Goal: Answer question/provide support: Share knowledge or assist other users

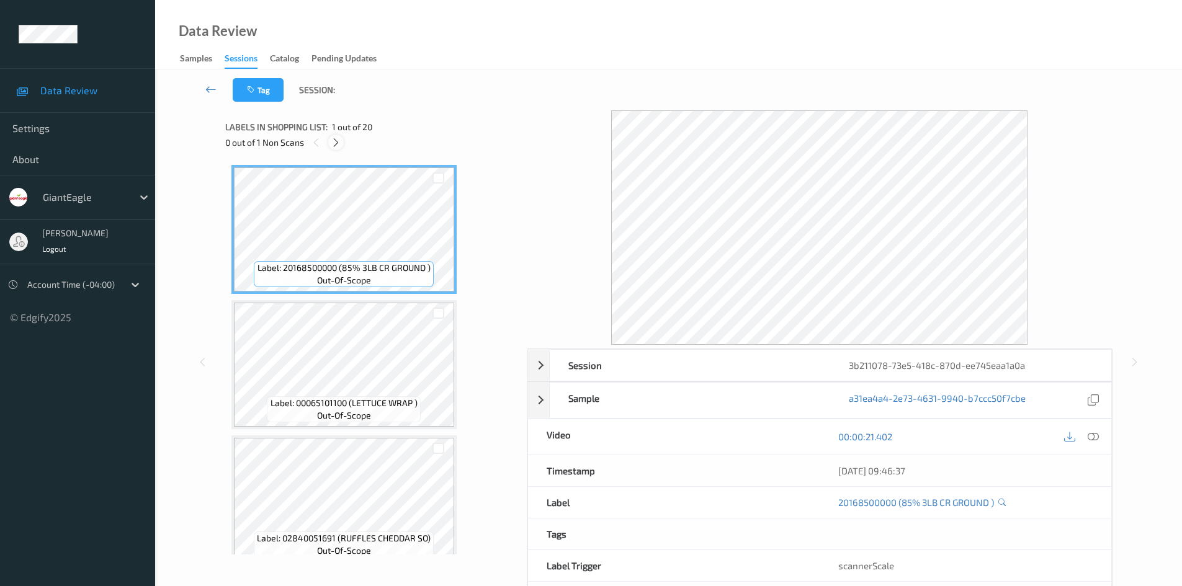
click at [336, 144] on icon at bounding box center [336, 142] width 11 height 11
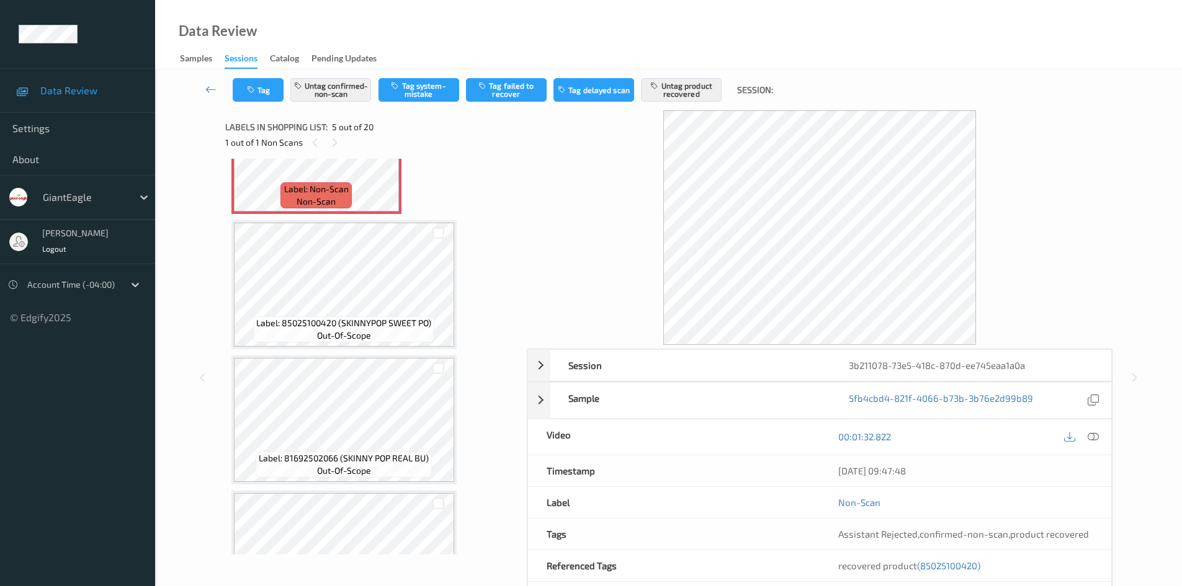
scroll to position [660, 0]
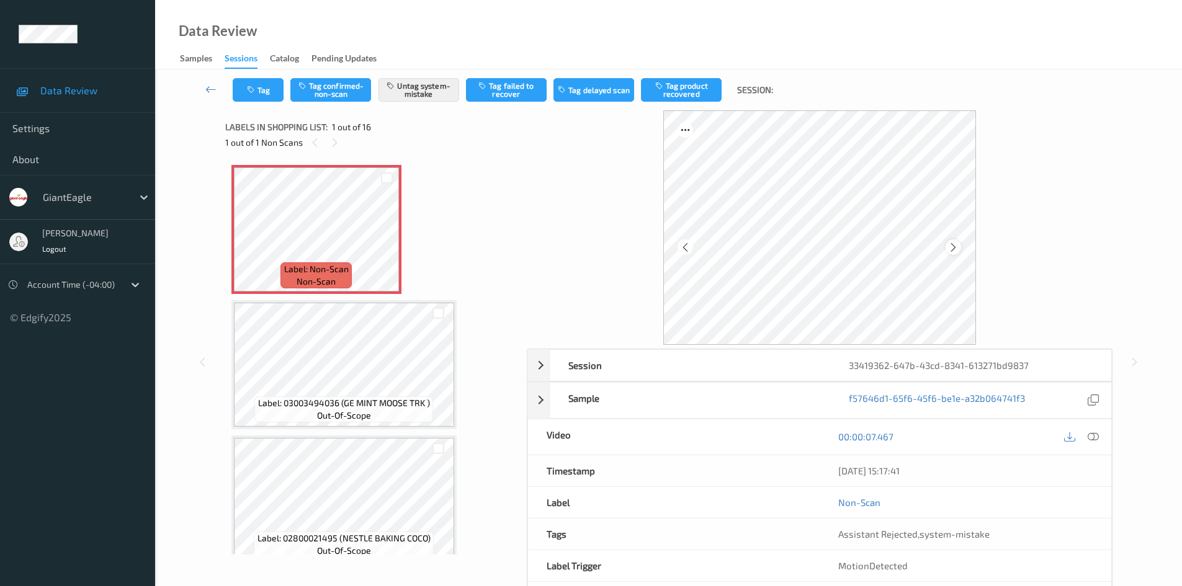
click at [953, 243] on icon at bounding box center [953, 247] width 11 height 11
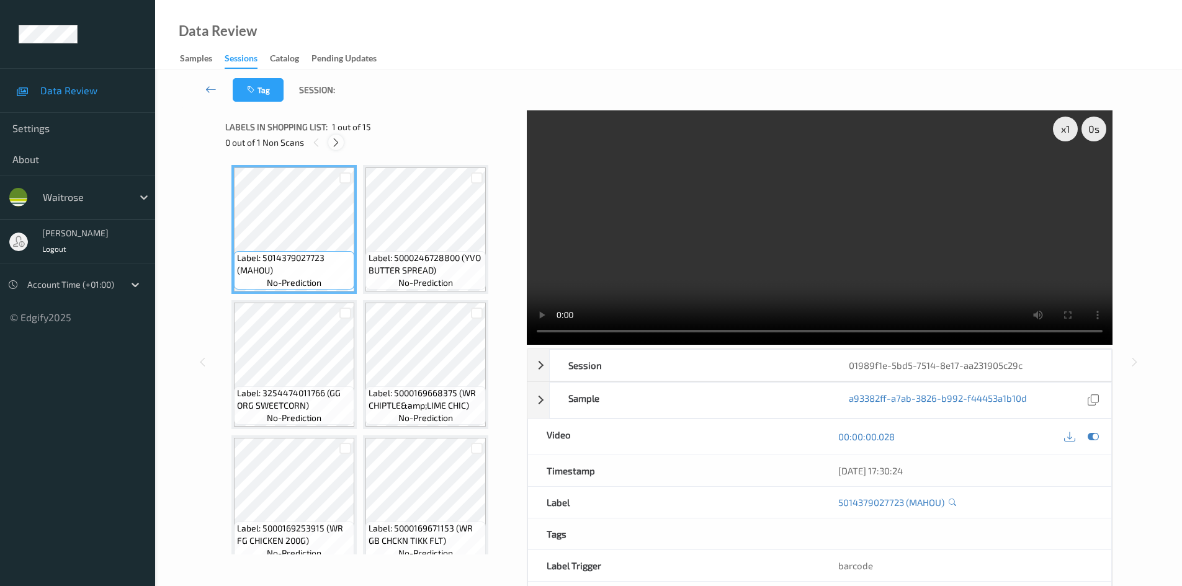
click at [333, 140] on icon at bounding box center [336, 142] width 11 height 11
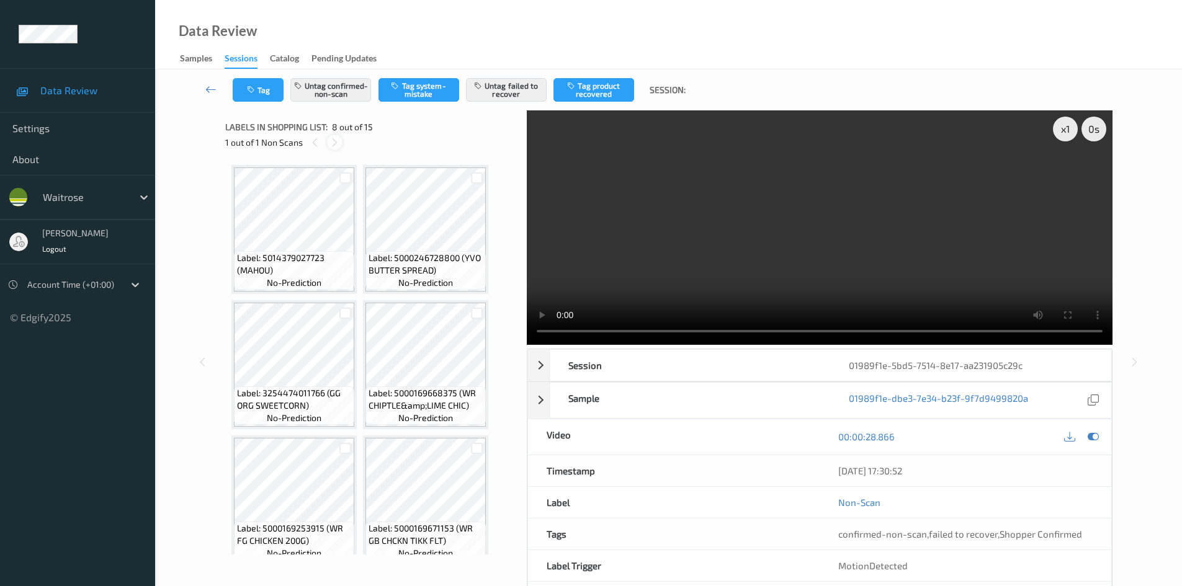
scroll to position [412, 0]
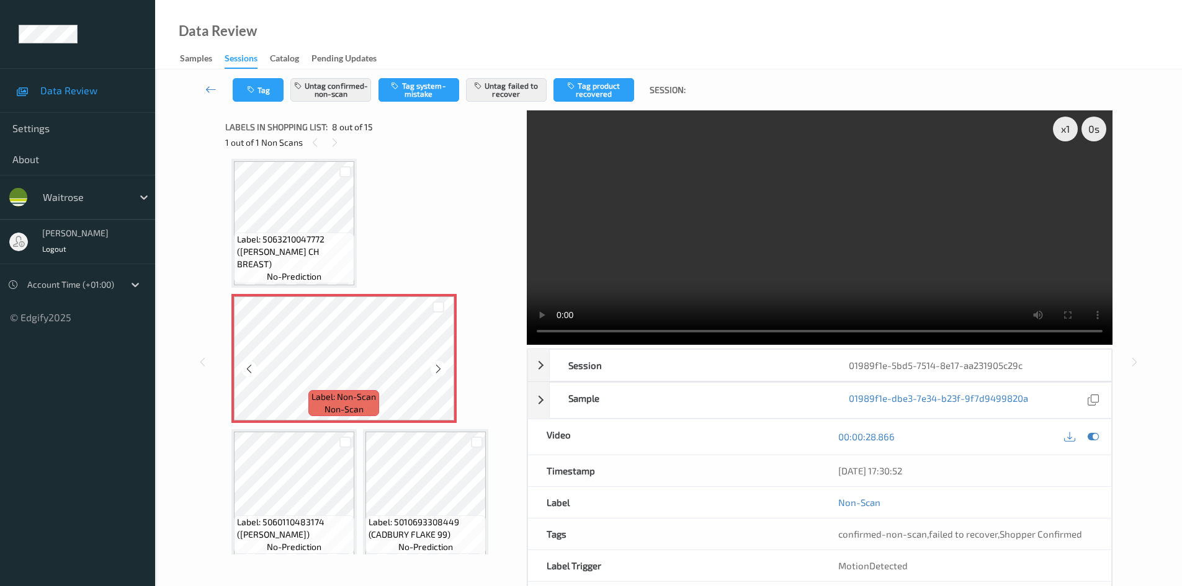
click at [438, 368] on icon at bounding box center [438, 369] width 11 height 11
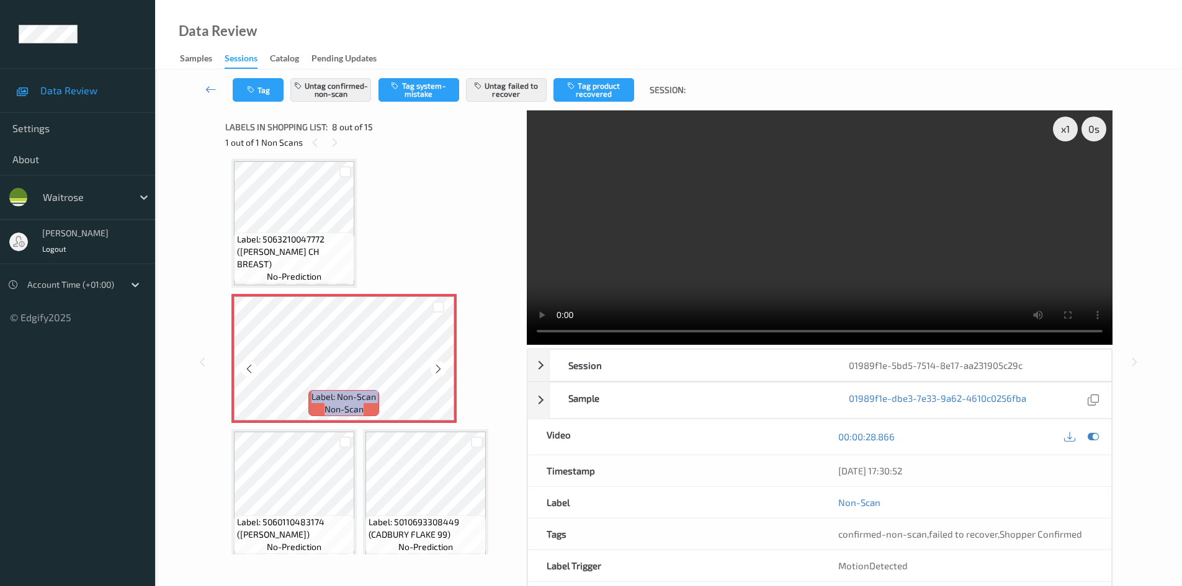
click at [438, 368] on icon at bounding box center [438, 369] width 11 height 11
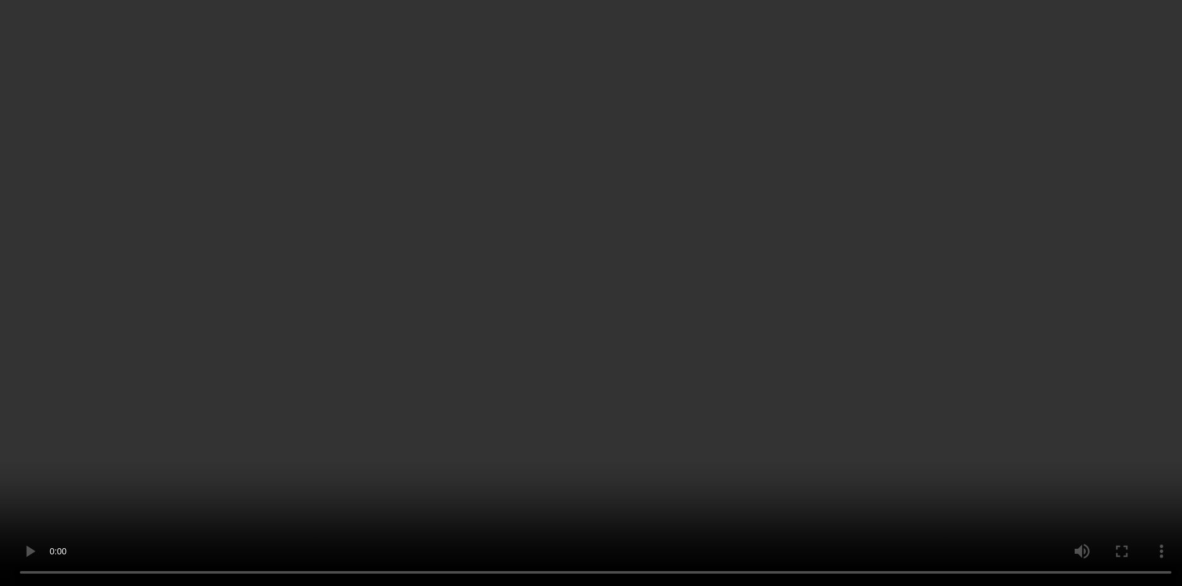
scroll to position [350, 0]
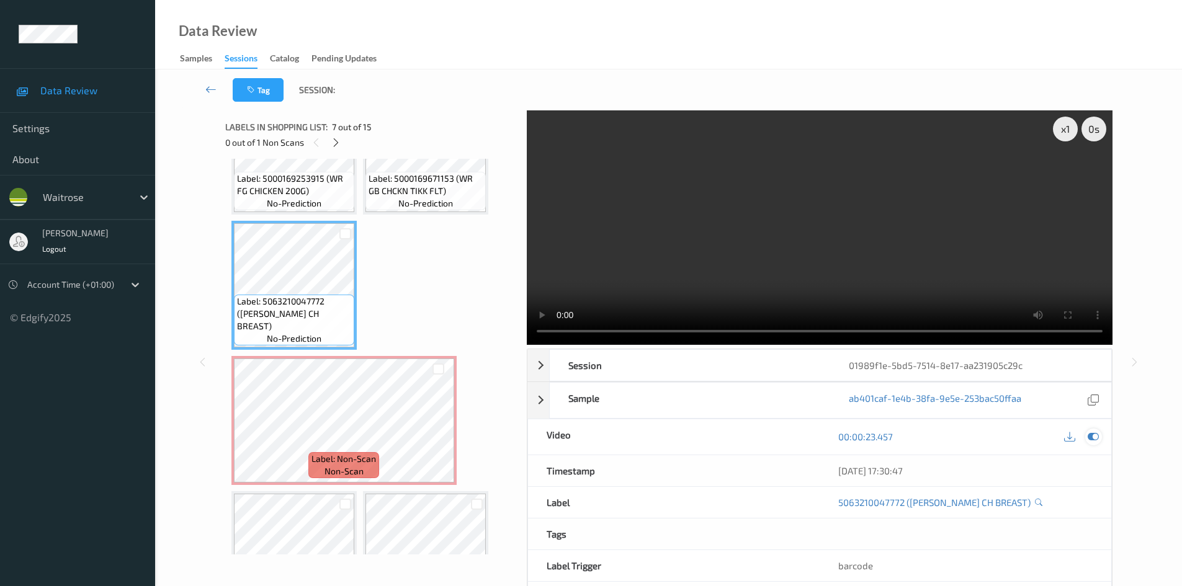
click at [1090, 436] on icon at bounding box center [1093, 436] width 11 height 11
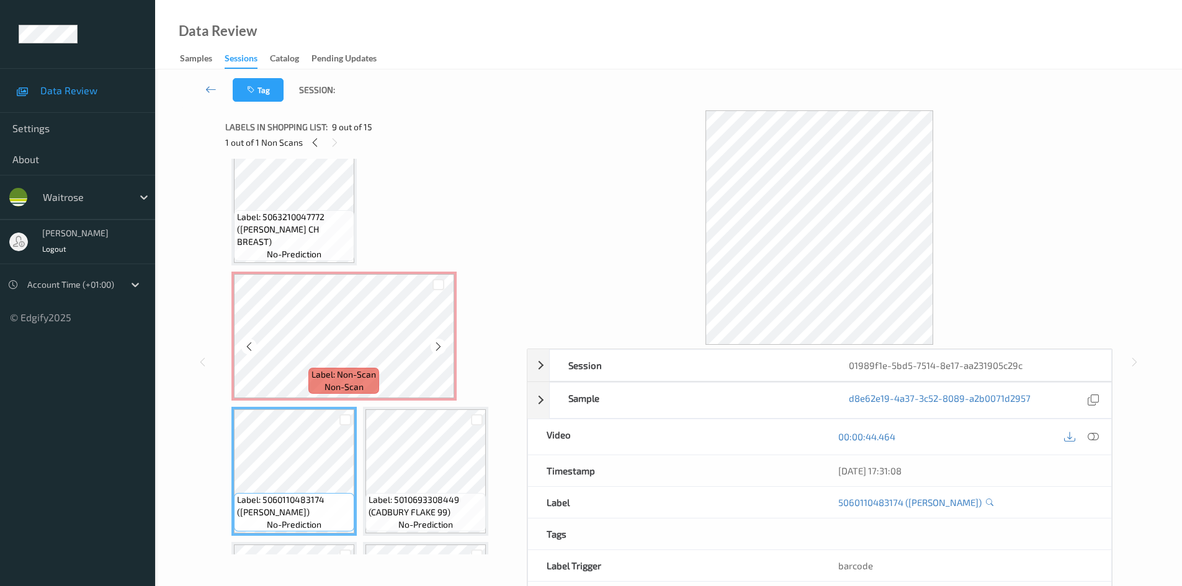
scroll to position [412, 0]
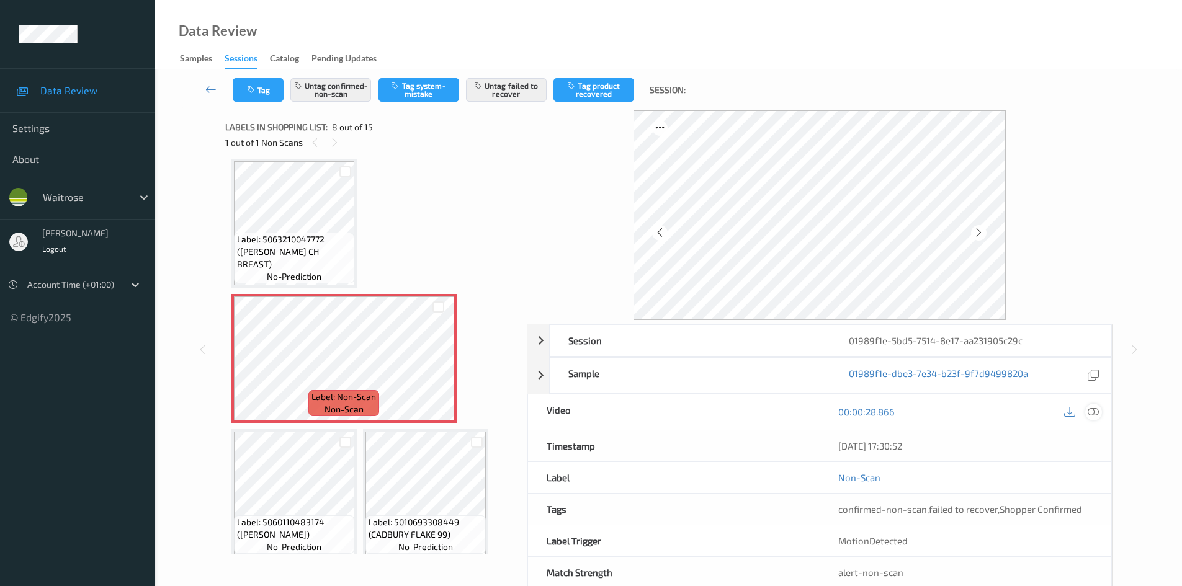
click at [1097, 416] on icon at bounding box center [1093, 411] width 11 height 11
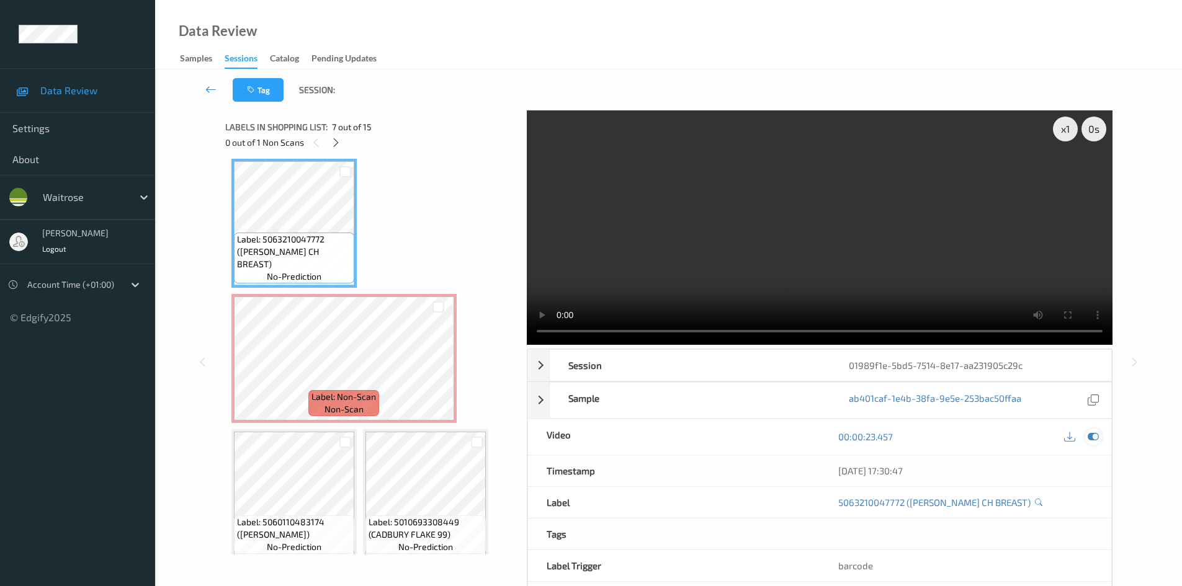
click at [1090, 438] on icon at bounding box center [1093, 436] width 11 height 11
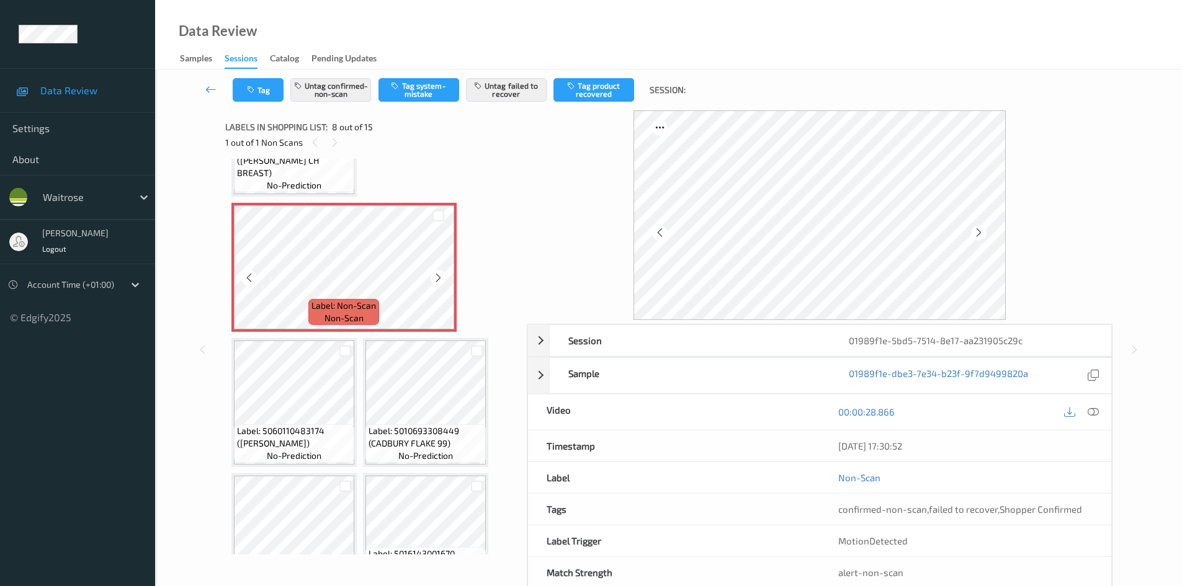
scroll to position [536, 0]
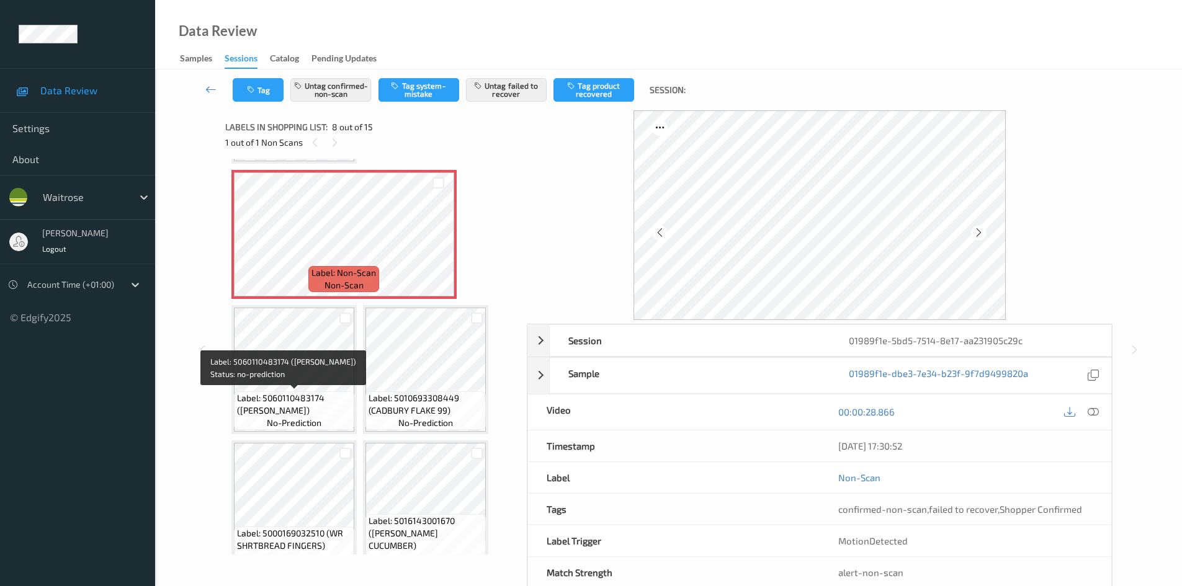
click at [292, 395] on span "Label: 5060110483174 (ALBERT B CHUNKY CHIP)" at bounding box center [294, 404] width 114 height 25
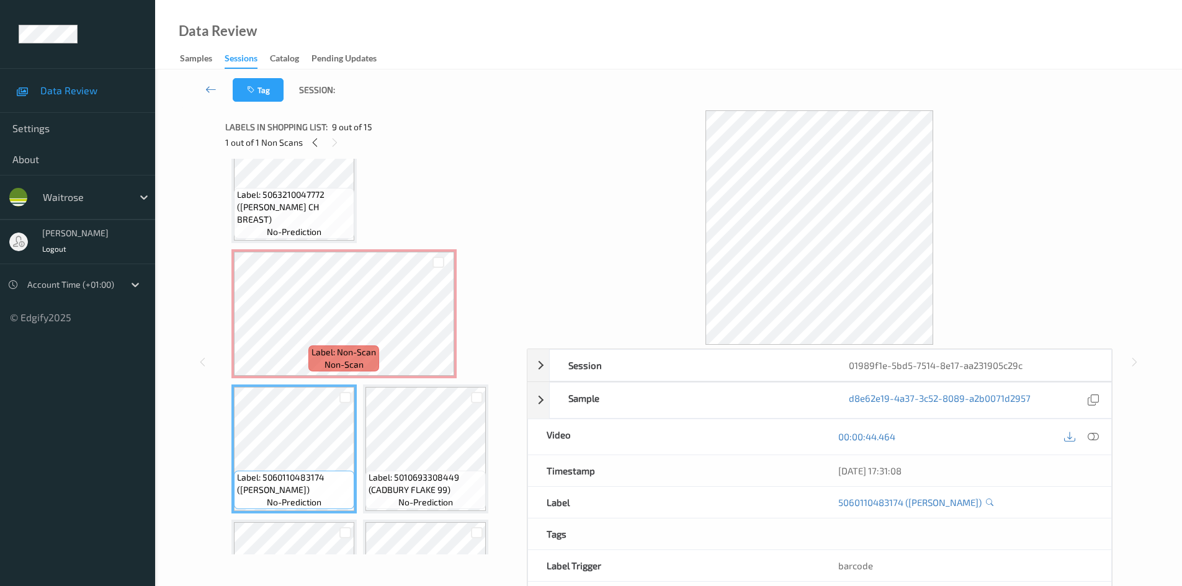
scroll to position [350, 0]
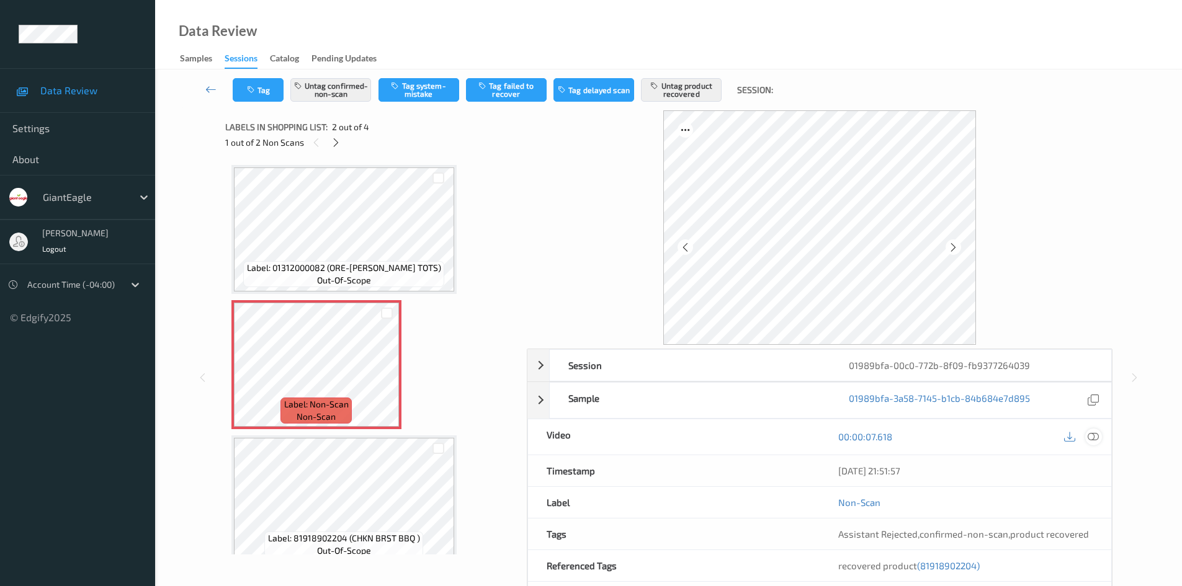
click at [1096, 438] on icon at bounding box center [1093, 436] width 11 height 11
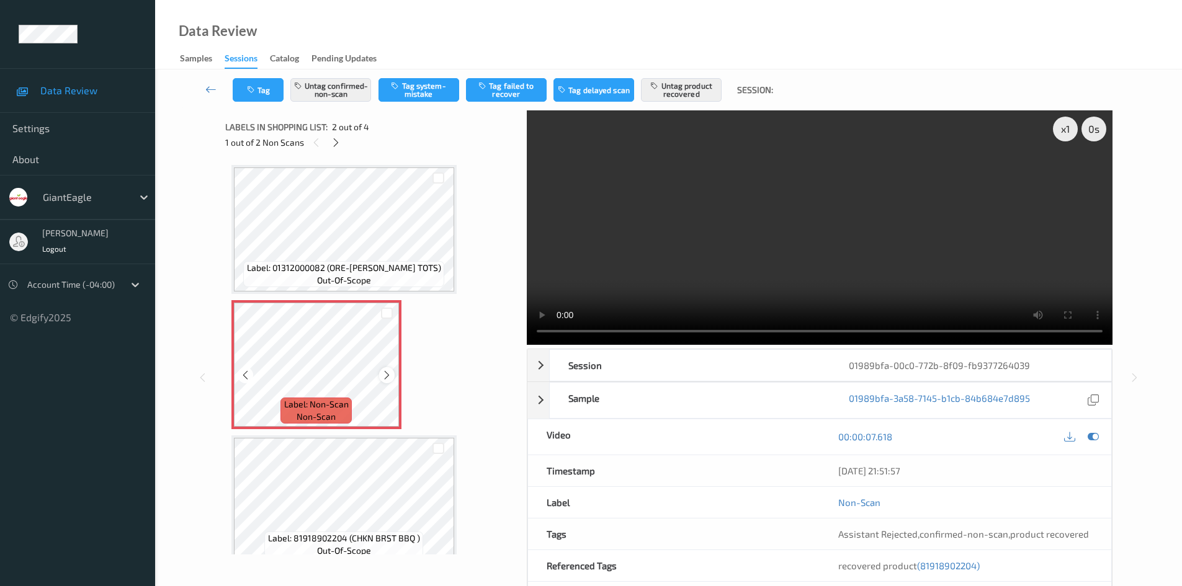
click at [387, 370] on icon at bounding box center [387, 375] width 11 height 11
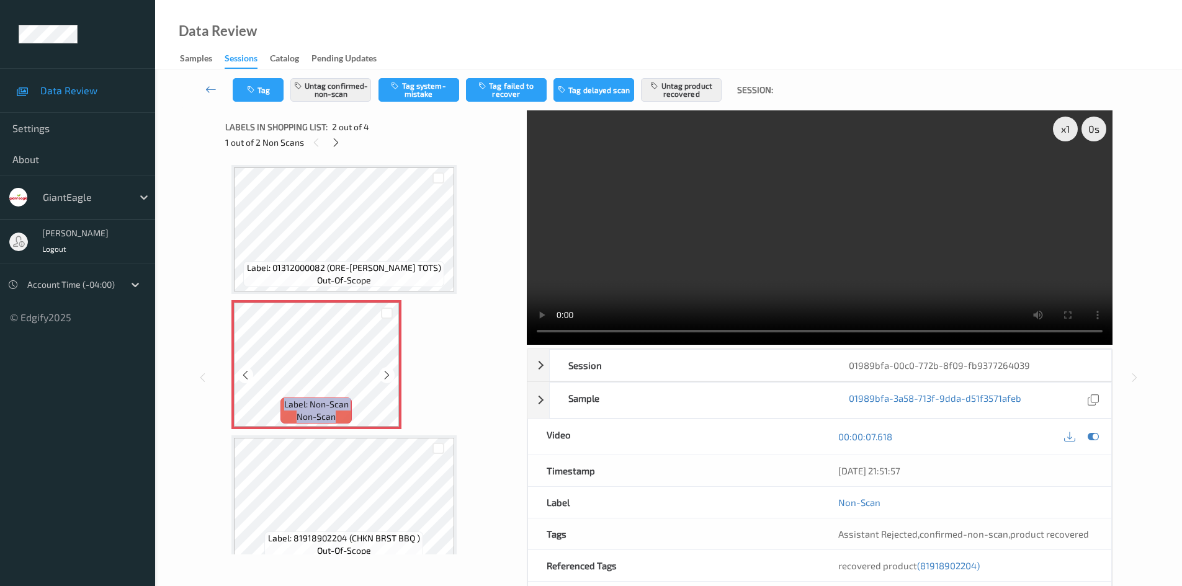
click at [387, 370] on icon at bounding box center [387, 375] width 11 height 11
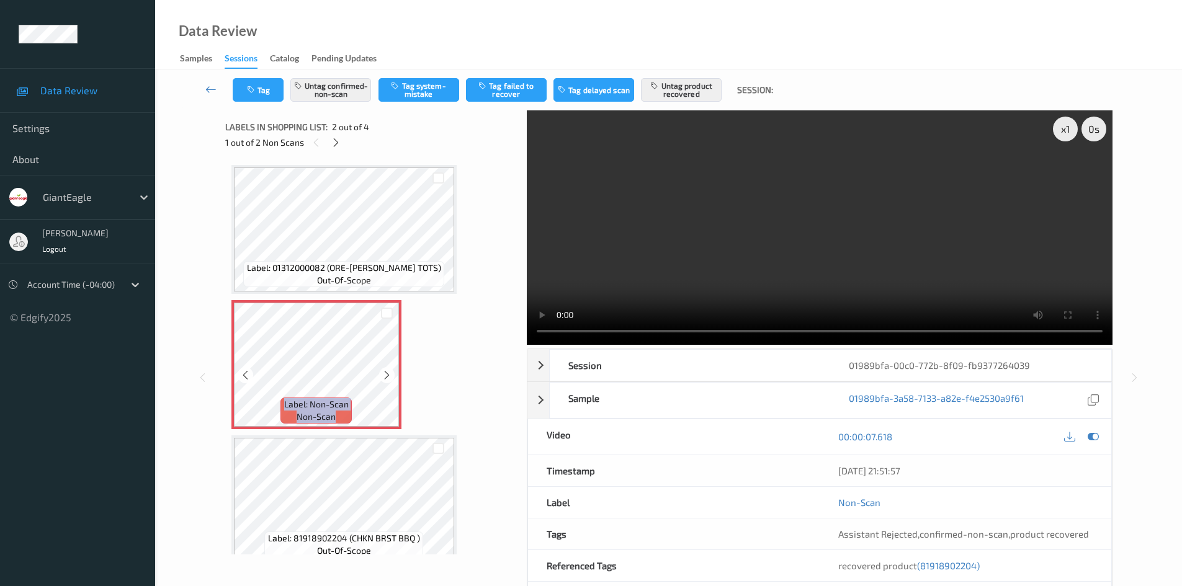
click at [387, 370] on icon at bounding box center [387, 375] width 11 height 11
click at [387, 374] on icon at bounding box center [387, 375] width 11 height 11
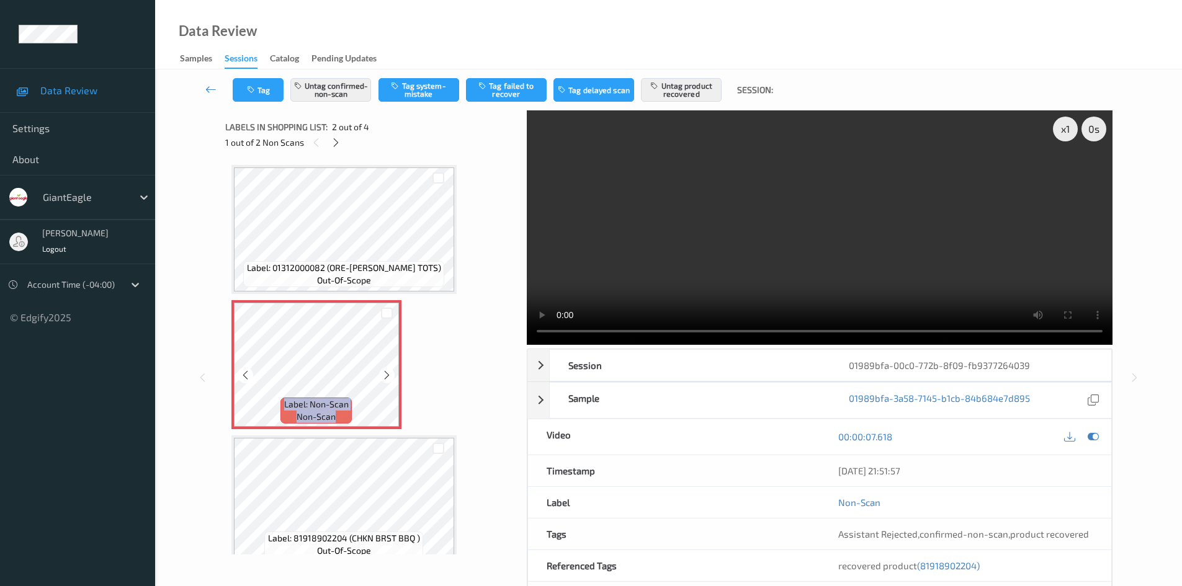
click at [387, 374] on icon at bounding box center [387, 375] width 11 height 11
click at [336, 145] on icon at bounding box center [336, 142] width 11 height 11
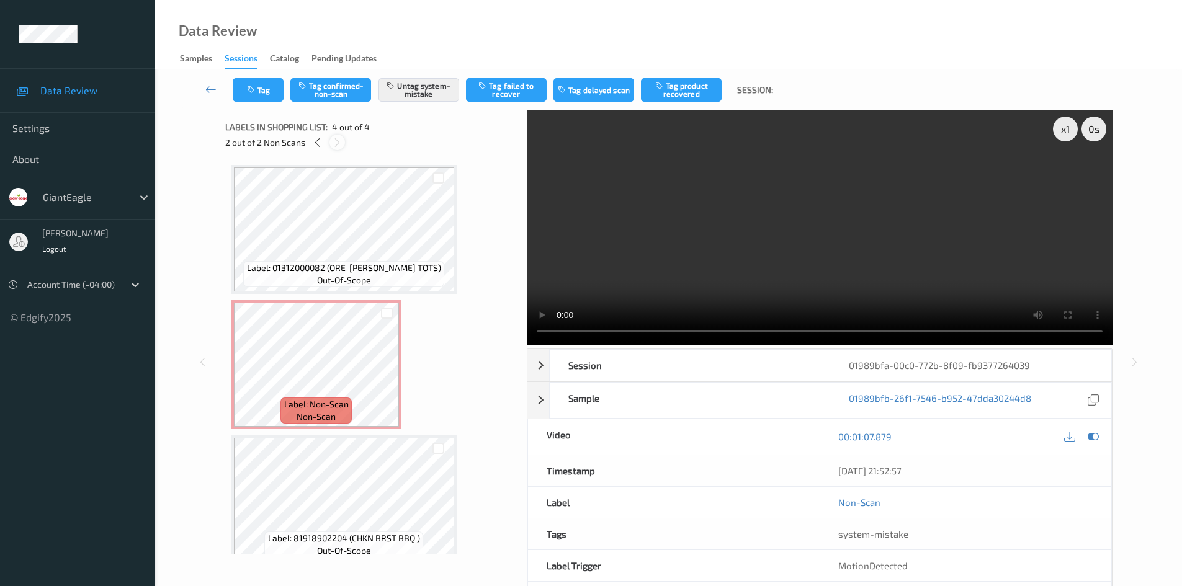
scroll to position [151, 0]
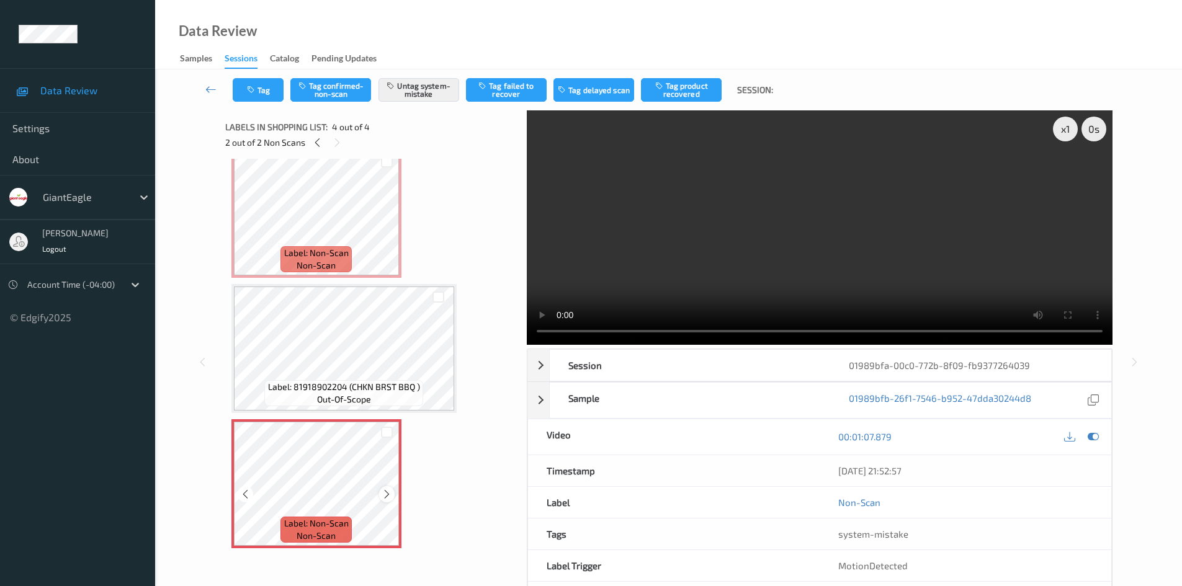
click at [385, 496] on icon at bounding box center [387, 494] width 11 height 11
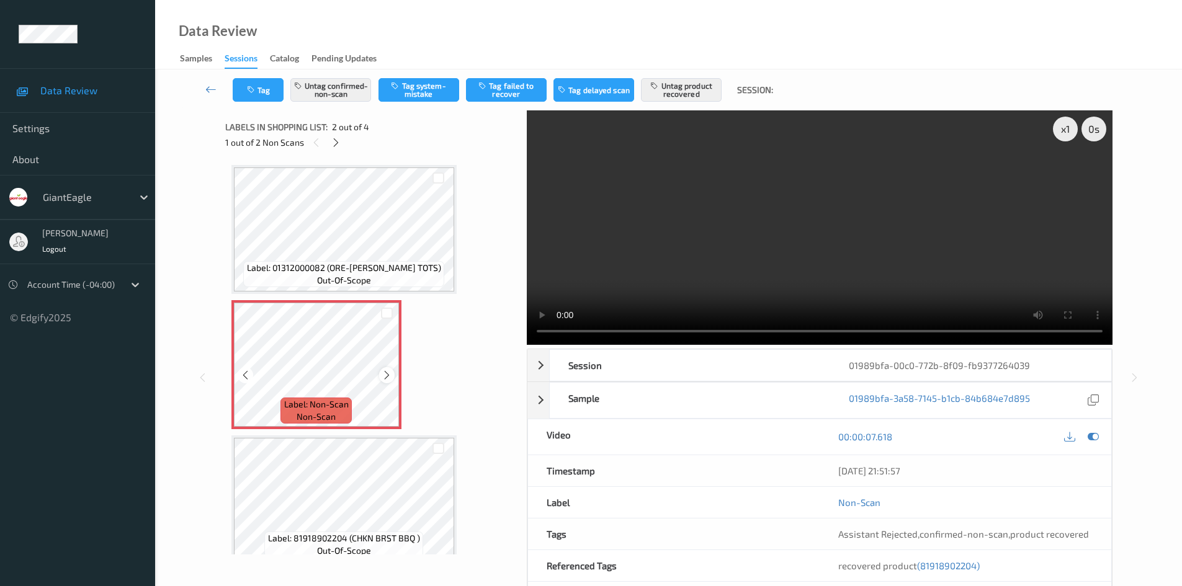
click at [393, 375] on div at bounding box center [387, 375] width 16 height 16
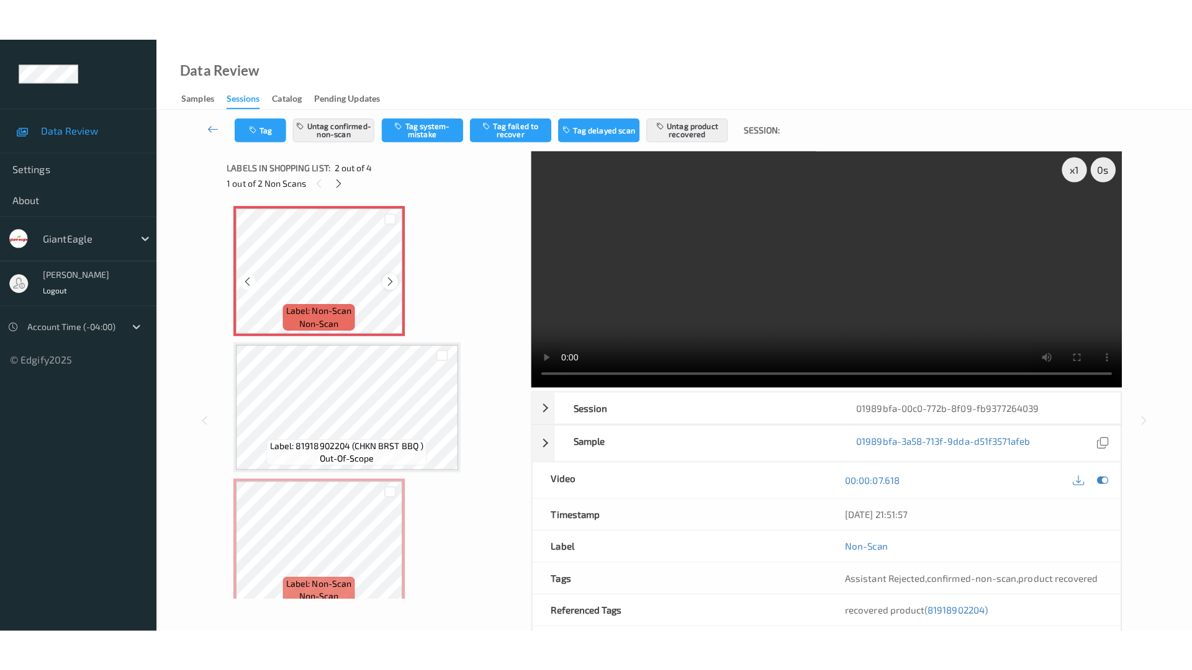
scroll to position [151, 0]
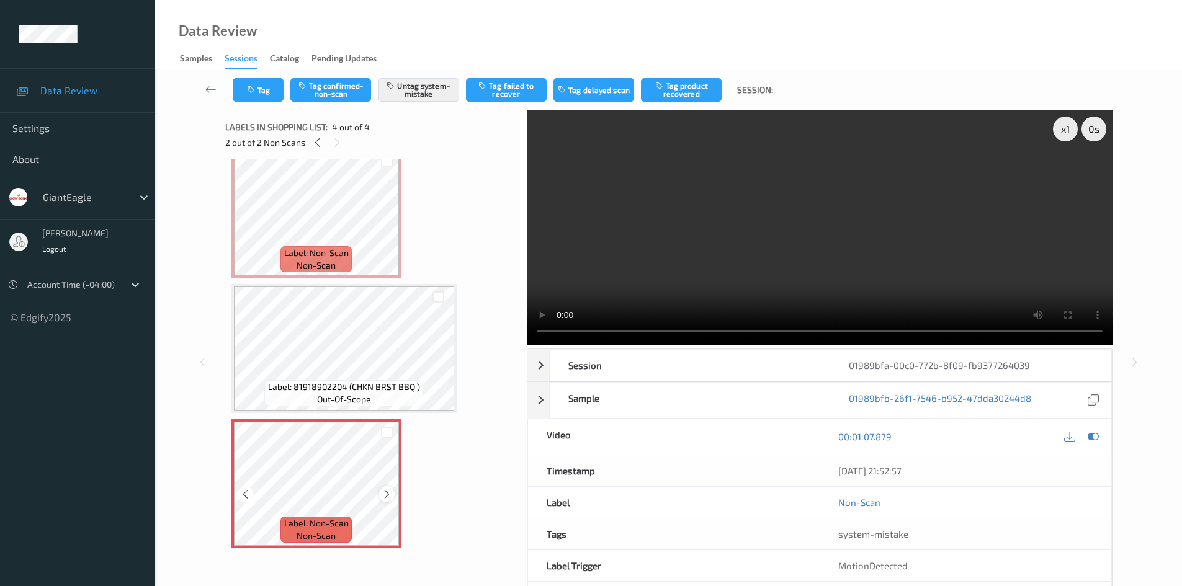
click at [387, 494] on icon at bounding box center [387, 494] width 11 height 11
click at [278, 100] on button "Tag" at bounding box center [258, 90] width 51 height 24
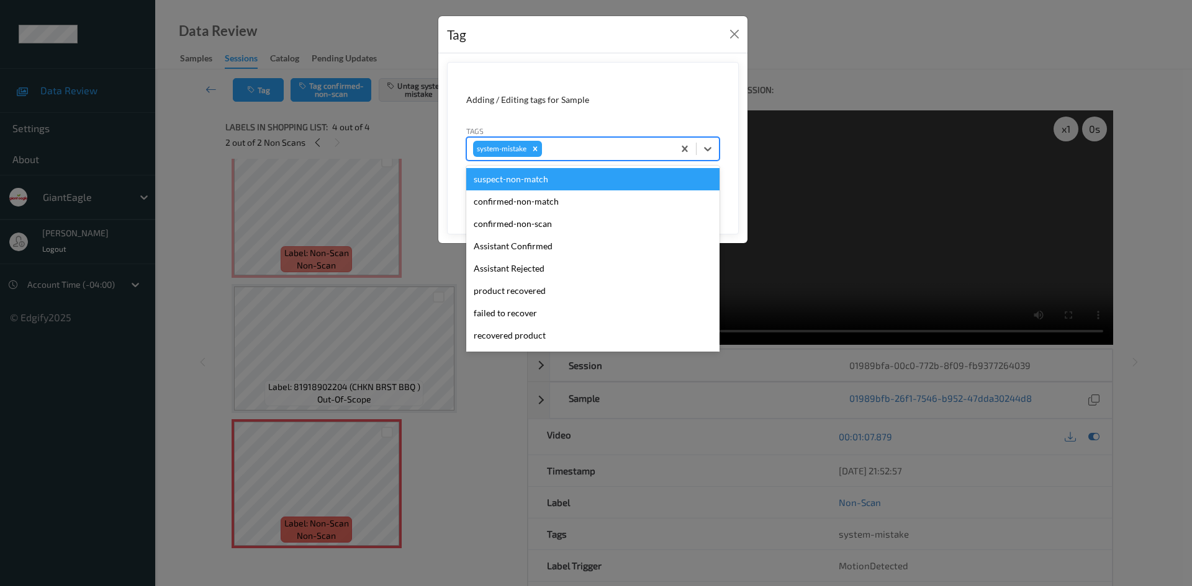
click at [566, 146] on div at bounding box center [605, 148] width 123 height 15
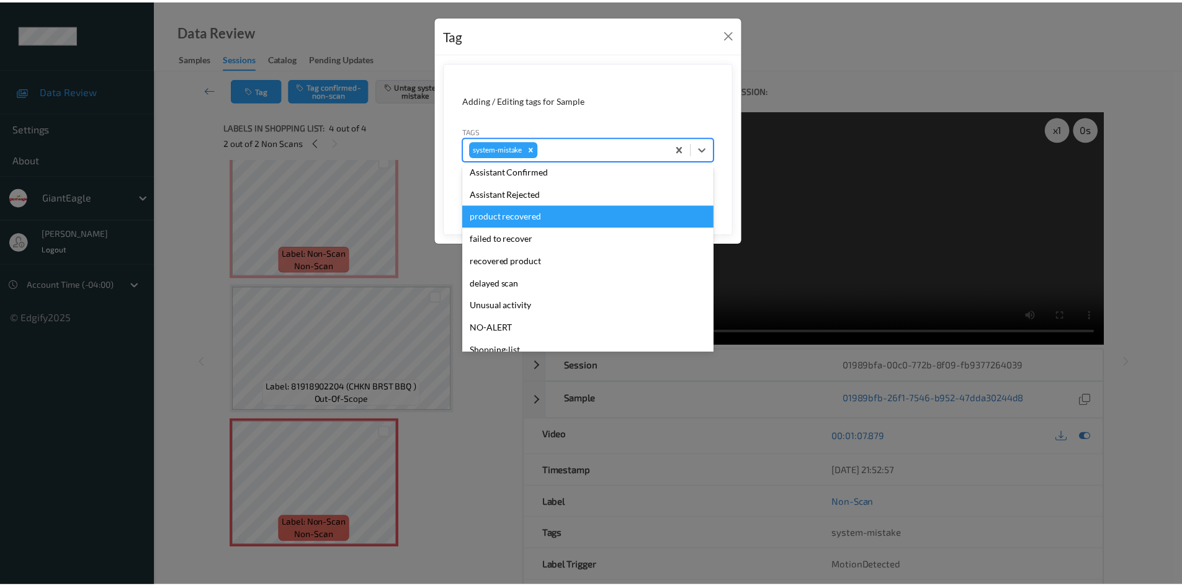
scroll to position [124, 0]
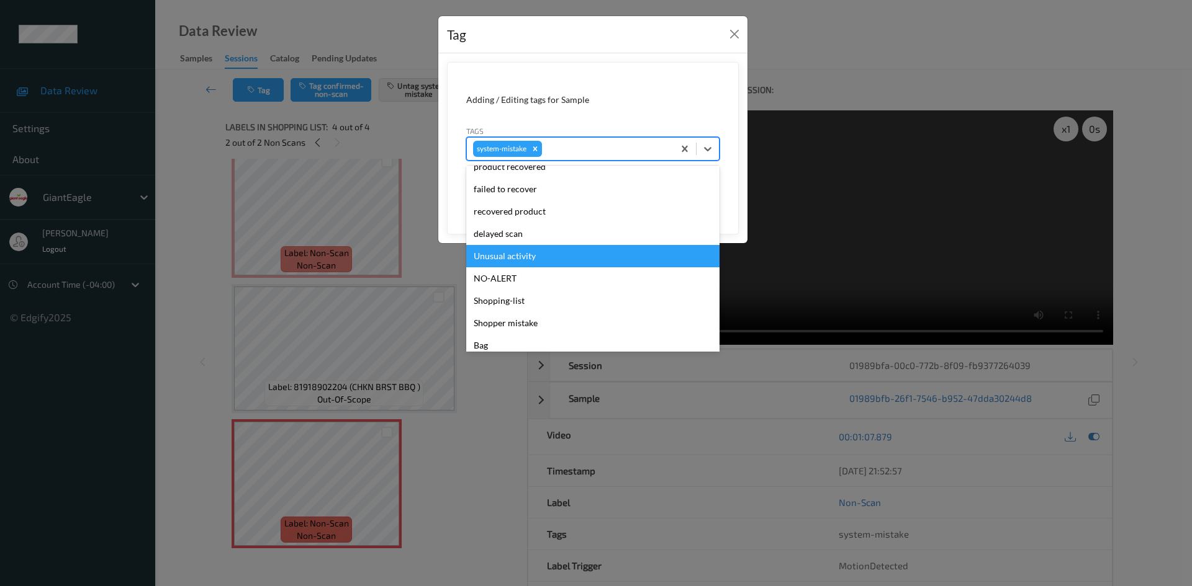
click at [555, 258] on div "Unusual activity" at bounding box center [592, 256] width 253 height 22
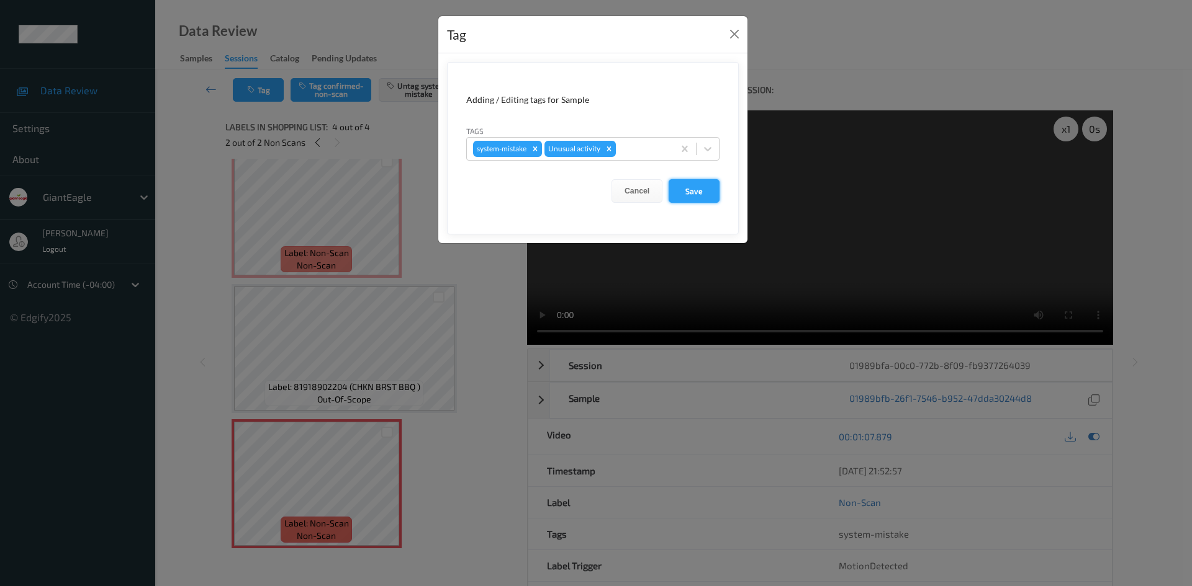
click at [684, 186] on button "Save" at bounding box center [693, 191] width 51 height 24
click at [698, 188] on button "Save" at bounding box center [693, 191] width 51 height 24
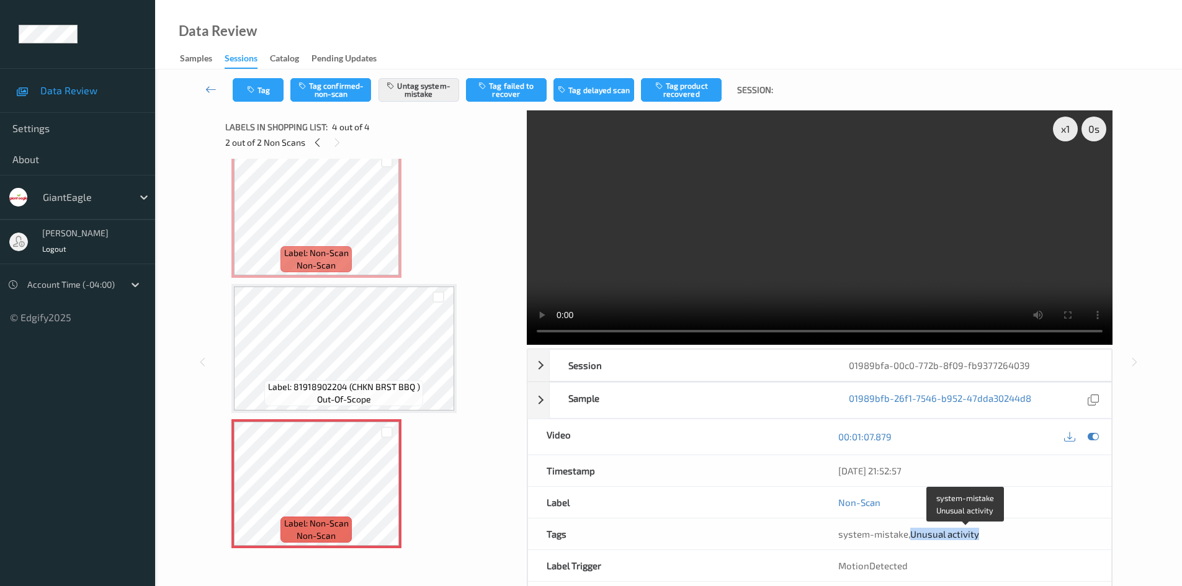
drag, startPoint x: 909, startPoint y: 536, endPoint x: 979, endPoint y: 533, distance: 69.6
click at [979, 533] on div "system-mistake , Unusual activity" at bounding box center [965, 534] width 254 height 12
copy span "Unusual activity"
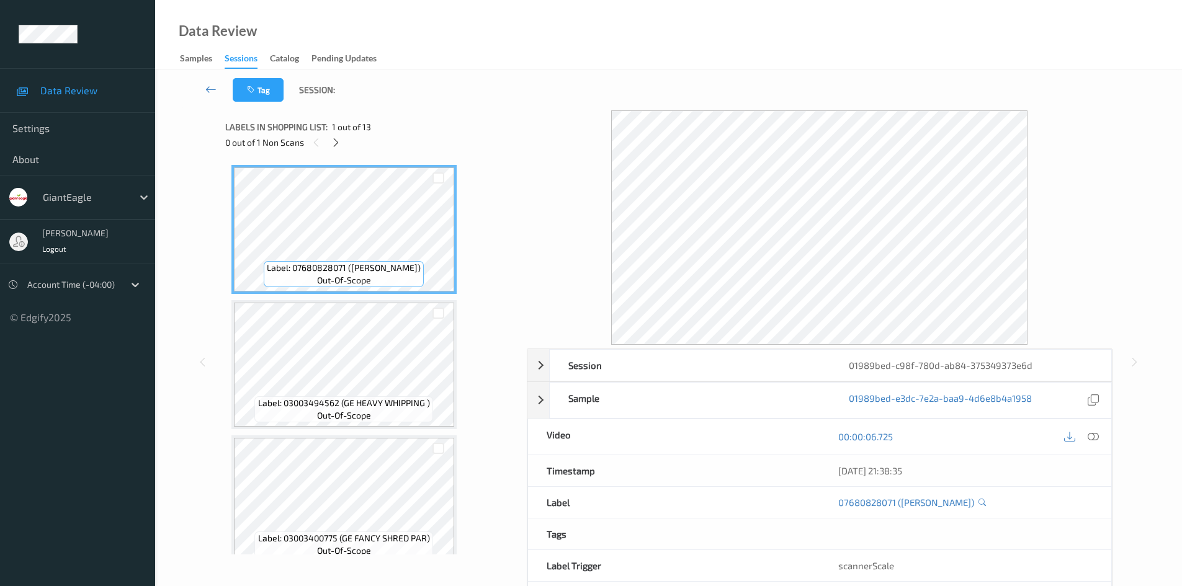
drag, startPoint x: 1097, startPoint y: 438, endPoint x: 1091, endPoint y: 433, distance: 7.5
click at [1097, 438] on icon at bounding box center [1093, 436] width 11 height 11
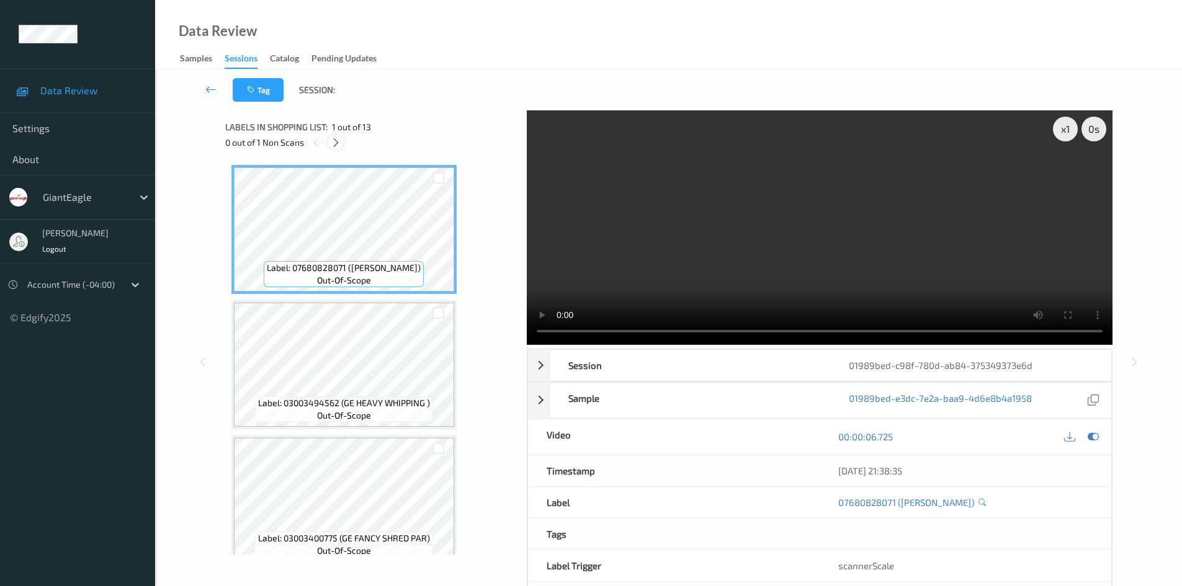
click at [335, 139] on icon at bounding box center [336, 142] width 11 height 11
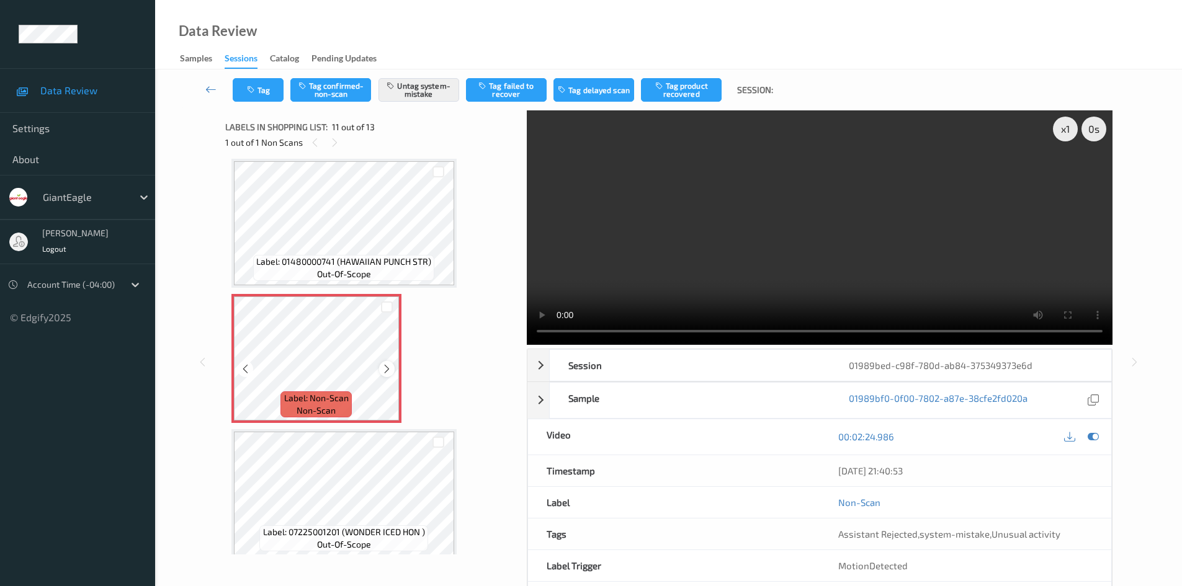
click at [384, 364] on icon at bounding box center [387, 369] width 11 height 11
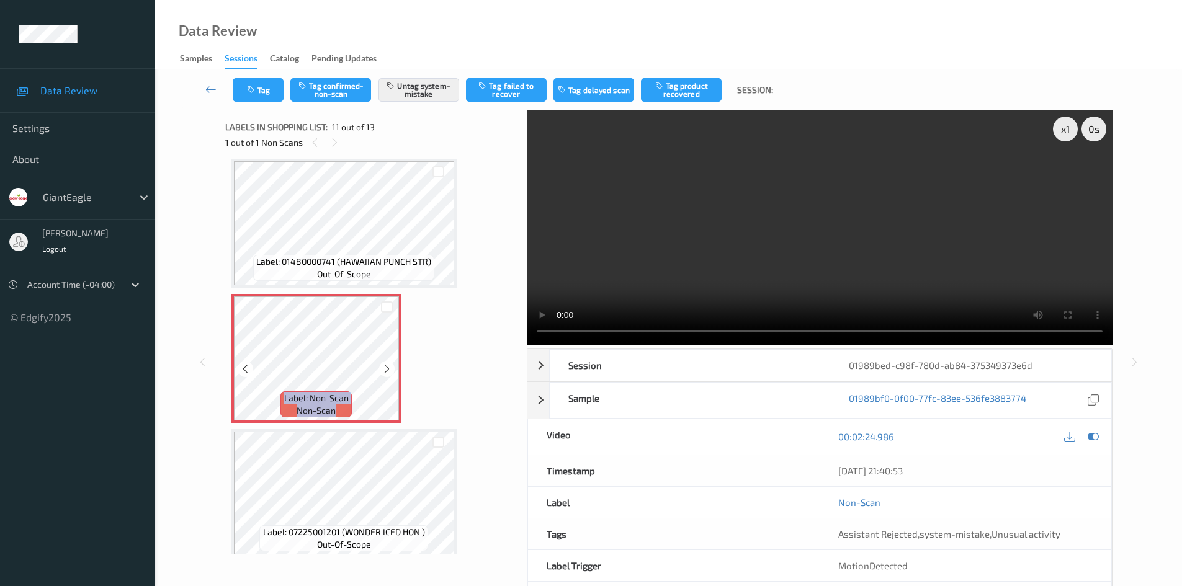
click at [384, 364] on icon at bounding box center [387, 369] width 11 height 11
click at [385, 367] on icon at bounding box center [387, 369] width 11 height 11
click at [404, 89] on button "Untag system-mistake" at bounding box center [419, 90] width 81 height 24
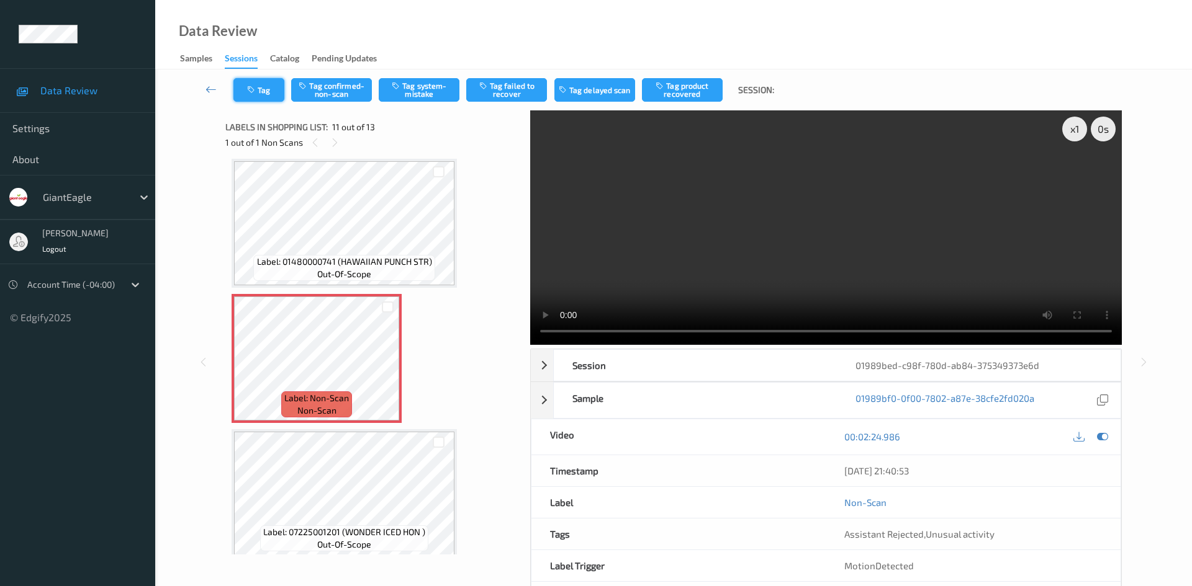
click at [276, 99] on button "Tag" at bounding box center [258, 90] width 51 height 24
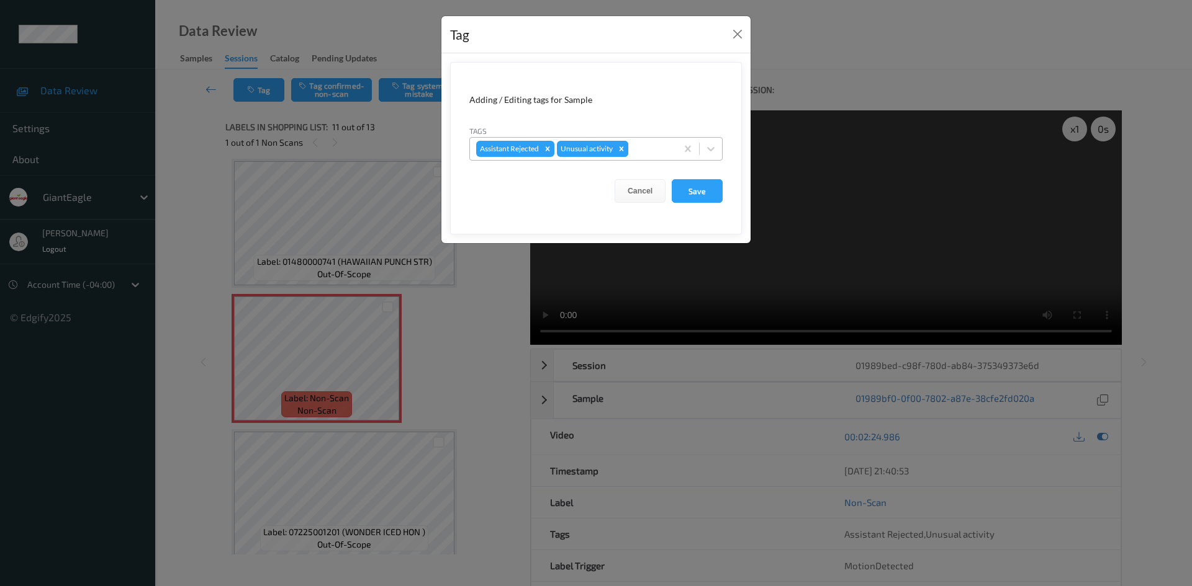
click at [624, 153] on icon "Remove Unusual activity" at bounding box center [621, 149] width 9 height 9
click at [712, 189] on button "Save" at bounding box center [696, 191] width 51 height 24
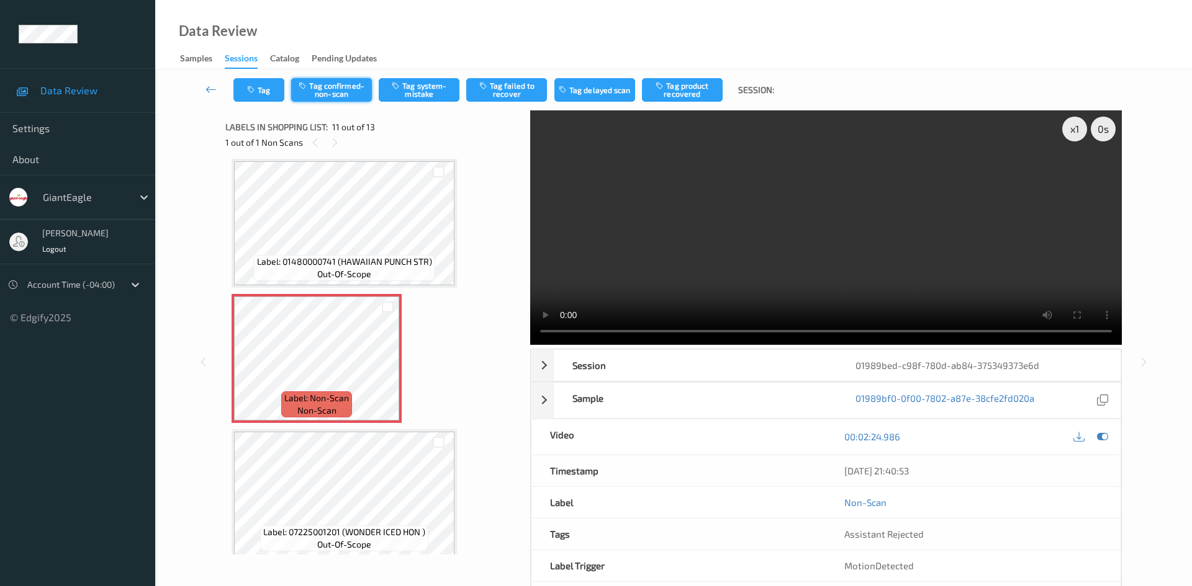
click at [312, 91] on button "Tag confirmed-non-scan" at bounding box center [331, 90] width 81 height 24
click at [671, 87] on button "Tag product recovered" at bounding box center [682, 90] width 81 height 24
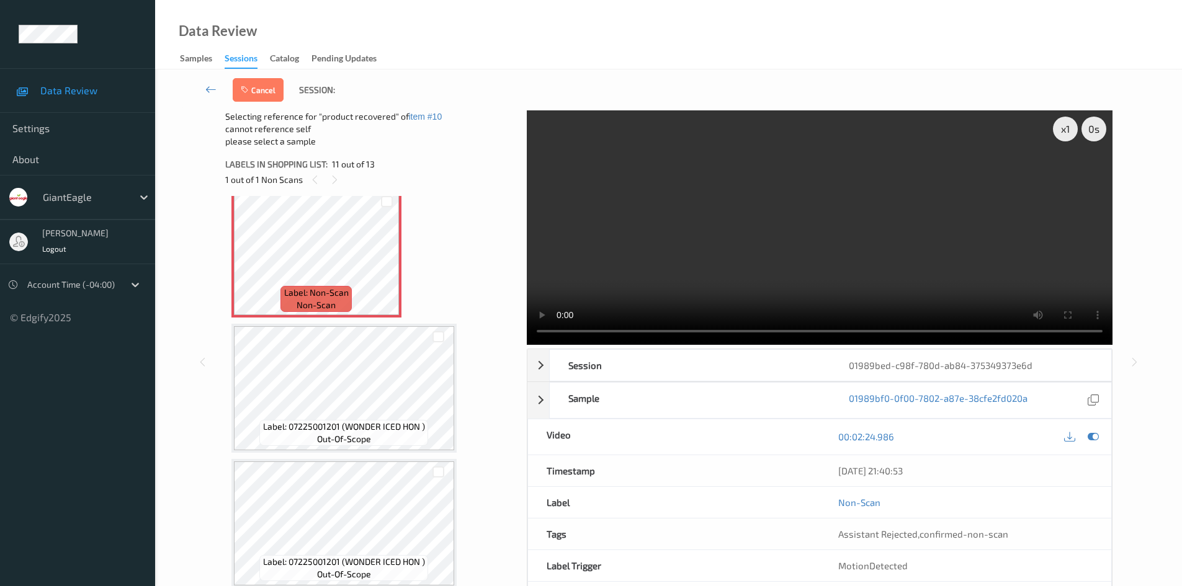
scroll to position [1369, 0]
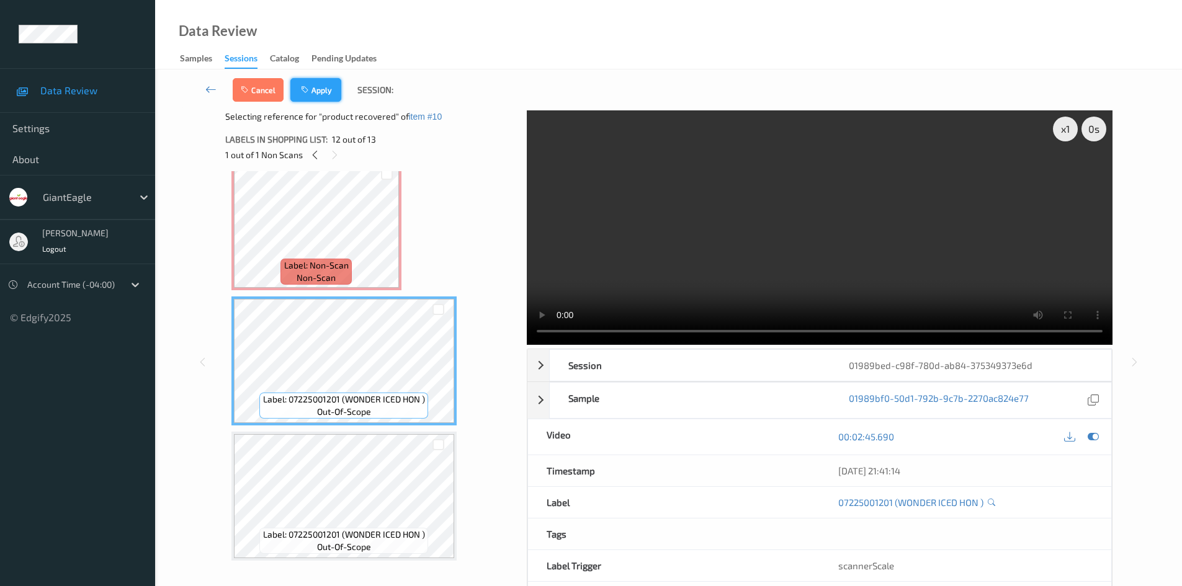
click at [320, 83] on button "Apply" at bounding box center [315, 90] width 51 height 24
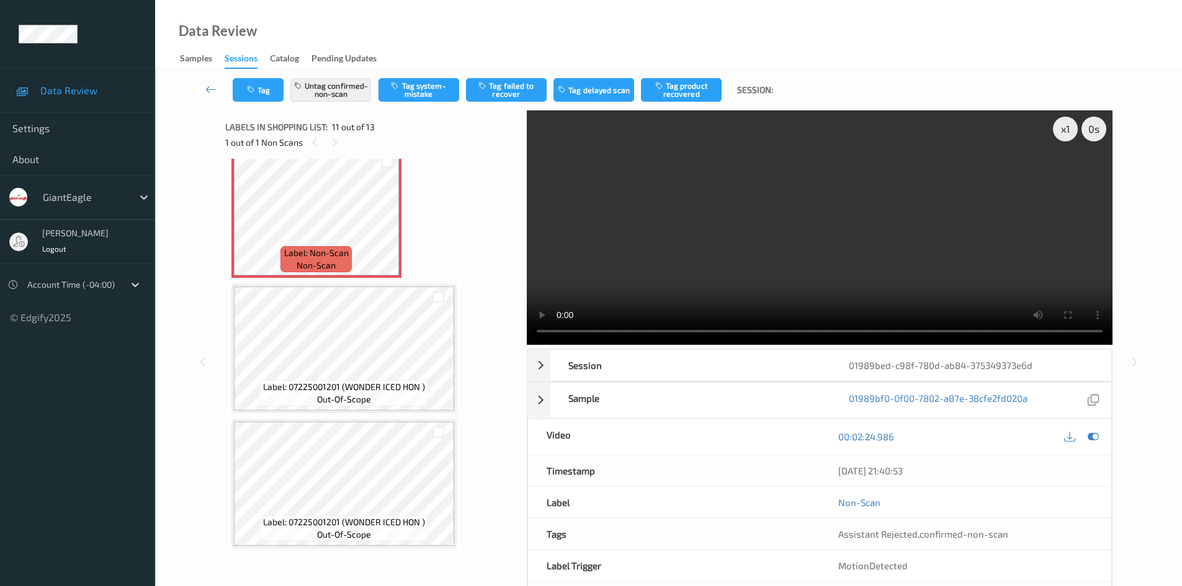
scroll to position [1224, 0]
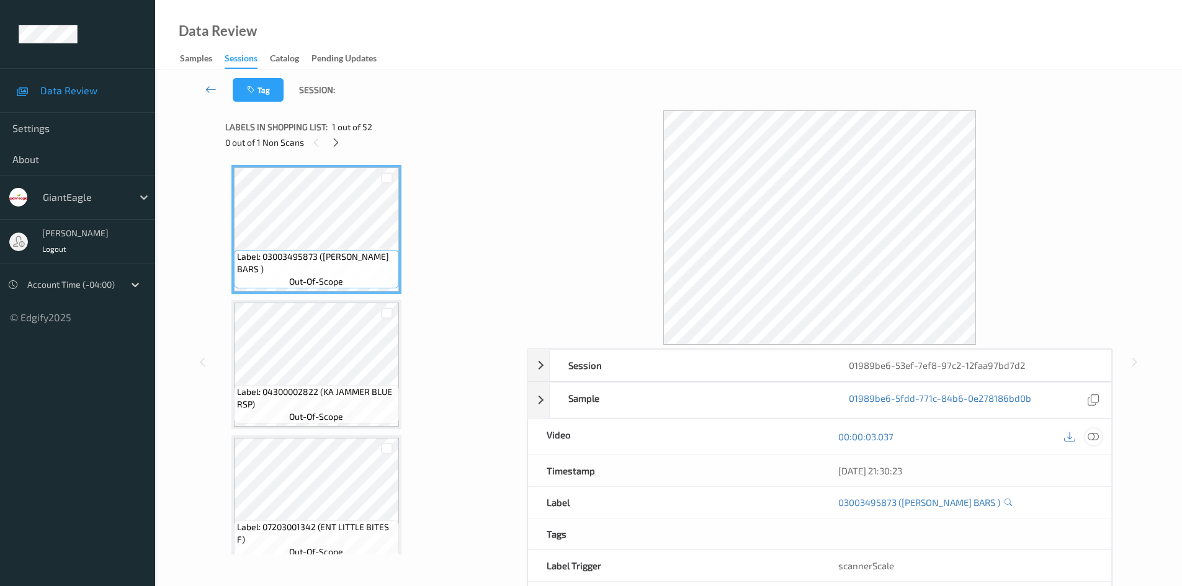
click at [1093, 438] on icon at bounding box center [1093, 436] width 11 height 11
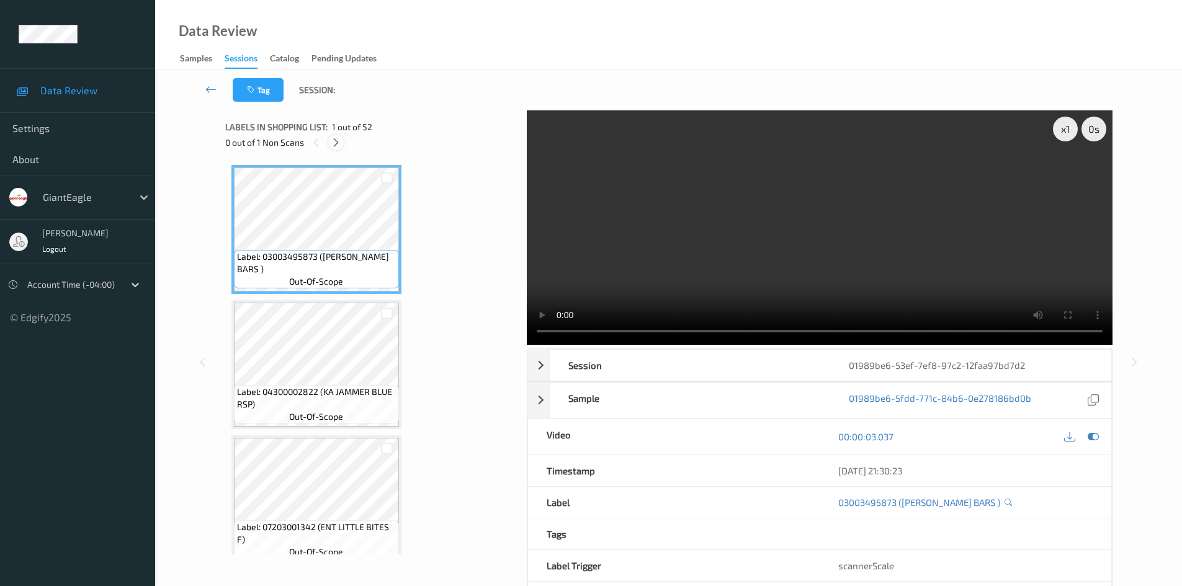
click at [338, 142] on icon at bounding box center [336, 142] width 11 height 11
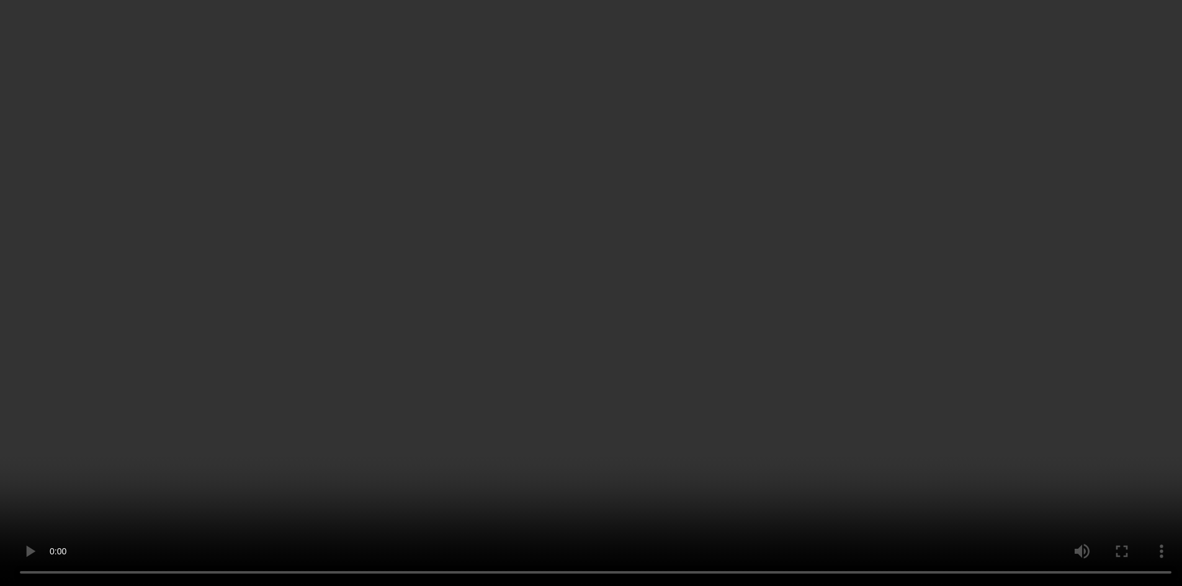
scroll to position [1286, 0]
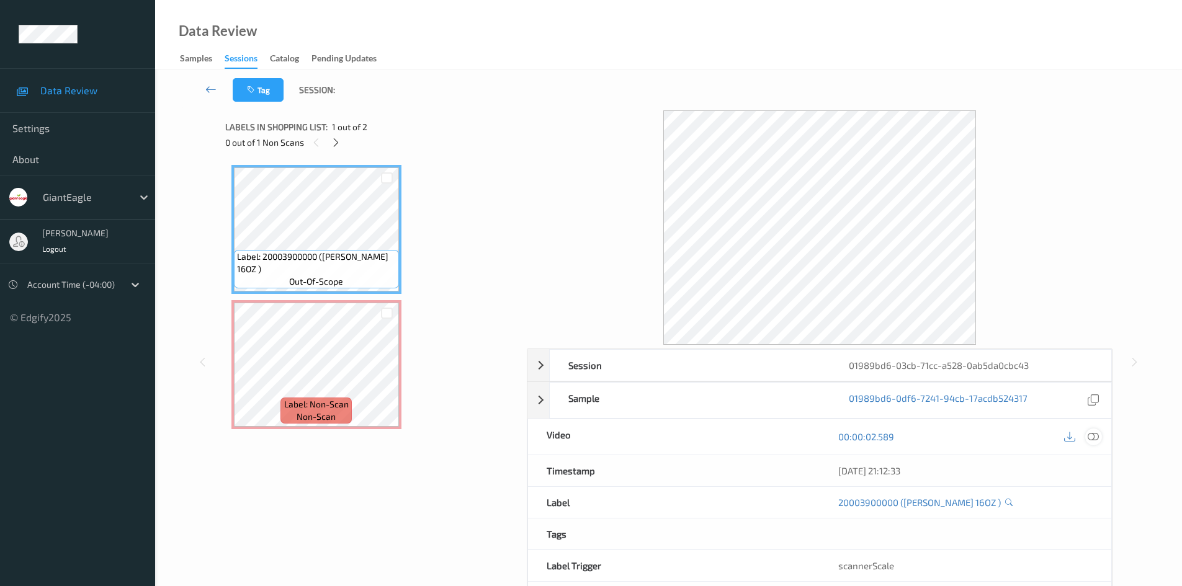
click at [1092, 440] on icon at bounding box center [1093, 436] width 11 height 11
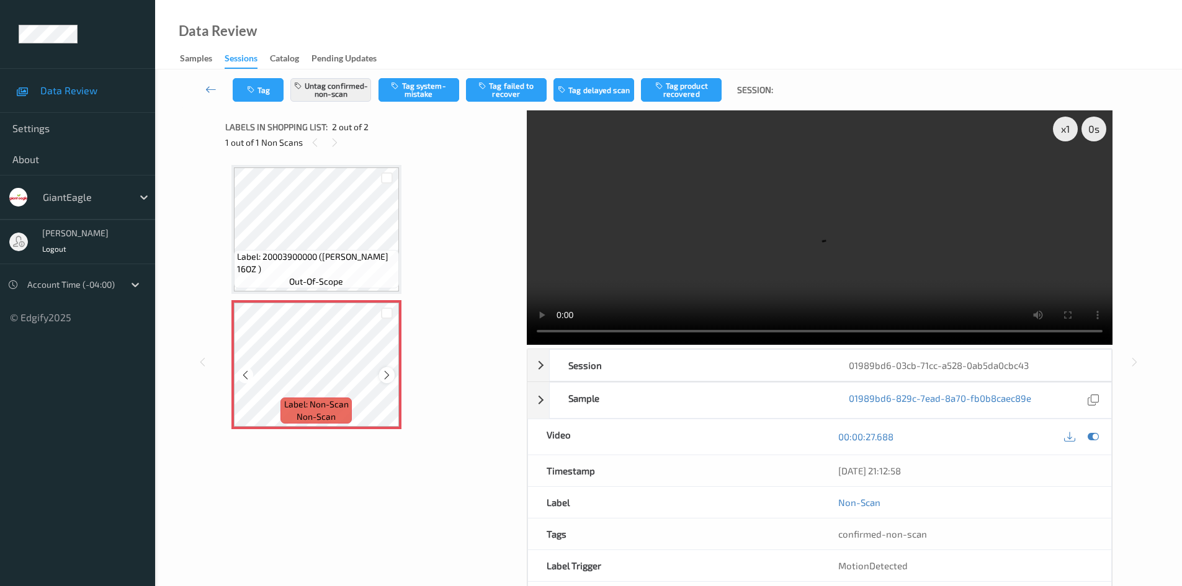
click at [383, 372] on icon at bounding box center [387, 375] width 11 height 11
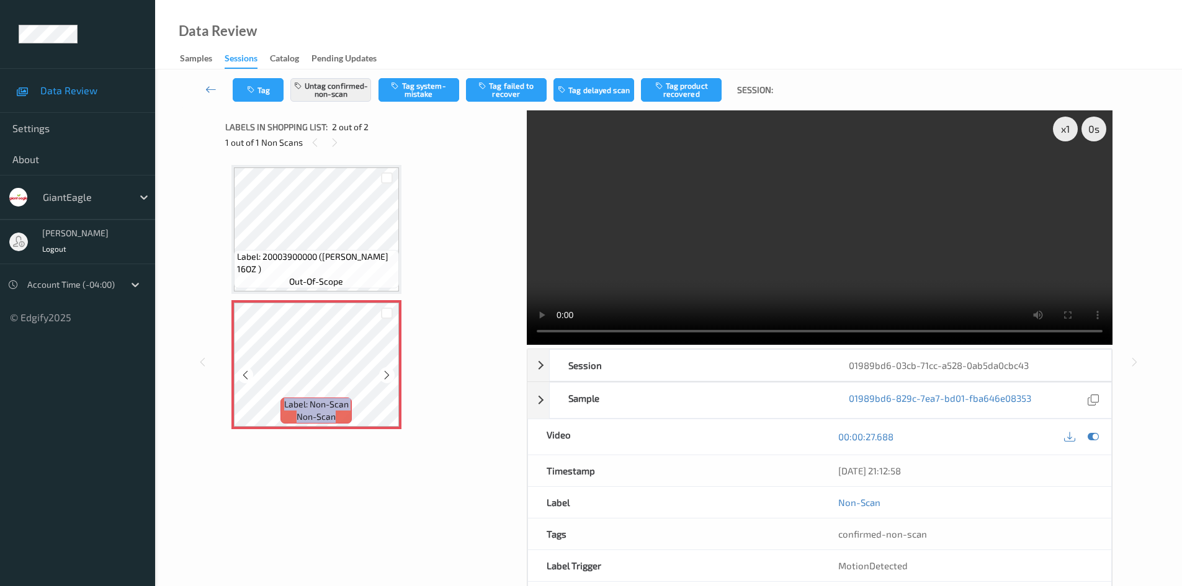
click at [383, 372] on icon at bounding box center [387, 375] width 11 height 11
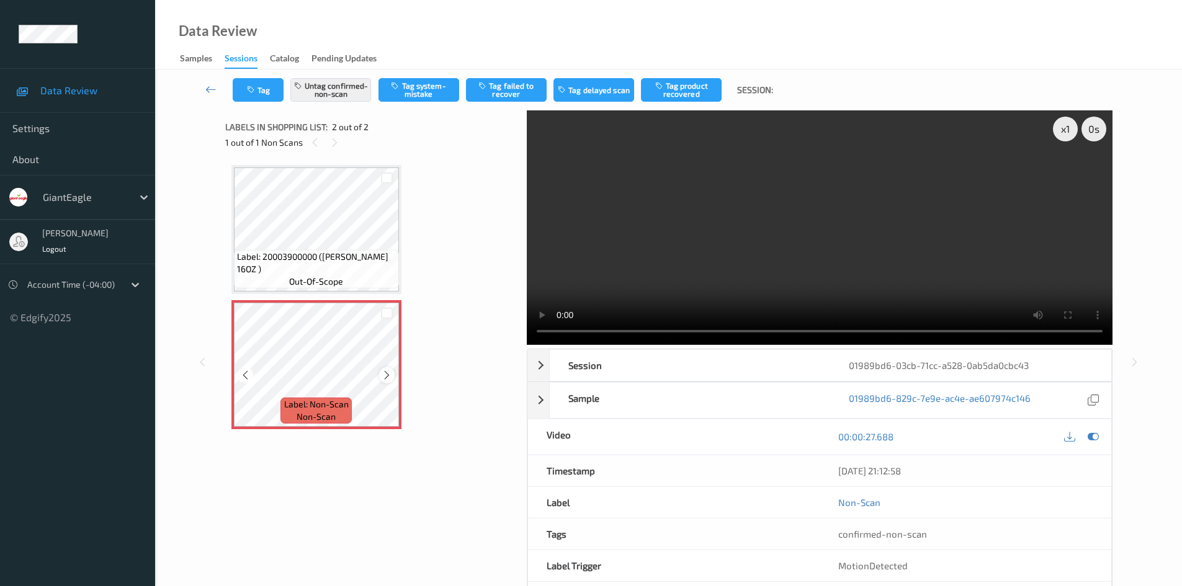
click at [387, 374] on icon at bounding box center [387, 375] width 11 height 11
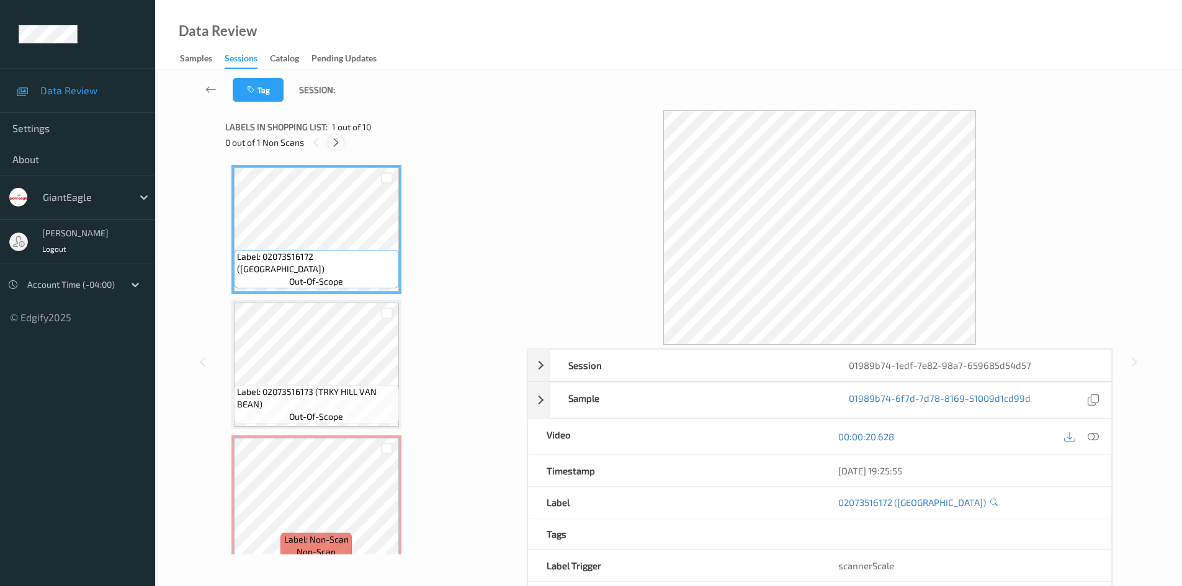
click at [338, 135] on div at bounding box center [336, 143] width 16 height 16
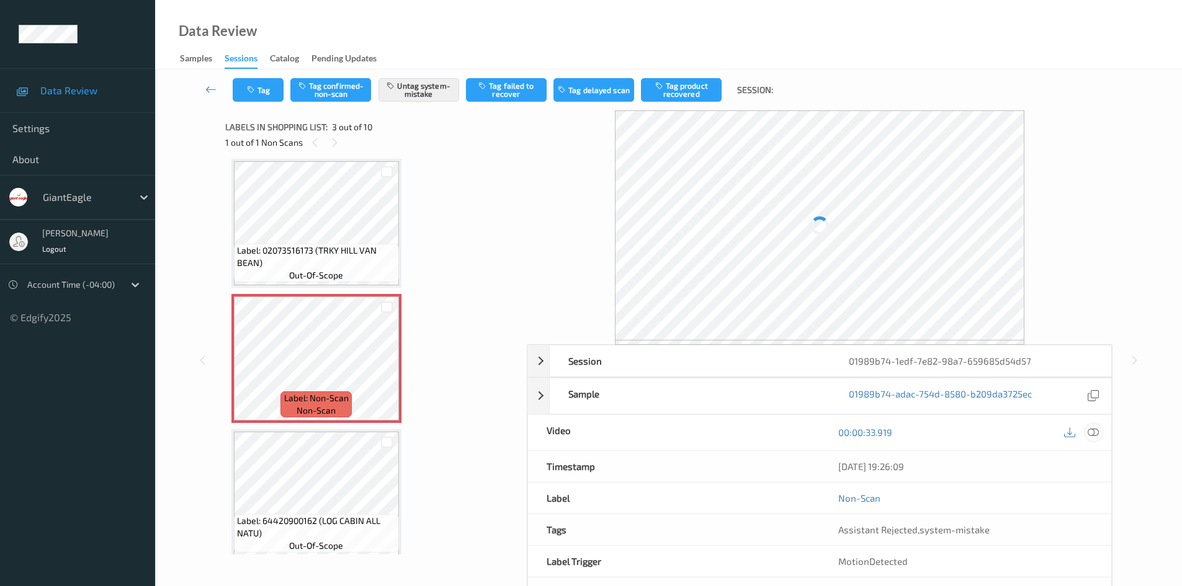
click at [1097, 433] on icon at bounding box center [1093, 432] width 11 height 11
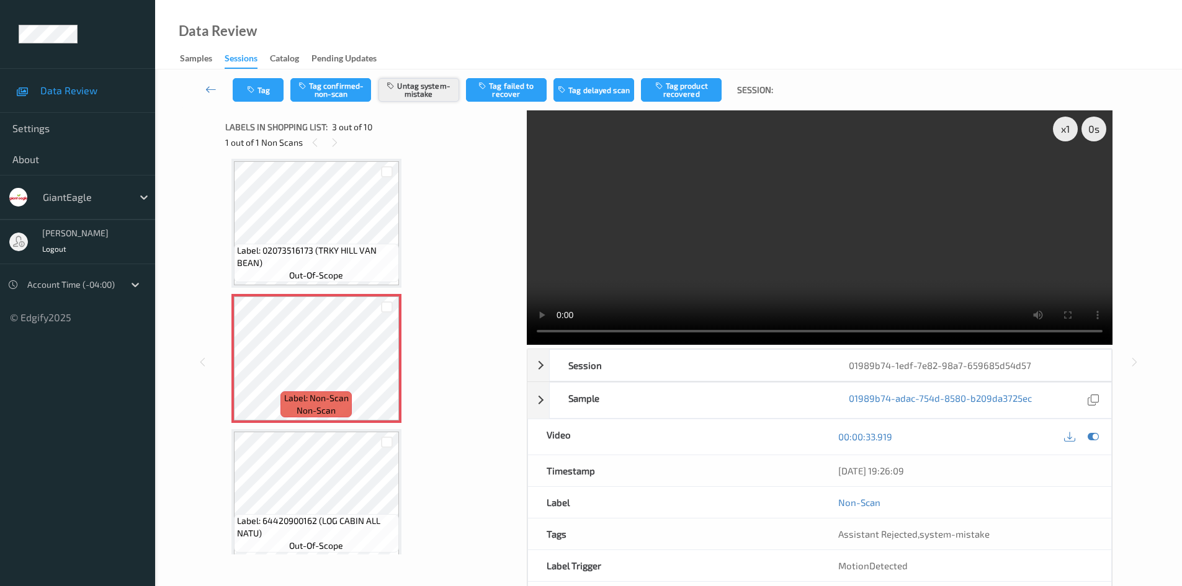
click at [421, 90] on button "Untag system-mistake" at bounding box center [419, 90] width 81 height 24
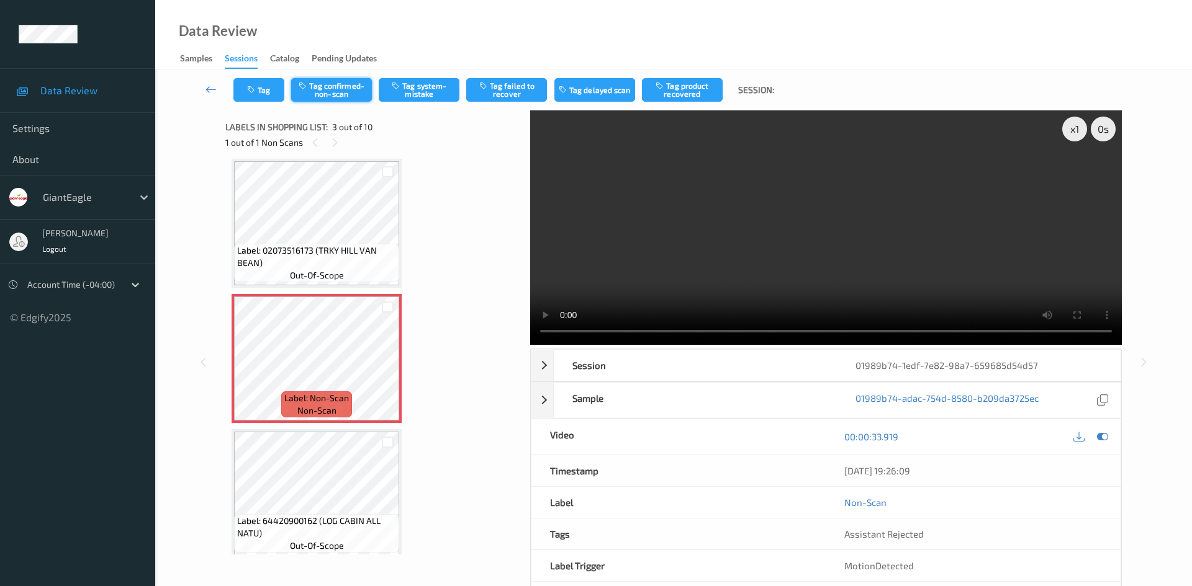
click at [335, 99] on button "Tag confirmed-non-scan" at bounding box center [331, 90] width 81 height 24
click at [668, 96] on button "Tag product recovered" at bounding box center [682, 90] width 81 height 24
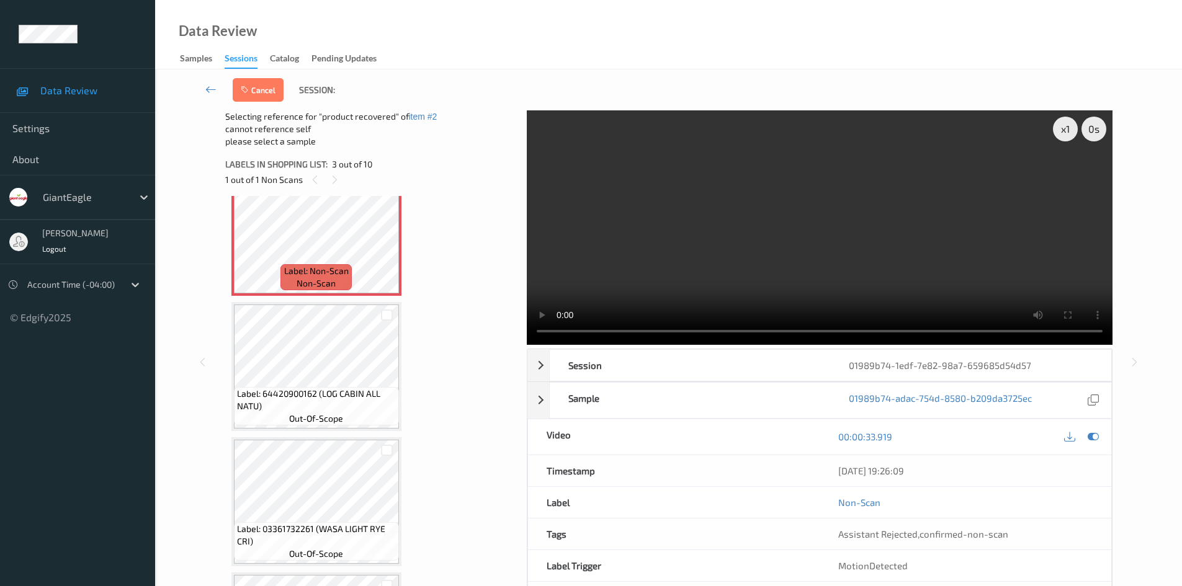
scroll to position [328, 0]
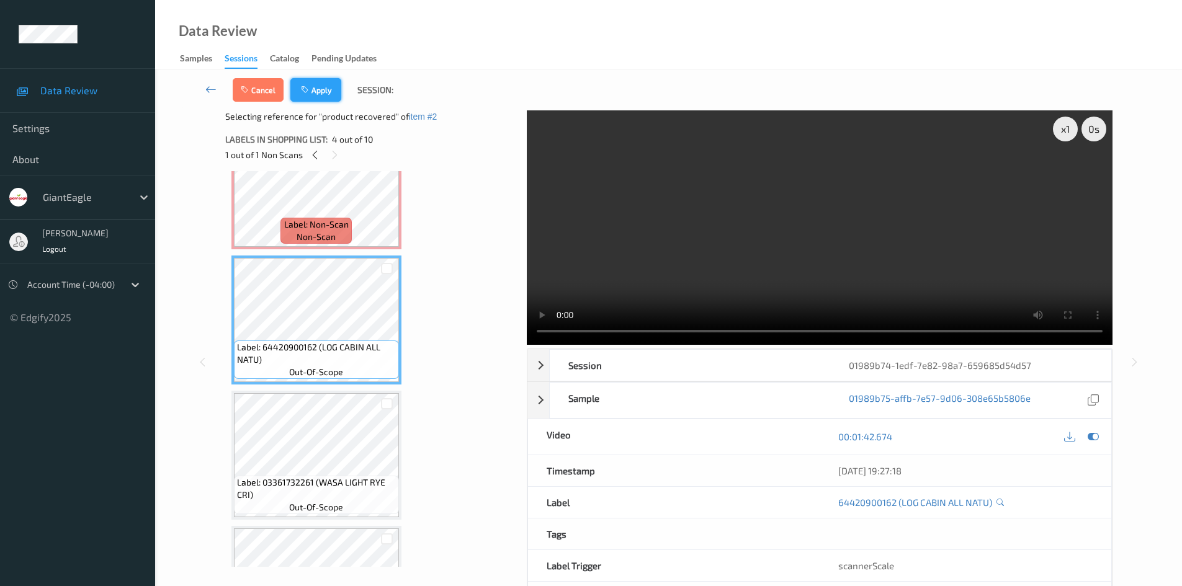
click at [318, 89] on button "Apply" at bounding box center [315, 90] width 51 height 24
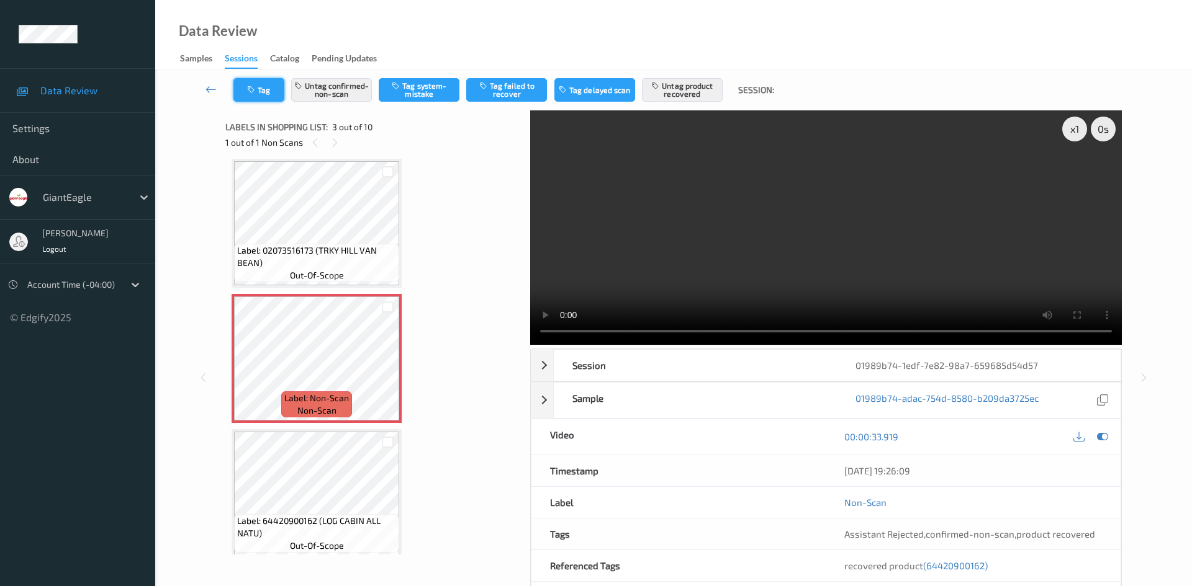
click at [271, 86] on button "Tag" at bounding box center [258, 90] width 51 height 24
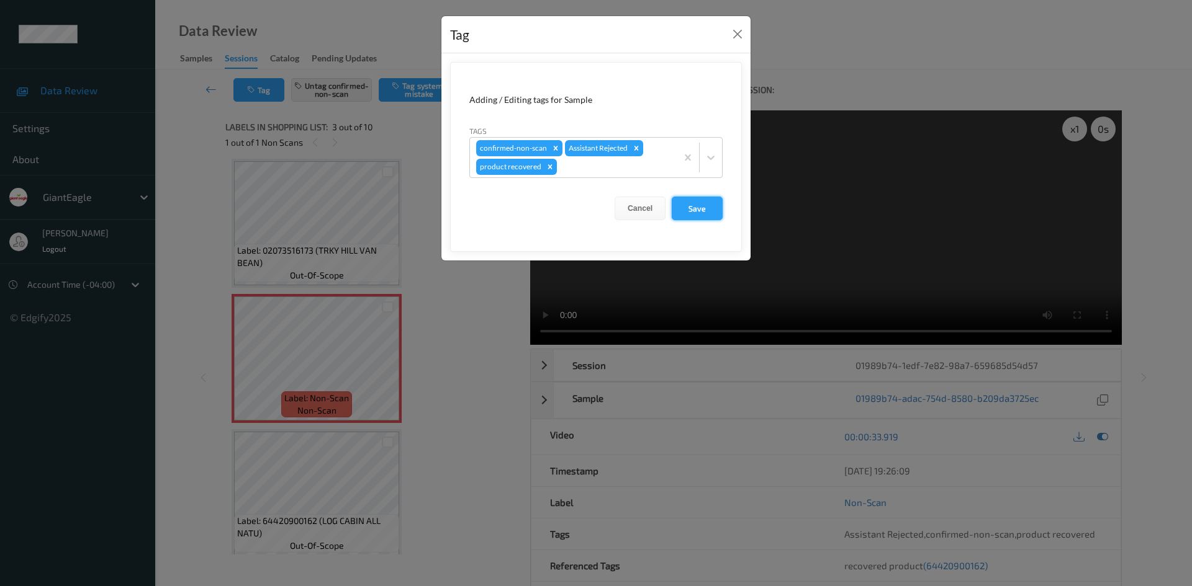
click at [708, 215] on button "Save" at bounding box center [696, 209] width 51 height 24
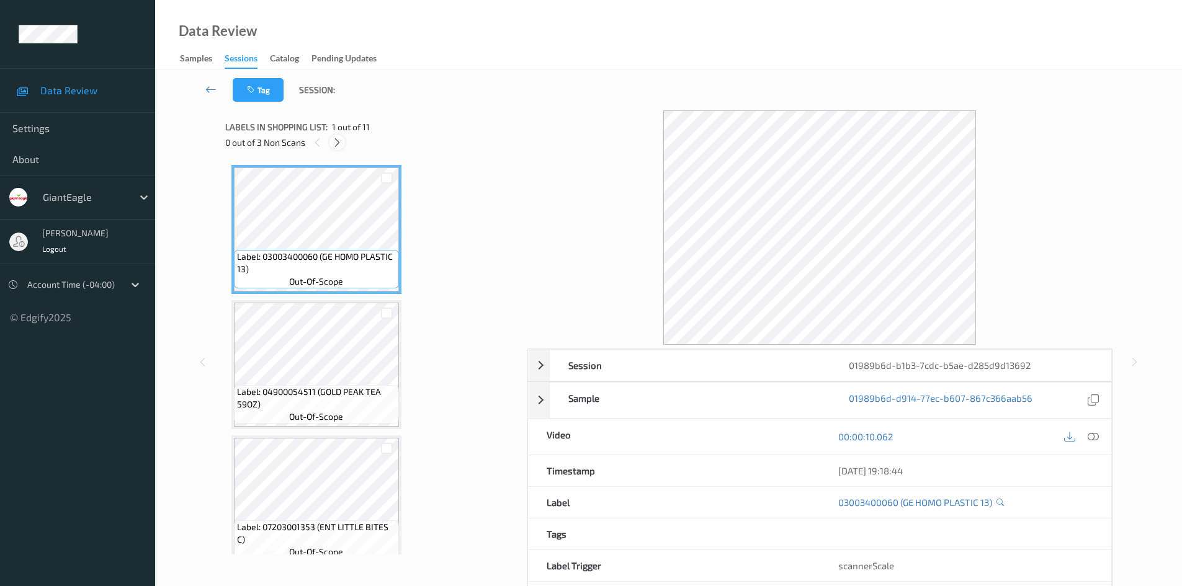
click at [342, 139] on icon at bounding box center [337, 142] width 11 height 11
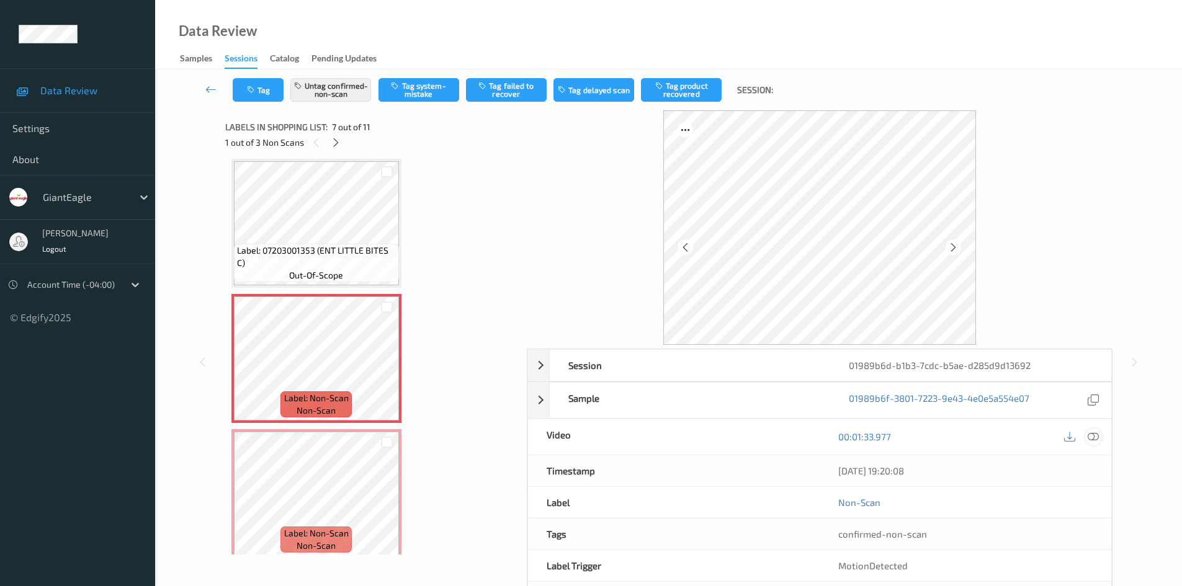
click at [1102, 437] on div at bounding box center [1093, 437] width 17 height 17
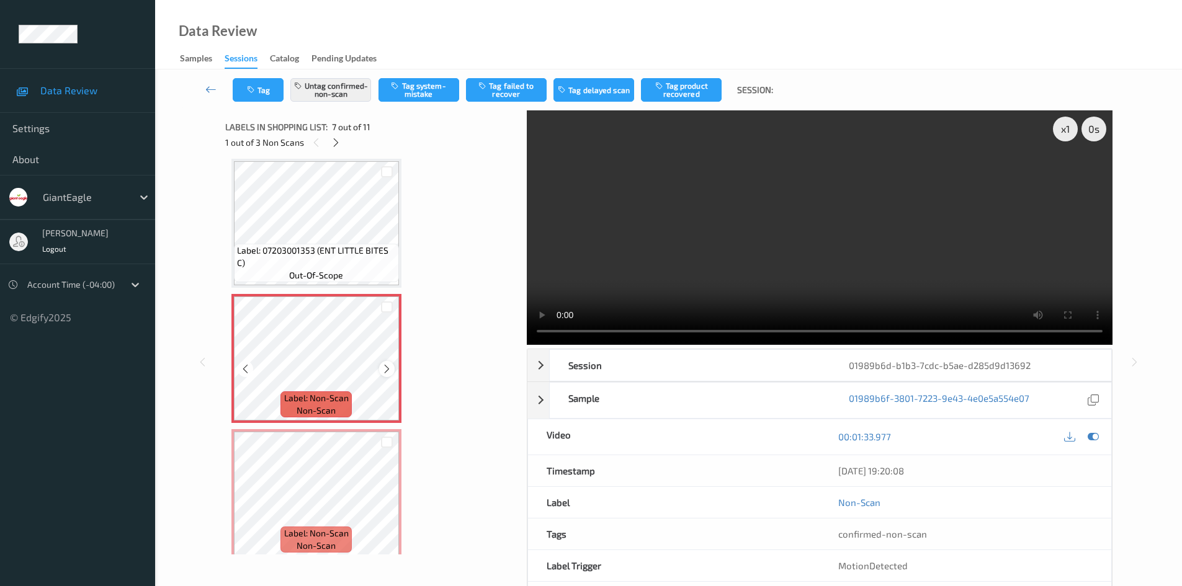
click at [390, 367] on icon at bounding box center [387, 369] width 11 height 11
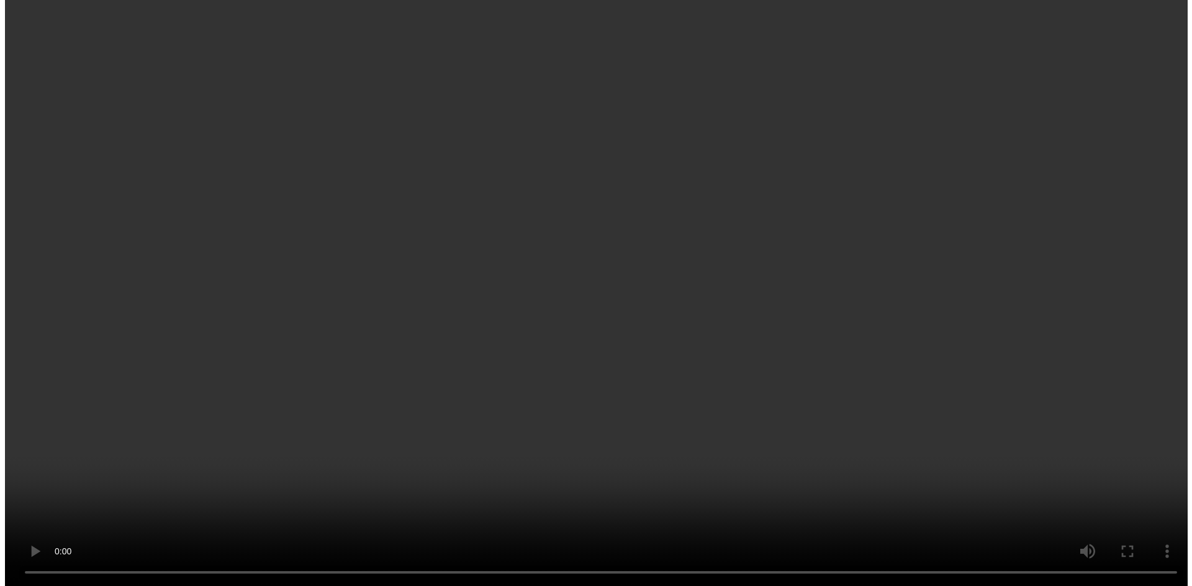
scroll to position [745, 0]
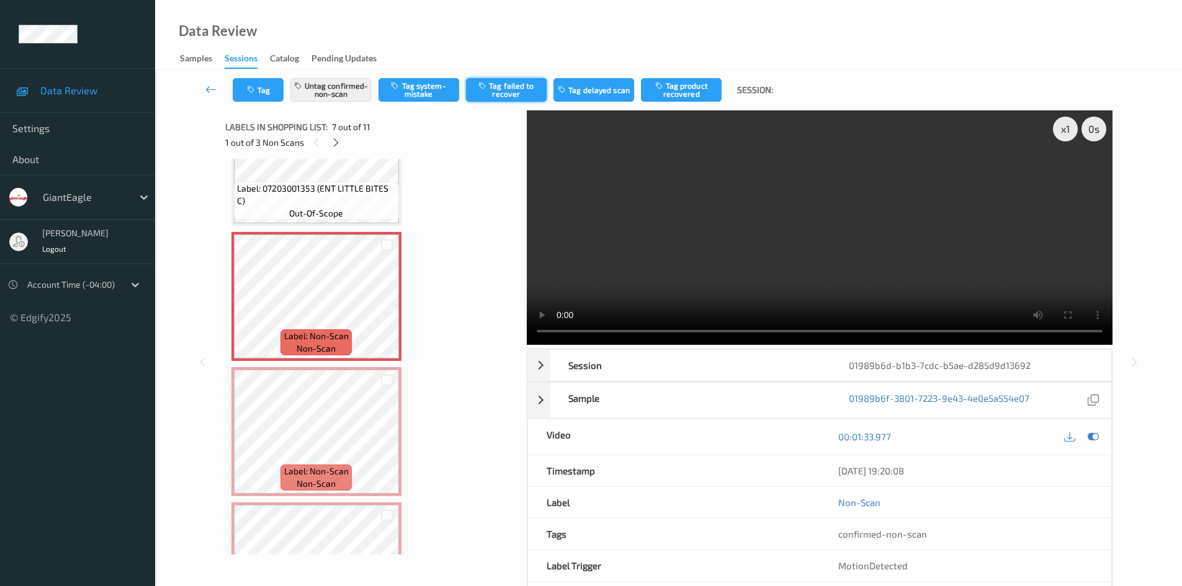
click at [511, 80] on button "Tag failed to recover" at bounding box center [506, 90] width 81 height 24
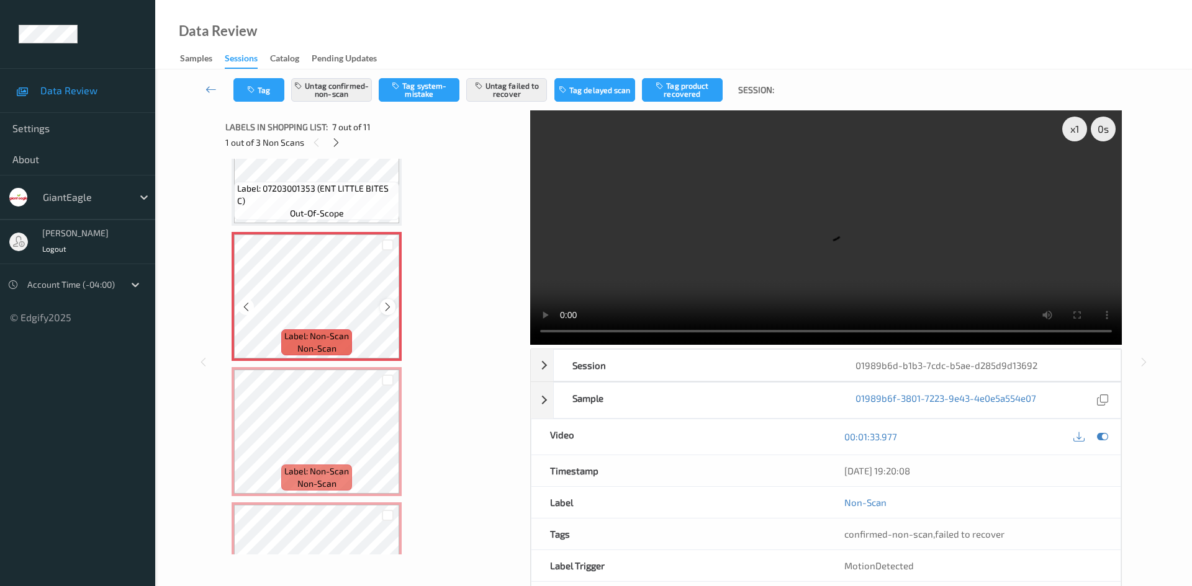
click at [389, 305] on icon at bounding box center [387, 307] width 11 height 11
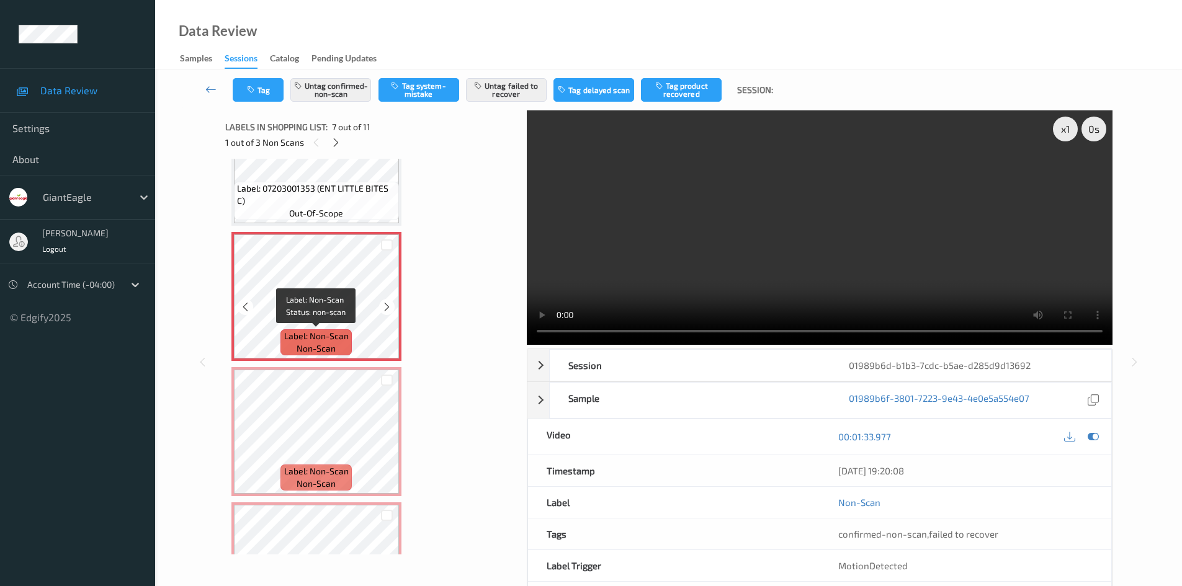
scroll to position [807, 0]
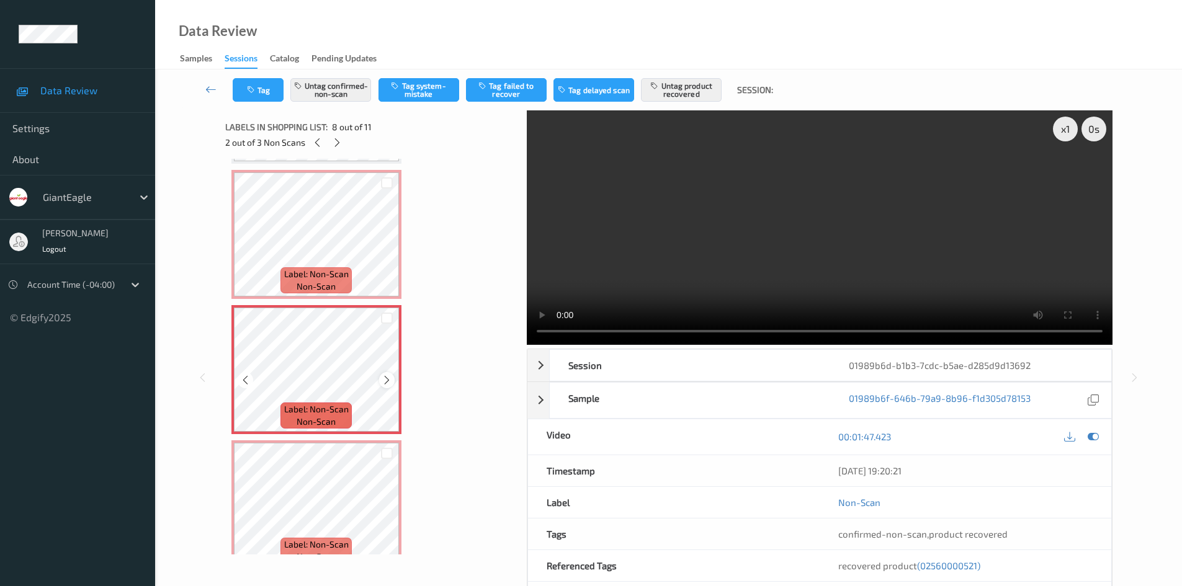
click at [384, 380] on icon at bounding box center [387, 380] width 11 height 11
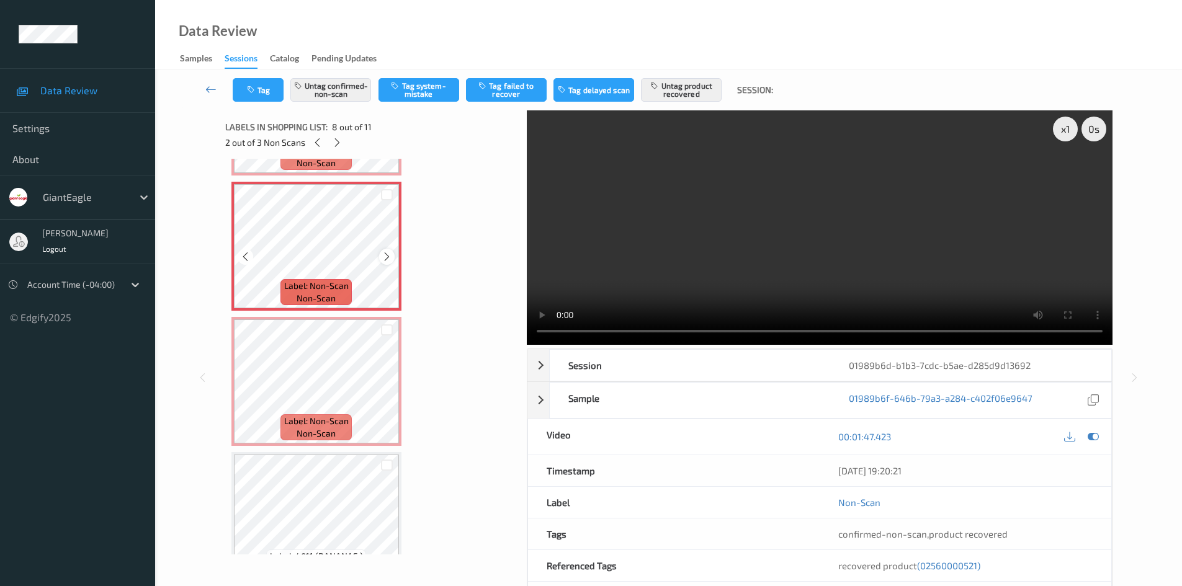
scroll to position [931, 0]
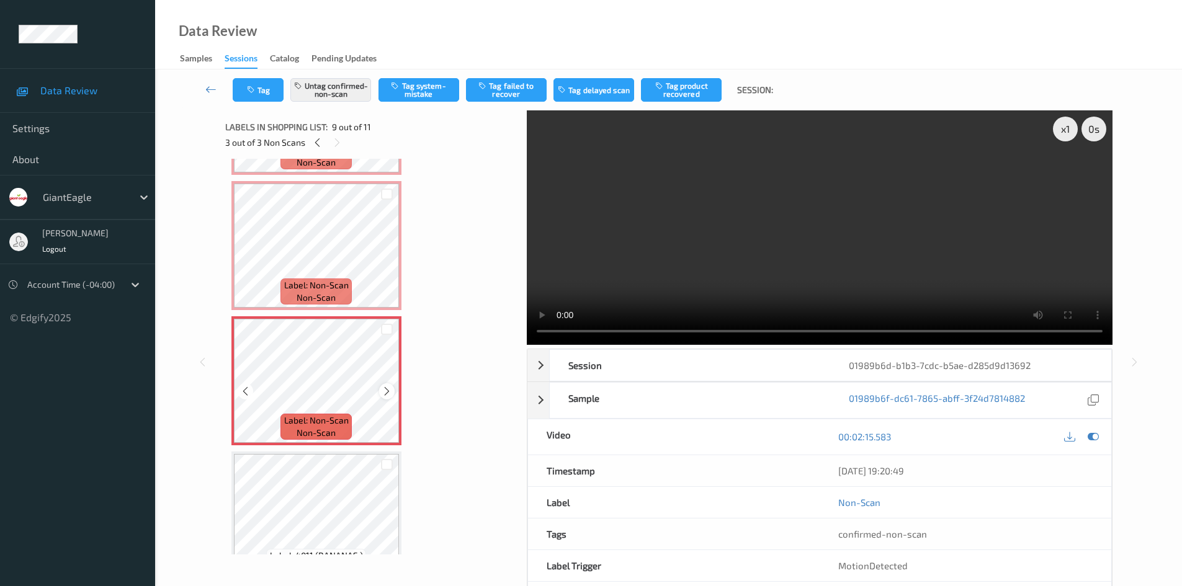
click at [389, 397] on div at bounding box center [387, 392] width 16 height 16
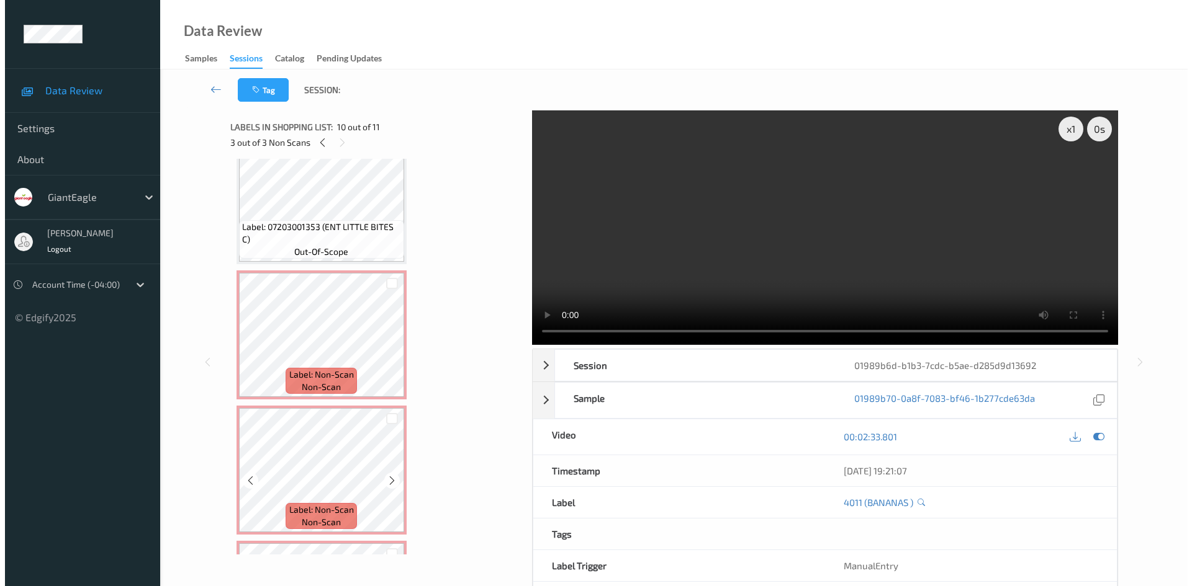
scroll to position [664, 0]
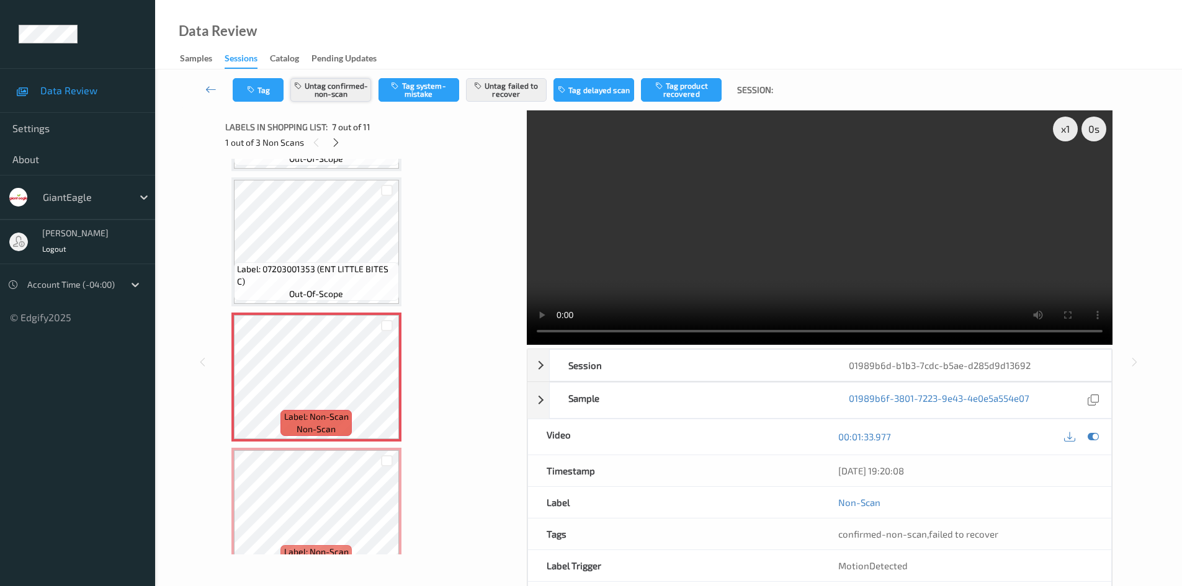
click at [345, 86] on button "Untag confirmed-non-scan" at bounding box center [330, 90] width 81 height 24
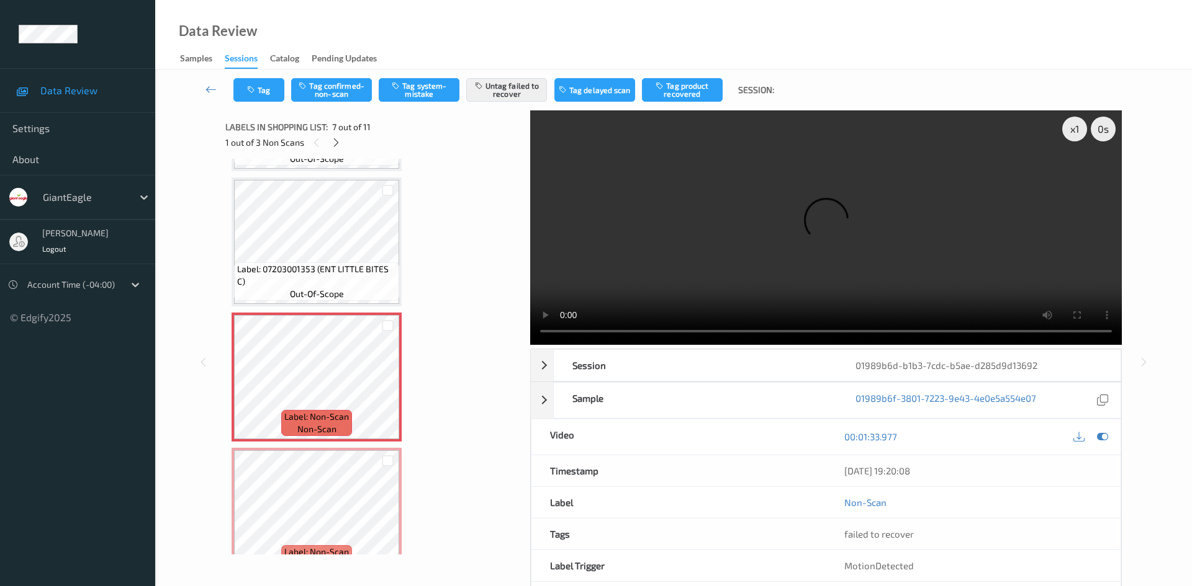
click at [498, 93] on button "Untag failed to recover" at bounding box center [506, 90] width 81 height 24
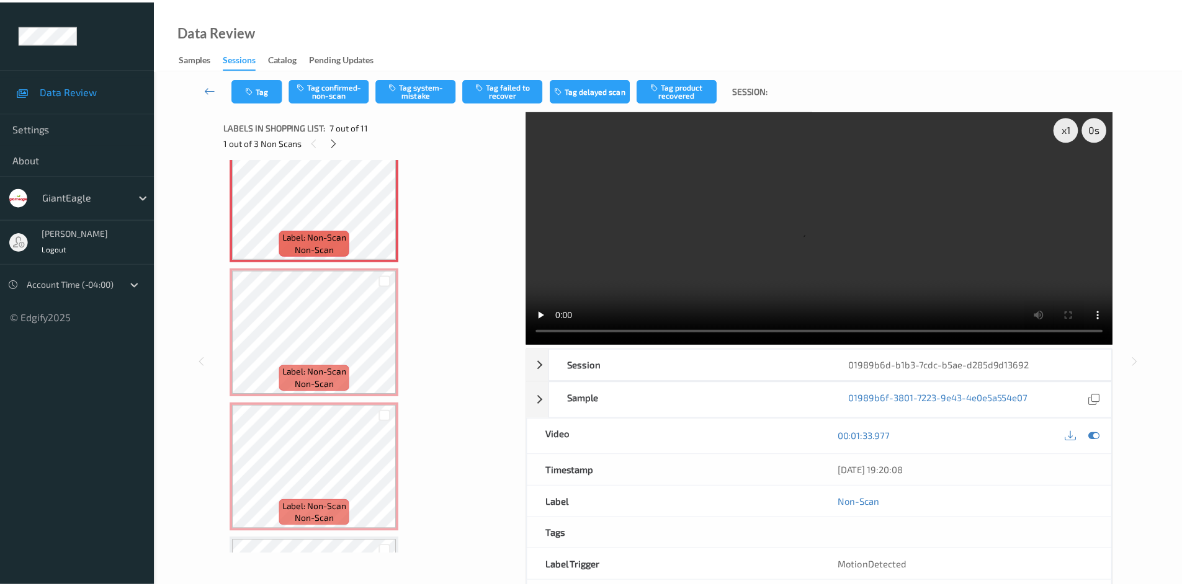
scroll to position [850, 0]
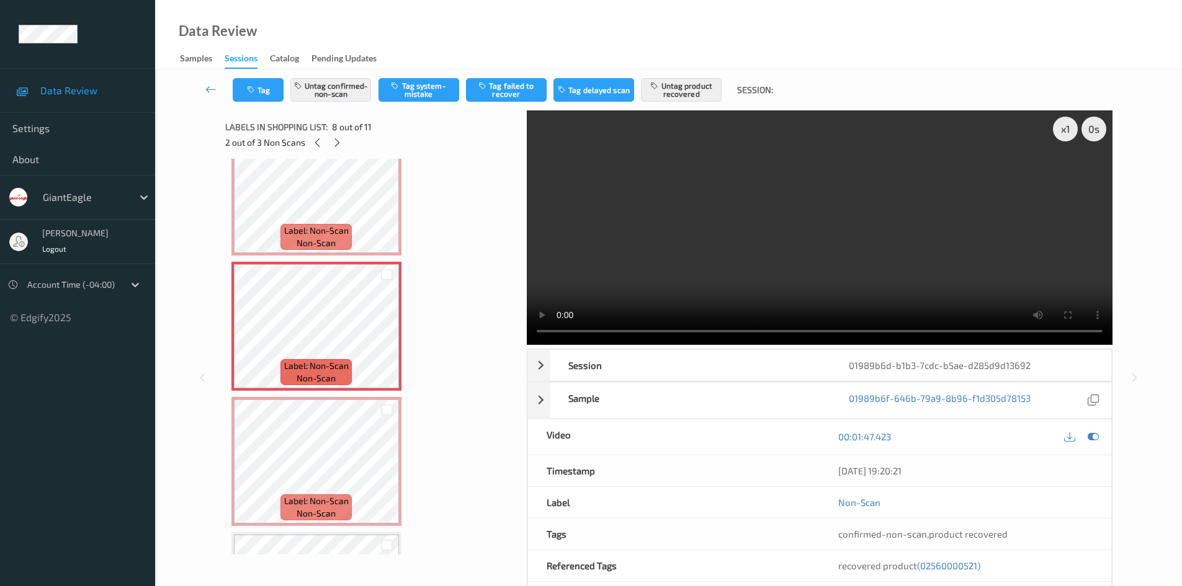
click at [326, 103] on div "Tag Untag confirmed-non-scan Tag system-mistake Tag failed to recover Tag delay…" at bounding box center [669, 90] width 976 height 41
click at [349, 81] on button "Untag confirmed-non-scan" at bounding box center [330, 90] width 81 height 24
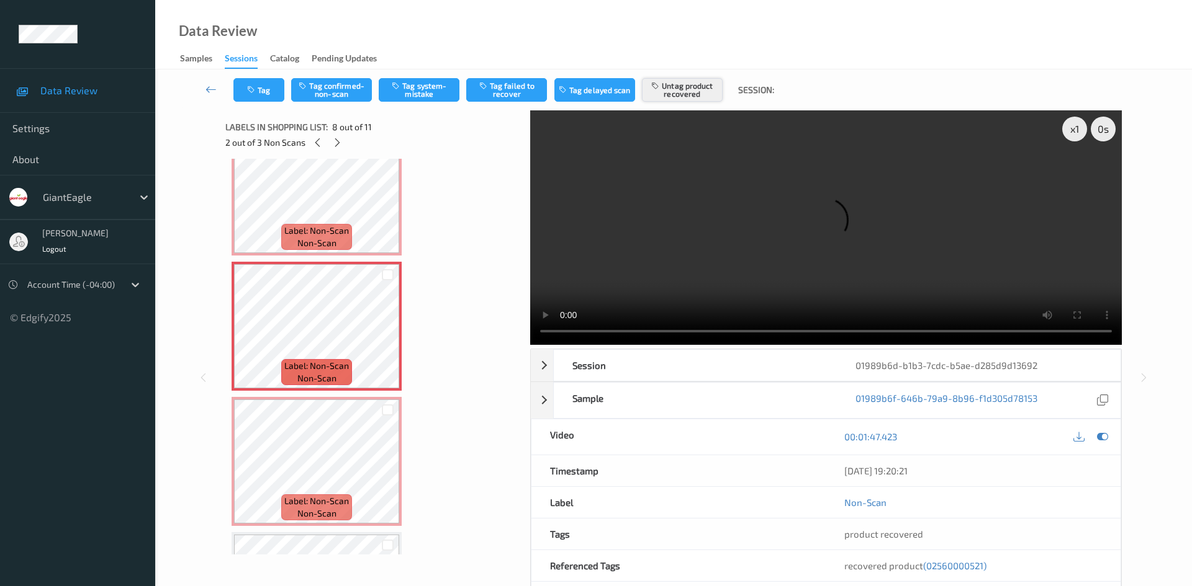
click at [666, 96] on button "Untag product recovered" at bounding box center [682, 90] width 81 height 24
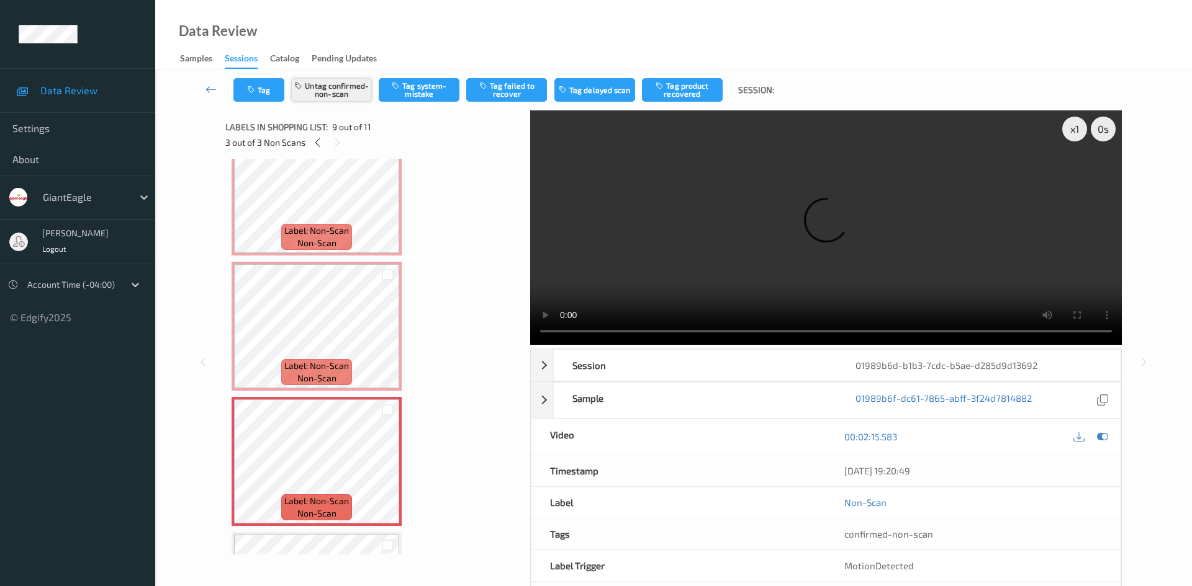
click at [344, 83] on button "Untag confirmed-non-scan" at bounding box center [331, 90] width 81 height 24
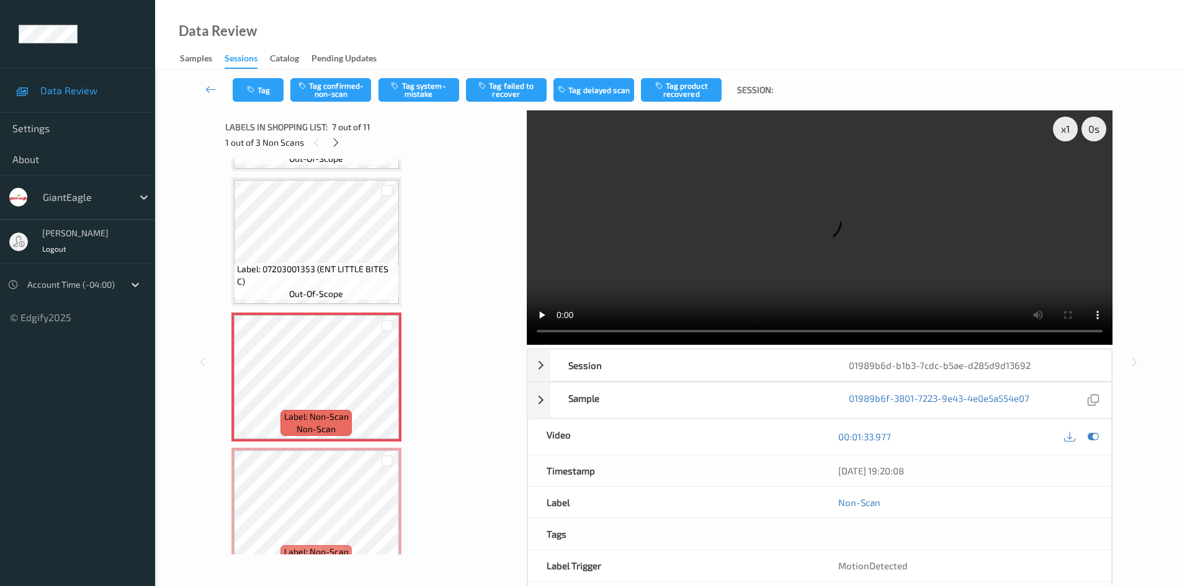
scroll to position [726, 0]
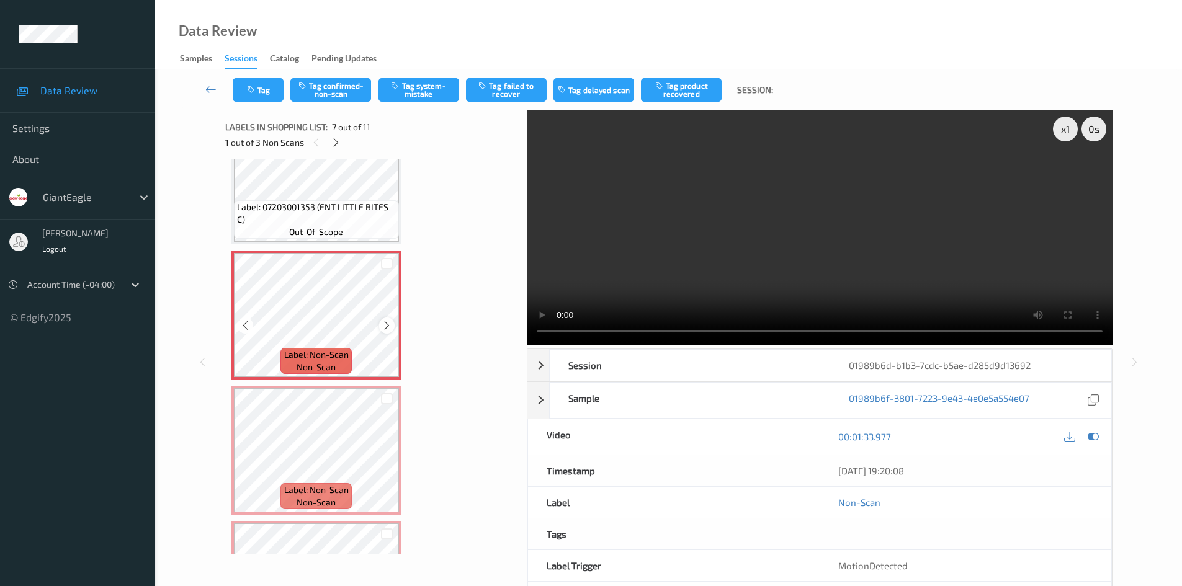
click at [384, 330] on icon at bounding box center [387, 325] width 11 height 11
click at [383, 325] on icon at bounding box center [387, 325] width 11 height 11
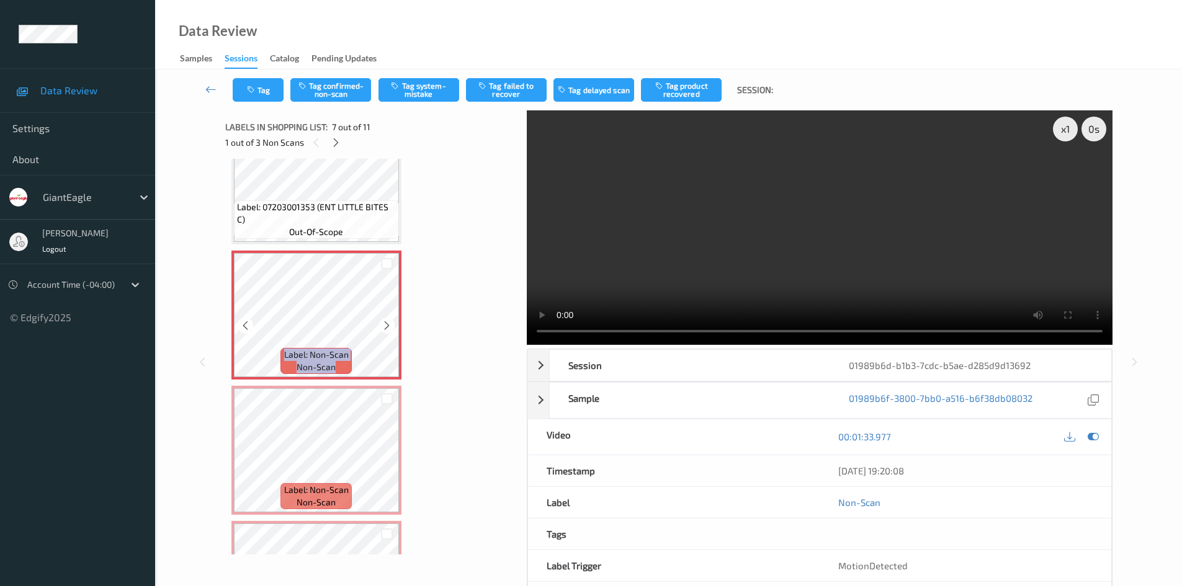
click at [383, 325] on icon at bounding box center [387, 325] width 11 height 11
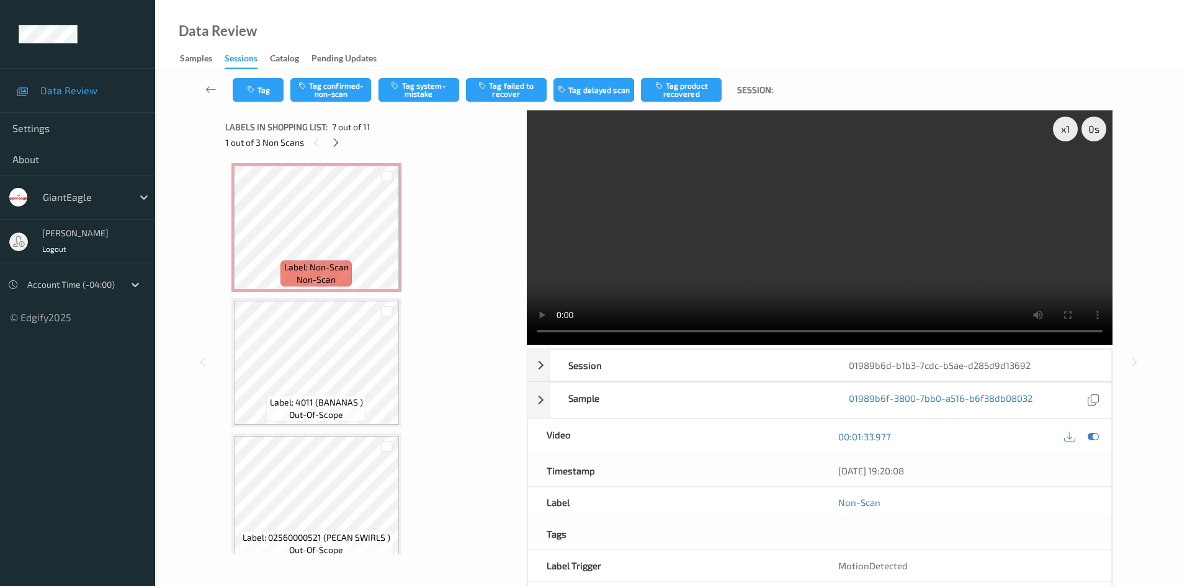
scroll to position [1098, 0]
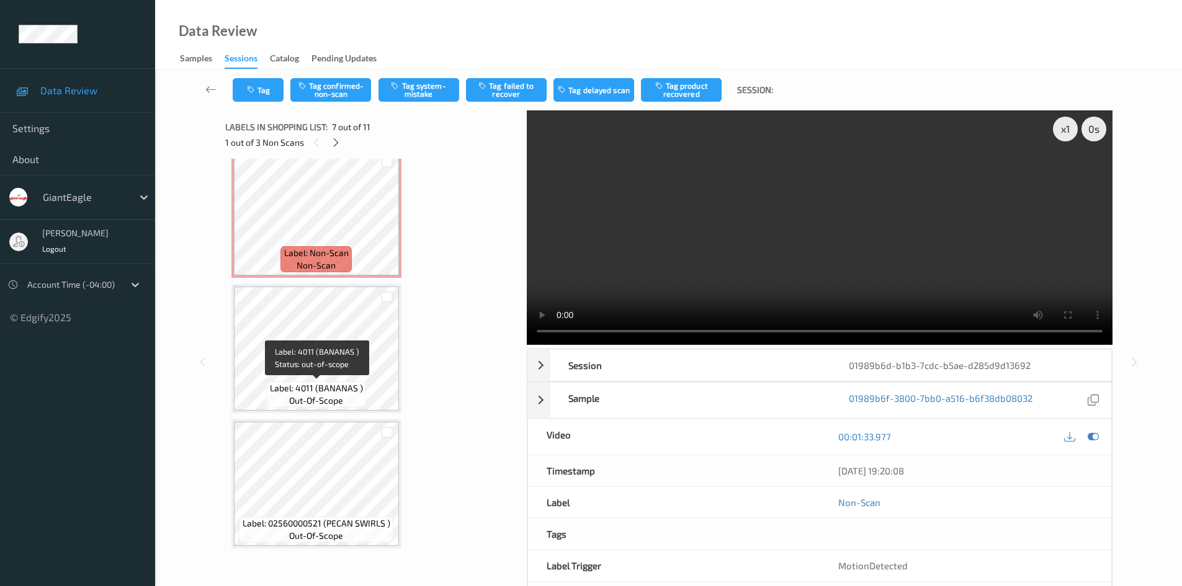
click at [335, 382] on div "Label: 4011 (BANANAS ) out-of-scope" at bounding box center [315, 395] width 99 height 26
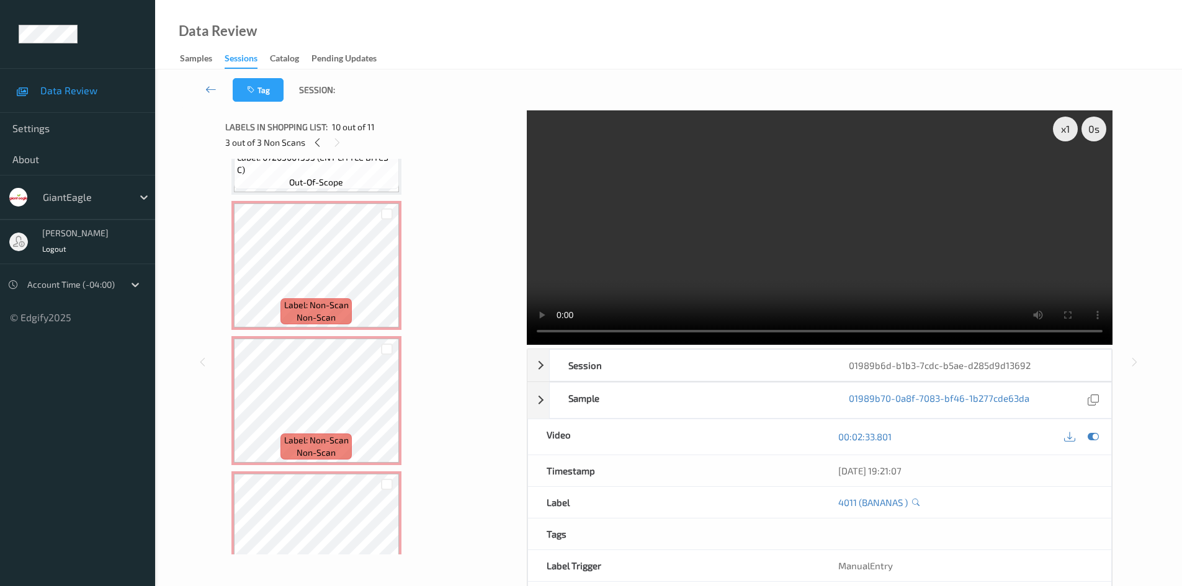
scroll to position [726, 0]
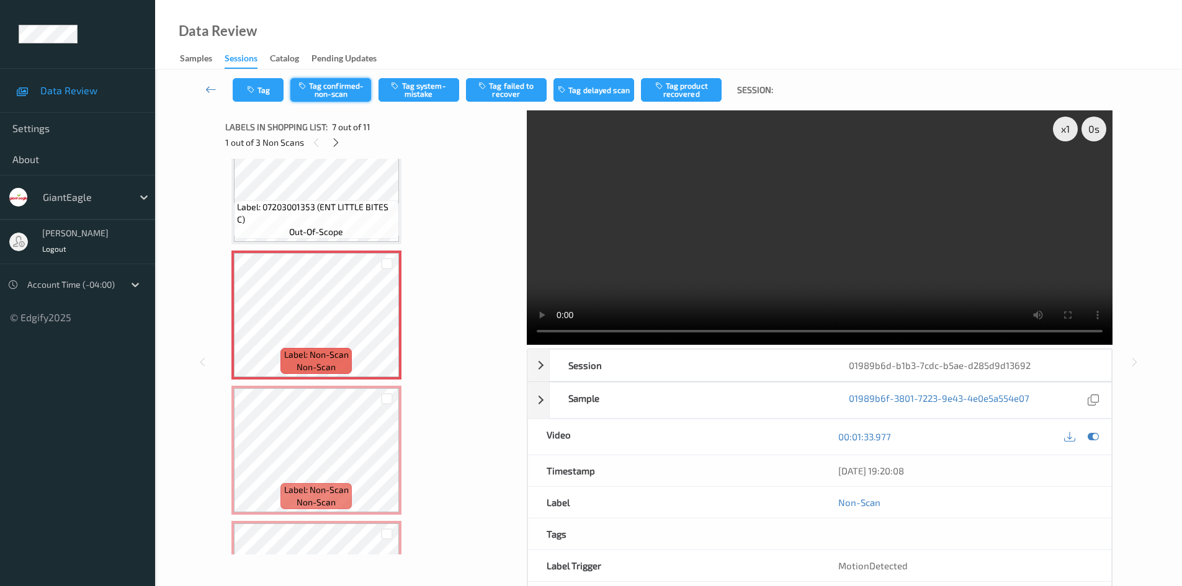
click at [339, 84] on button "Tag confirmed-non-scan" at bounding box center [330, 90] width 81 height 24
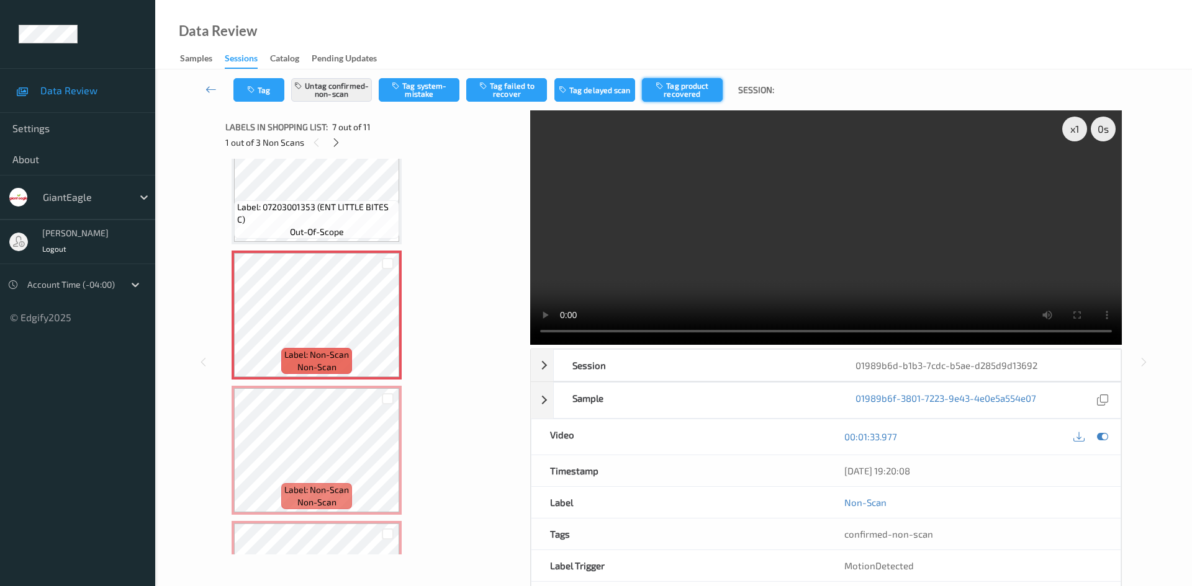
click at [706, 94] on button "Tag product recovered" at bounding box center [682, 90] width 81 height 24
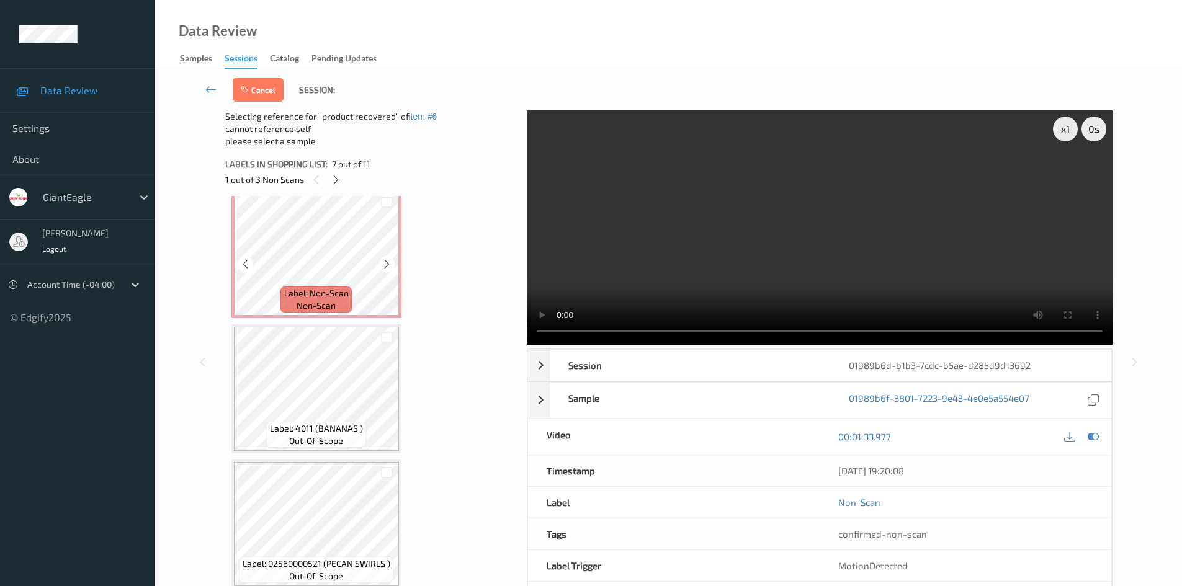
scroll to position [1098, 0]
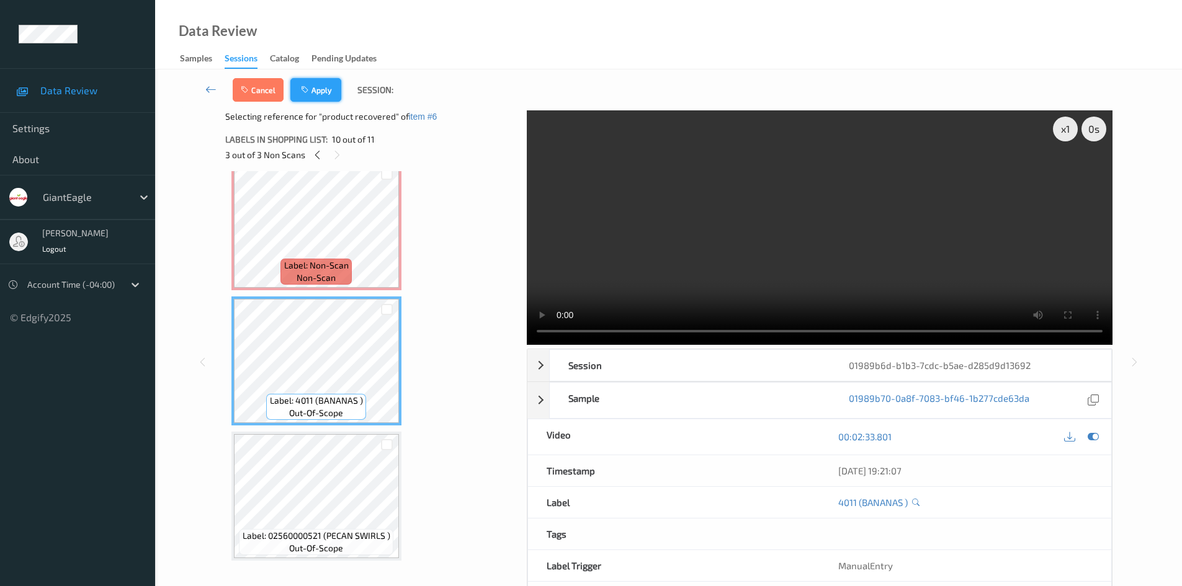
click at [331, 92] on button "Apply" at bounding box center [315, 90] width 51 height 24
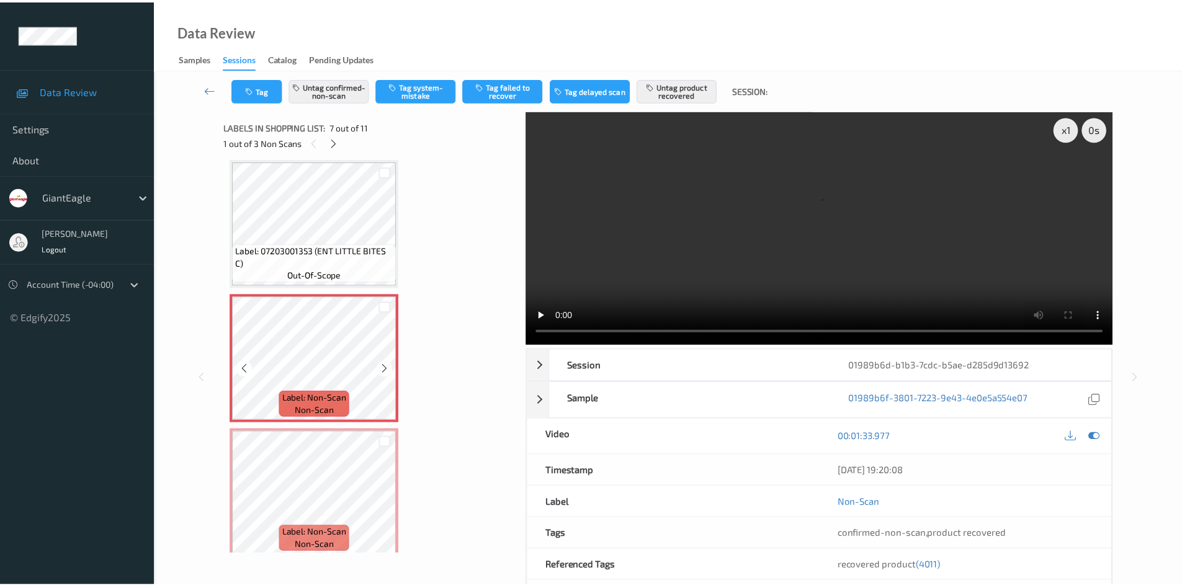
scroll to position [807, 0]
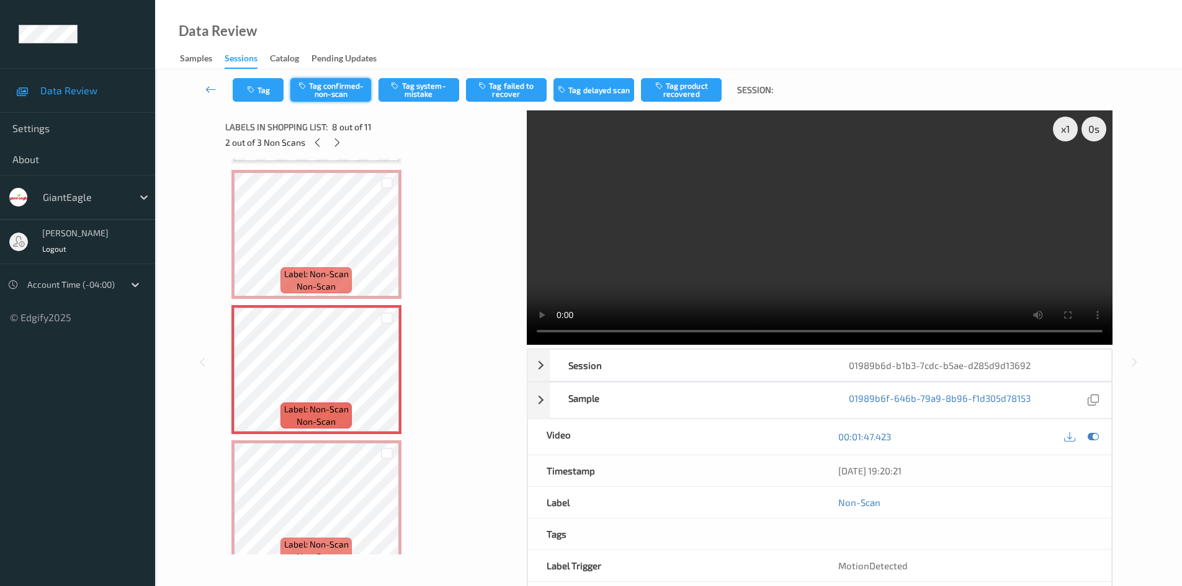
click at [341, 99] on button "Tag confirmed-non-scan" at bounding box center [330, 90] width 81 height 24
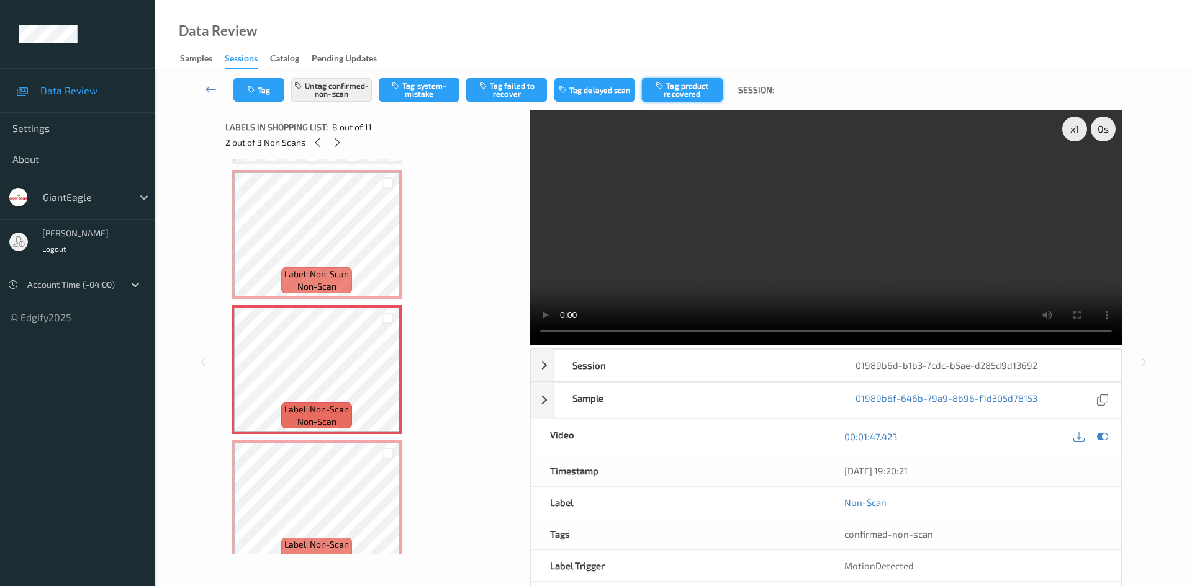
click at [673, 89] on button "Tag product recovered" at bounding box center [682, 90] width 81 height 24
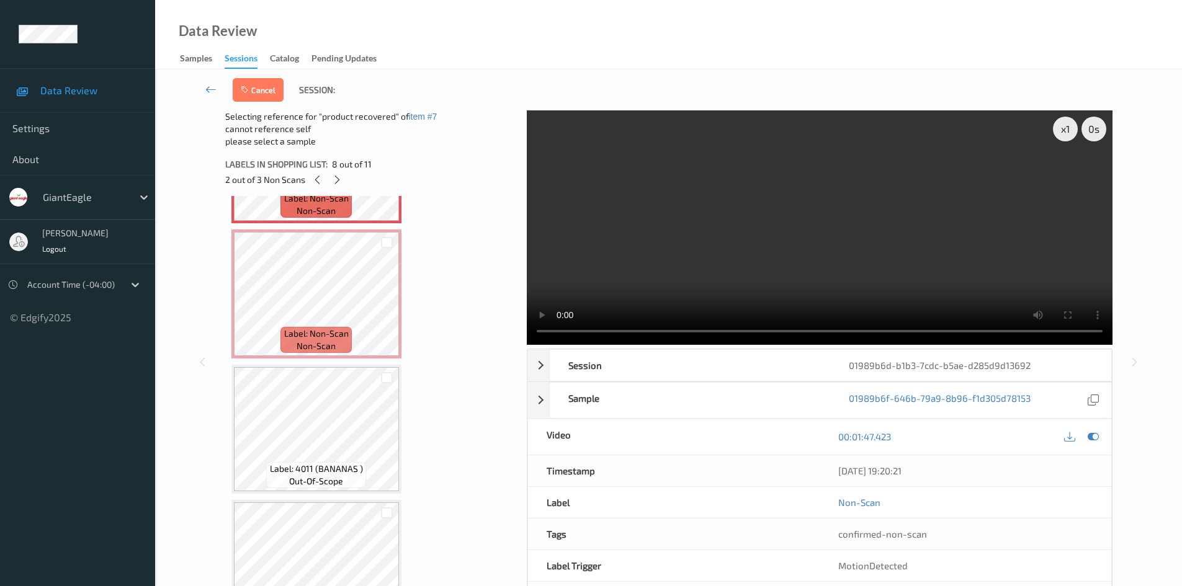
scroll to position [1098, 0]
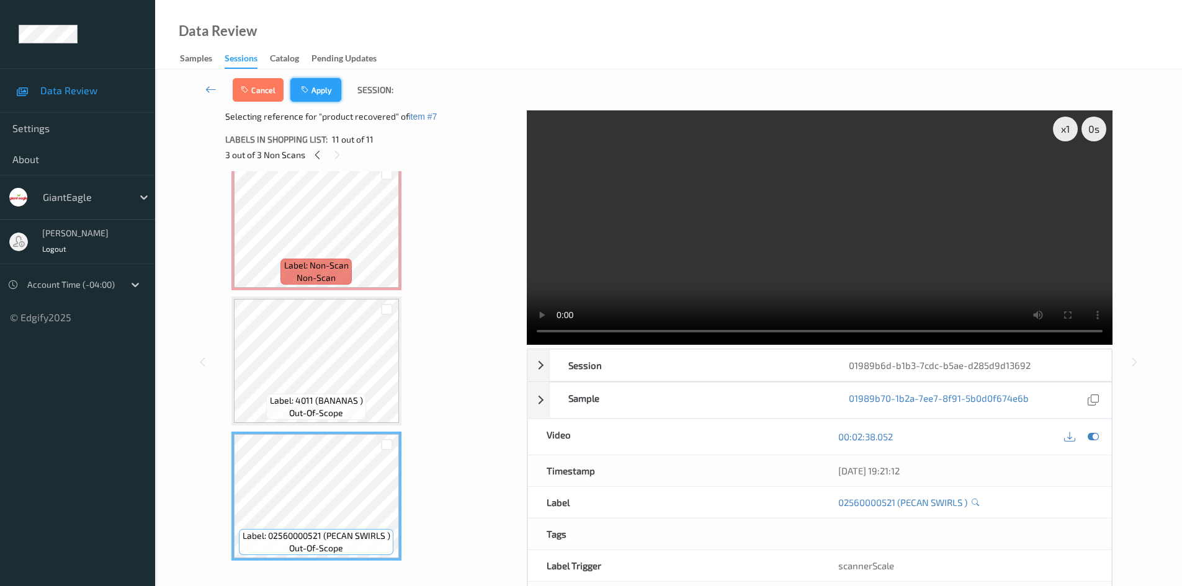
click at [319, 99] on button "Apply" at bounding box center [315, 90] width 51 height 24
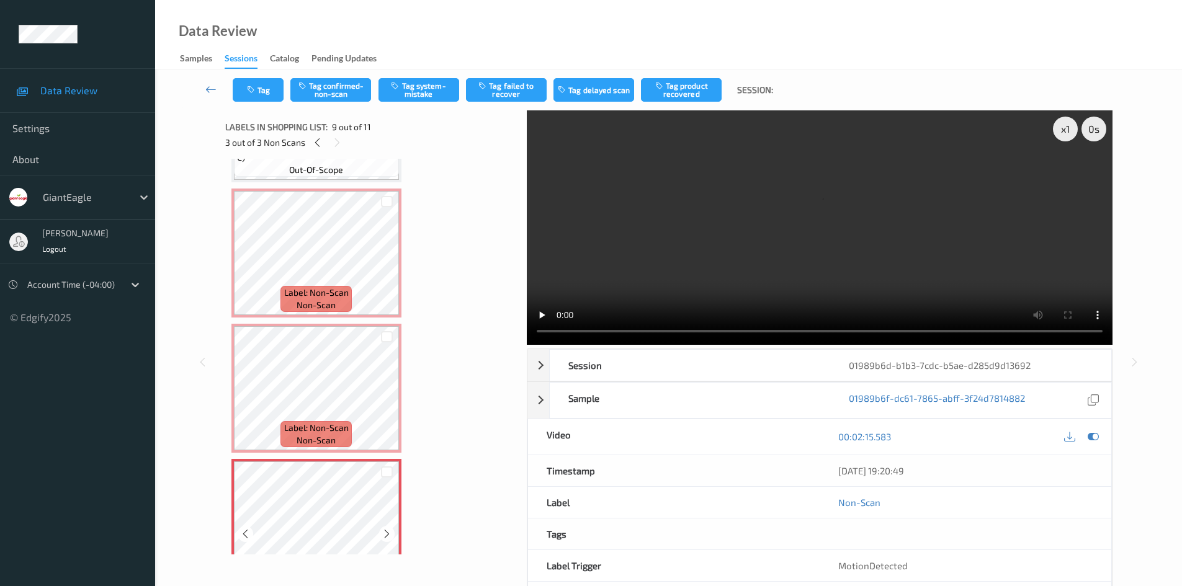
scroll to position [726, 0]
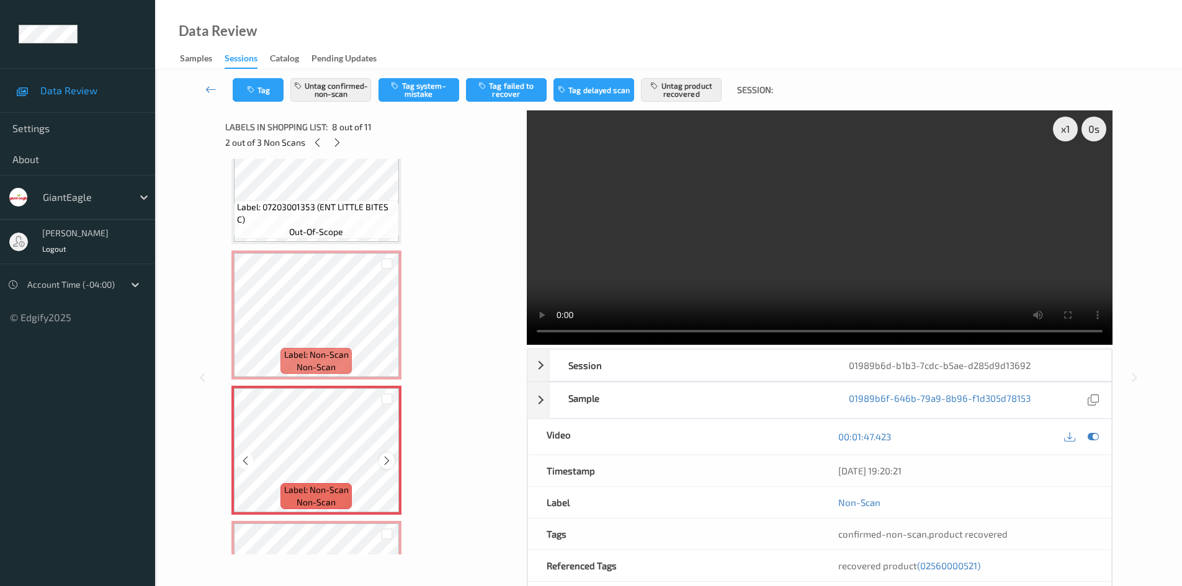
click at [389, 461] on icon at bounding box center [387, 461] width 11 height 11
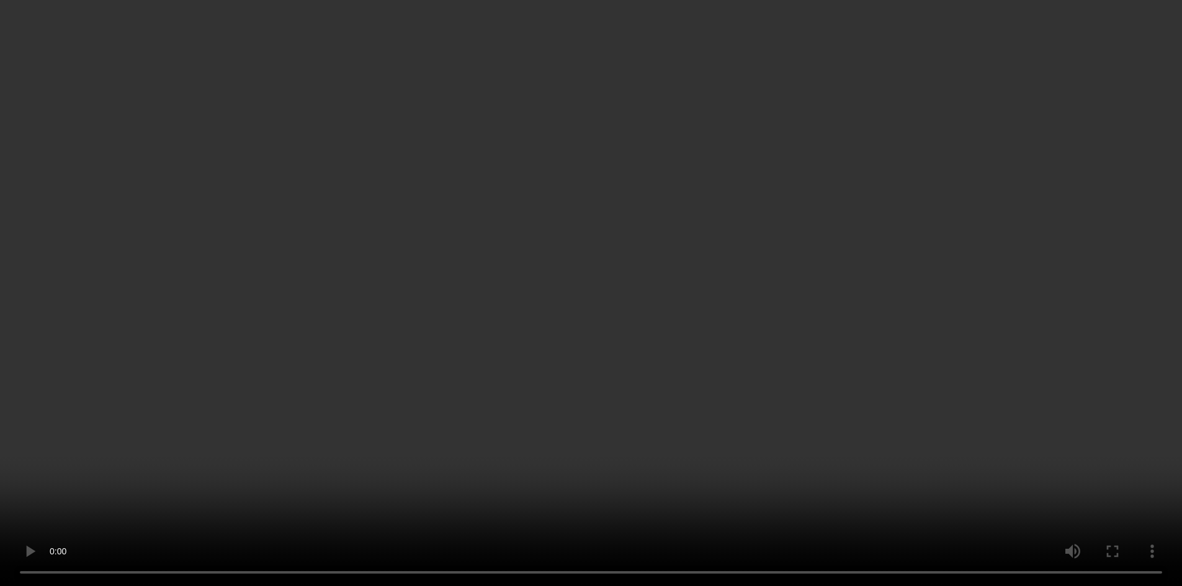
scroll to position [974, 0]
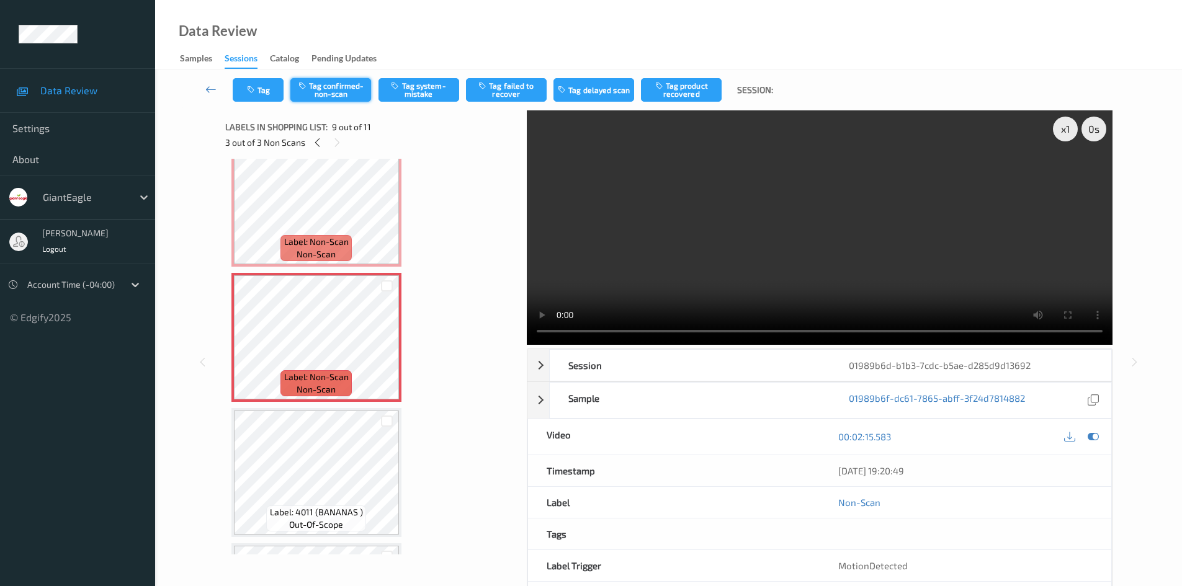
click at [371, 94] on button "Tag confirmed-non-scan" at bounding box center [330, 90] width 81 height 24
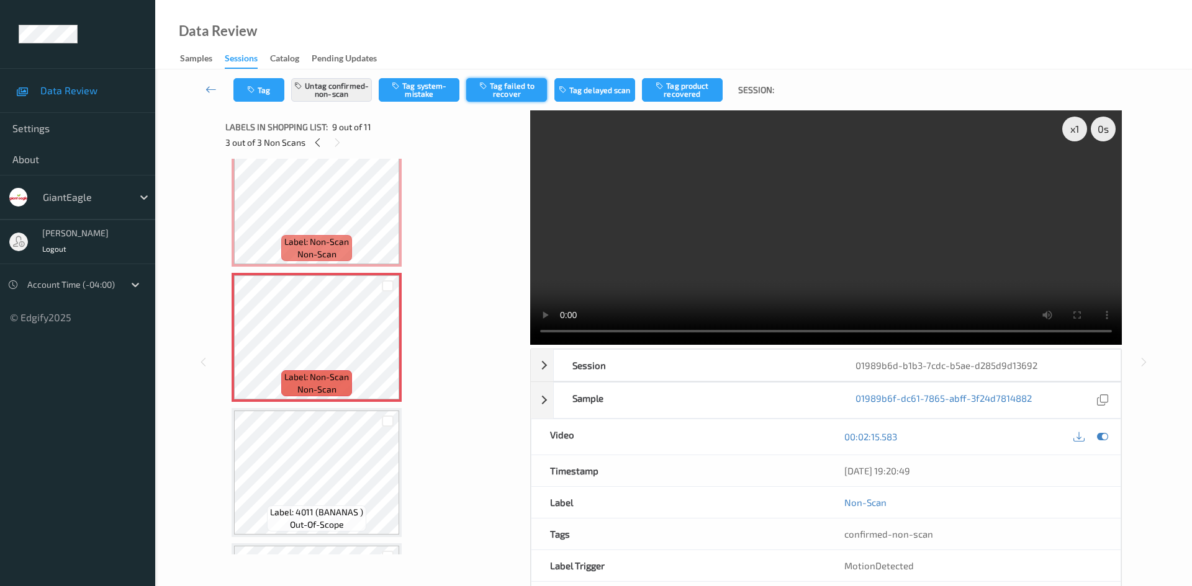
click at [494, 97] on button "Tag failed to recover" at bounding box center [506, 90] width 81 height 24
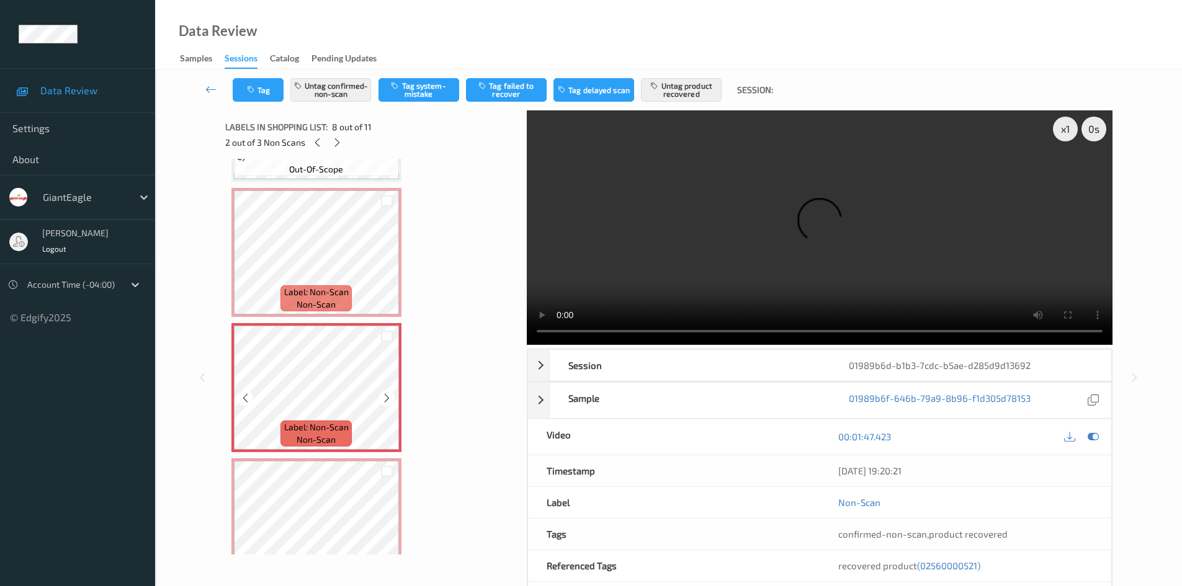
scroll to position [788, 0]
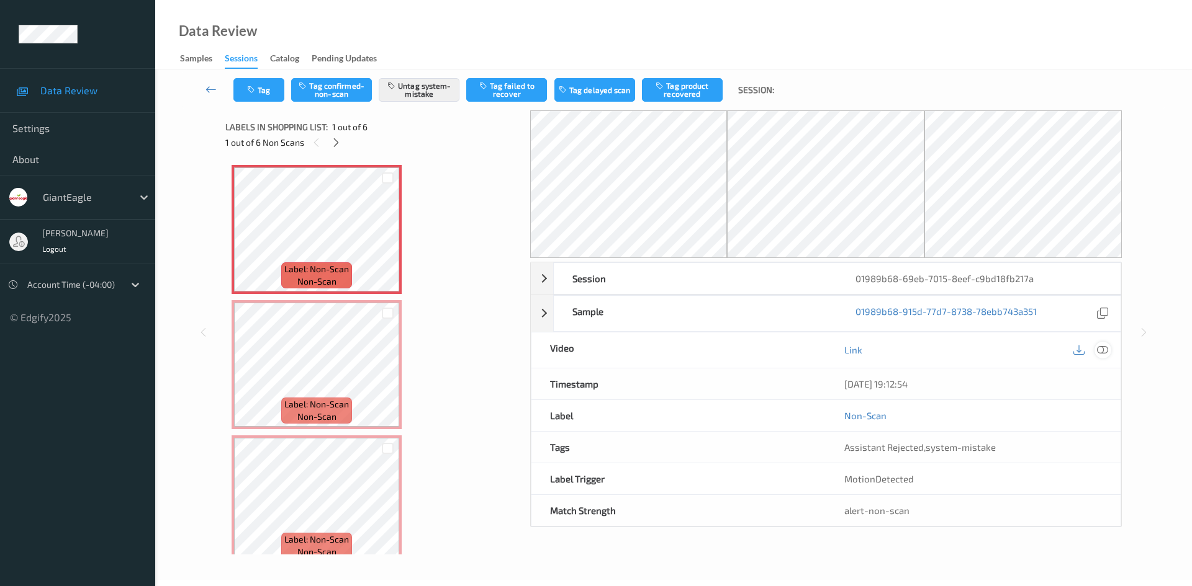
click at [1105, 354] on icon at bounding box center [1102, 349] width 11 height 11
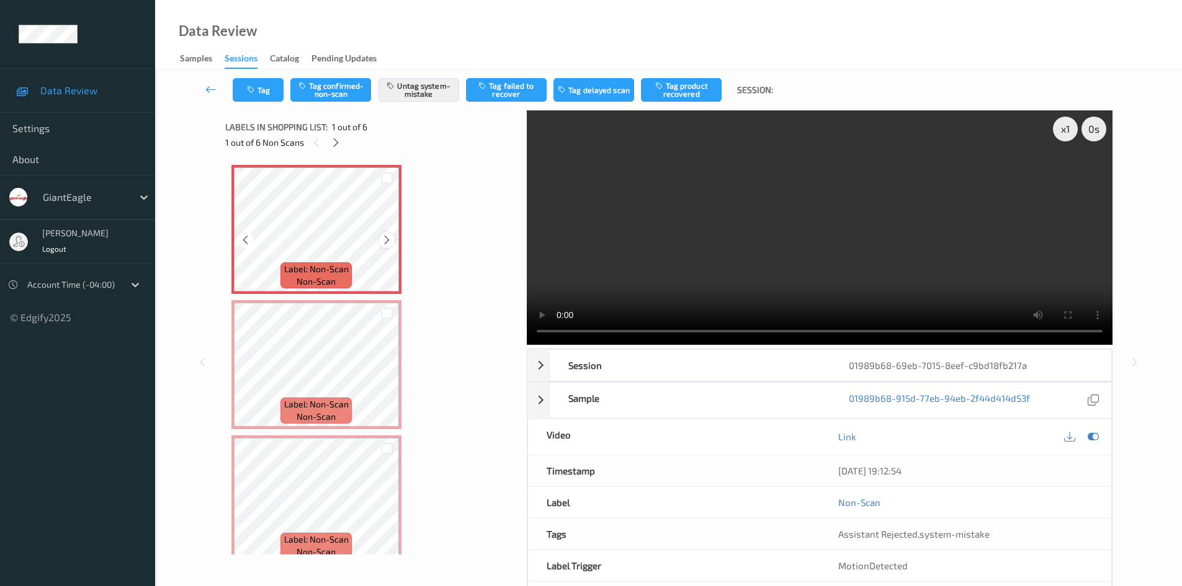
click at [384, 241] on icon at bounding box center [387, 240] width 11 height 11
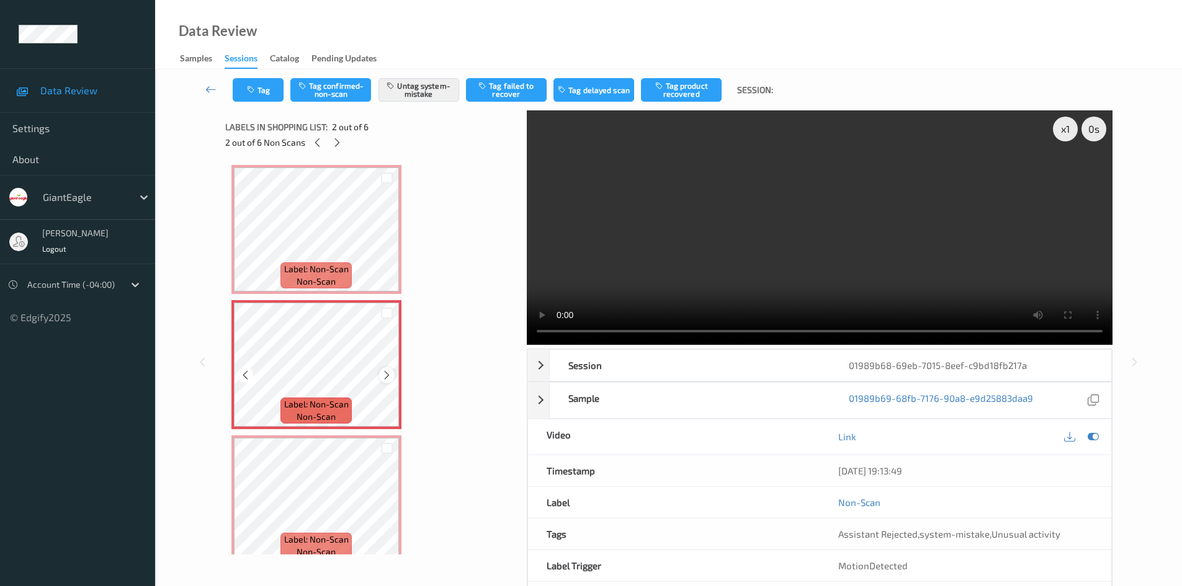
click at [385, 379] on icon at bounding box center [387, 375] width 11 height 11
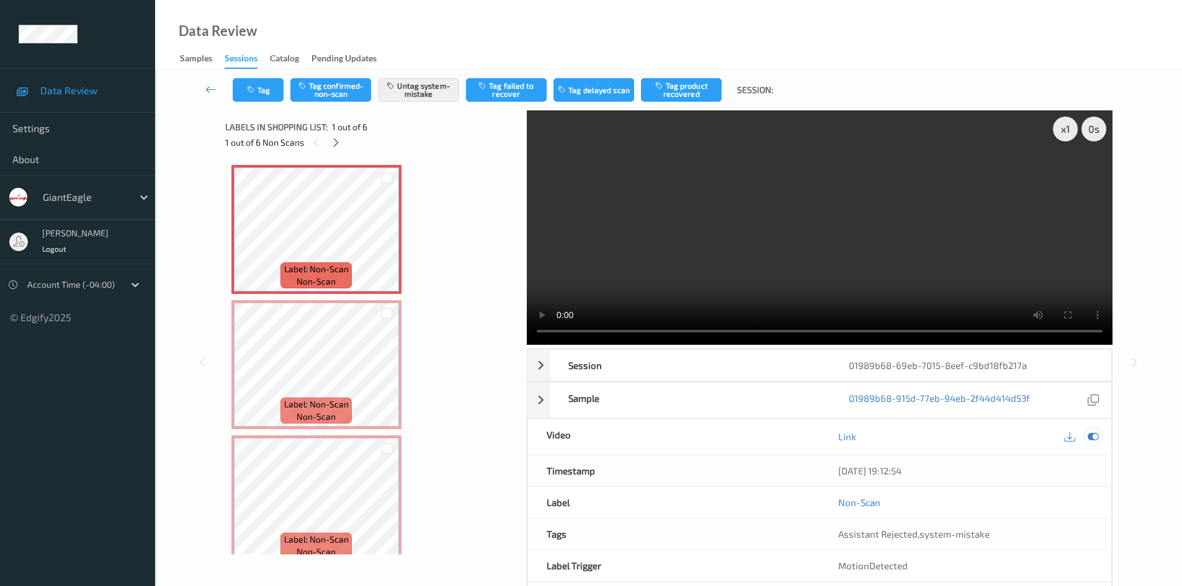
click at [1086, 438] on div at bounding box center [1093, 437] width 17 height 17
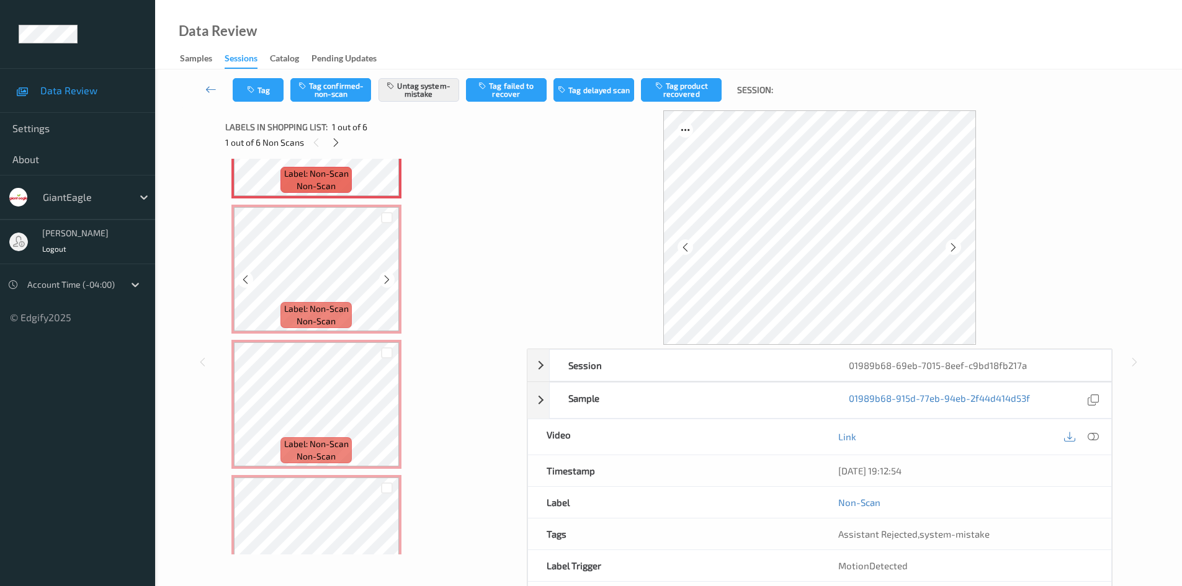
scroll to position [62, 0]
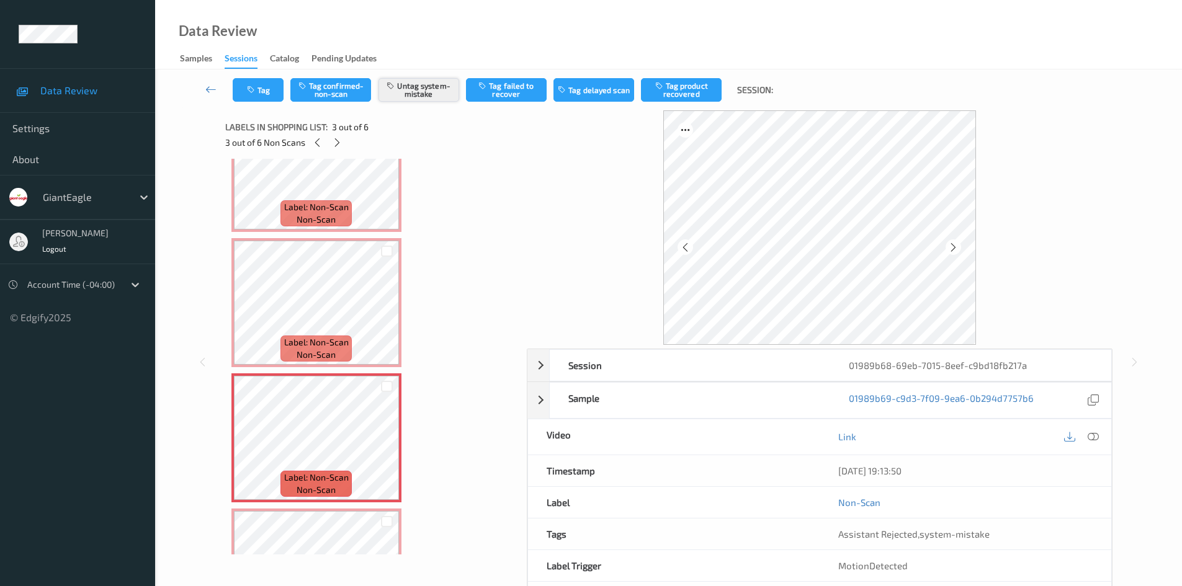
click at [415, 89] on button "Untag system-mistake" at bounding box center [419, 90] width 81 height 24
click at [330, 91] on button "Tag confirmed-non-scan" at bounding box center [330, 90] width 81 height 24
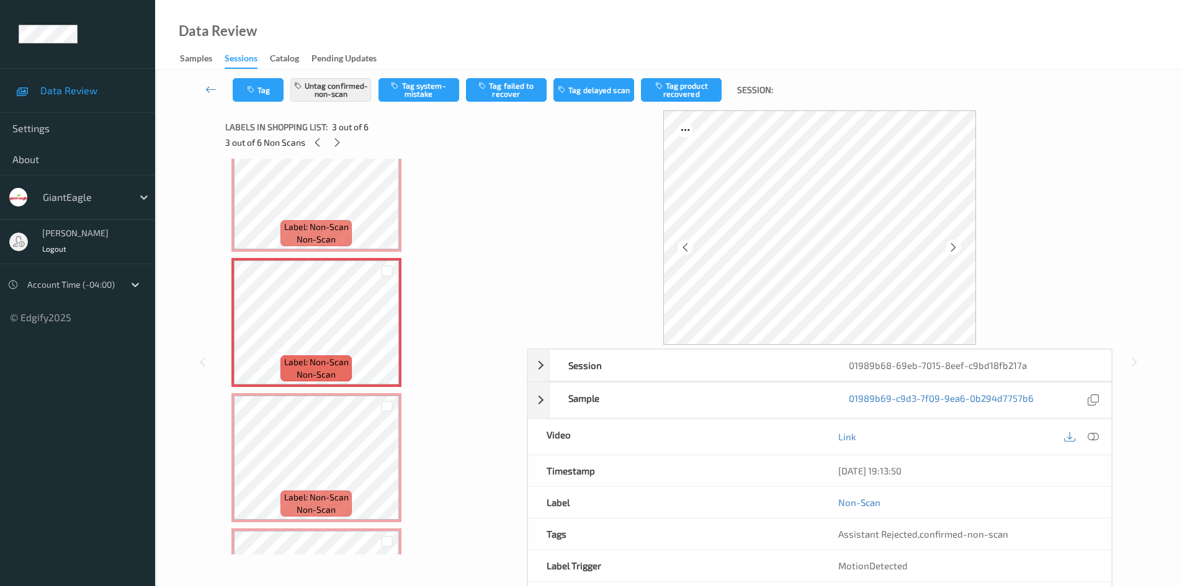
scroll to position [248, 0]
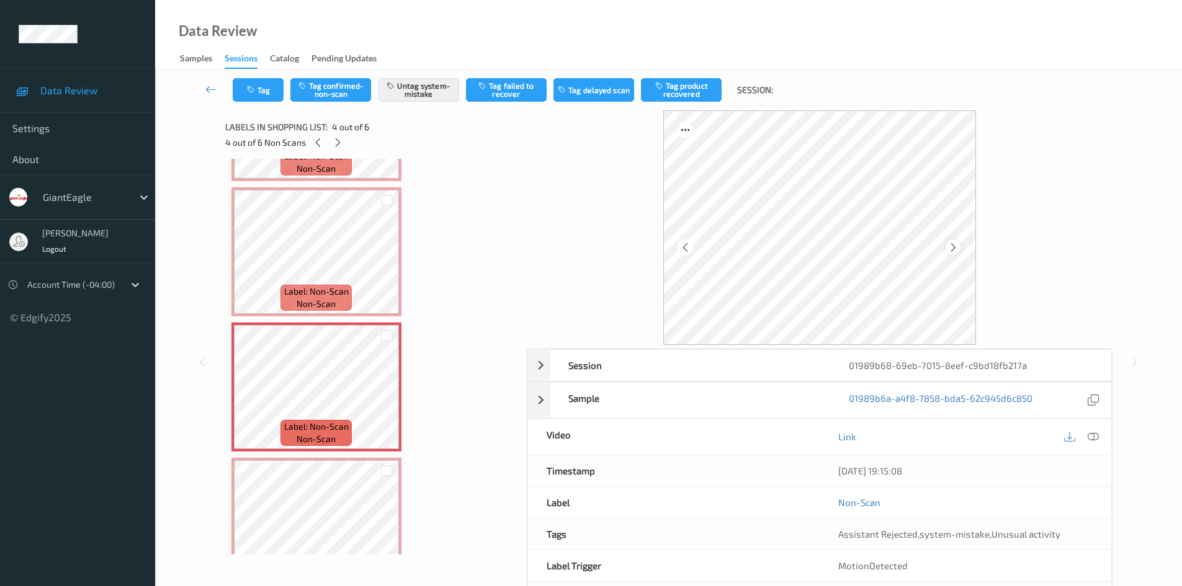
click at [955, 243] on icon at bounding box center [953, 247] width 11 height 11
click at [1093, 437] on icon at bounding box center [1093, 436] width 11 height 11
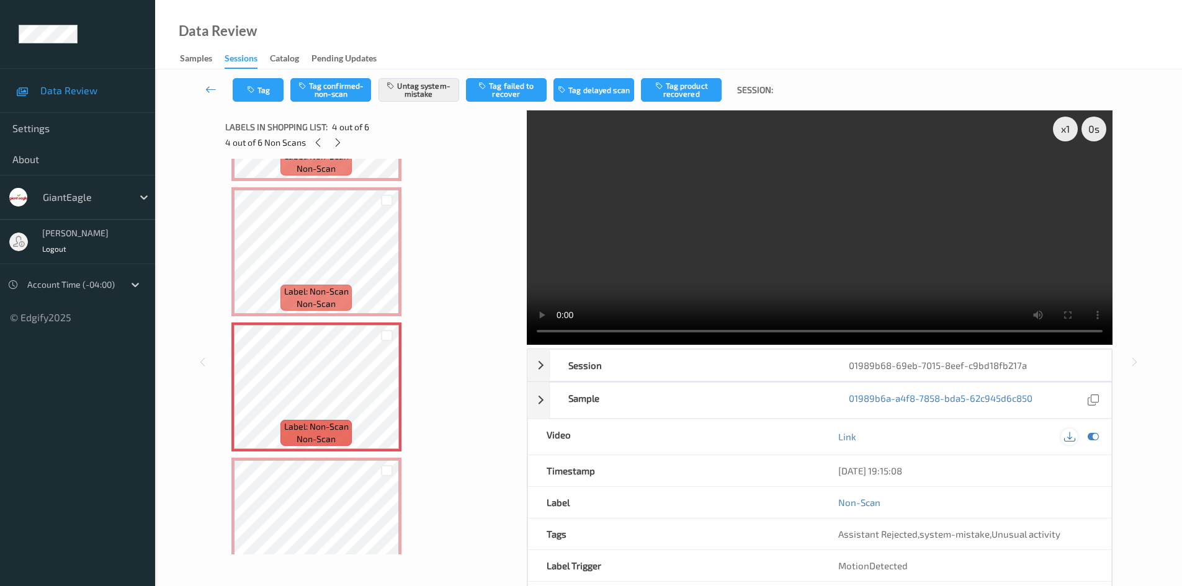
click at [1072, 439] on icon at bounding box center [1069, 436] width 11 height 11
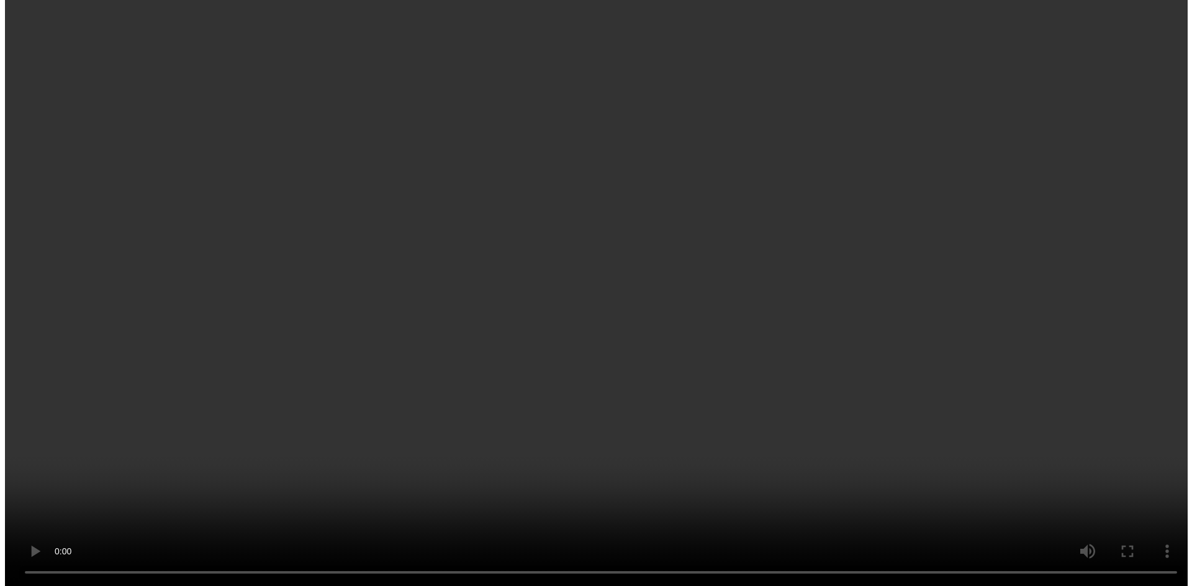
scroll to position [124, 0]
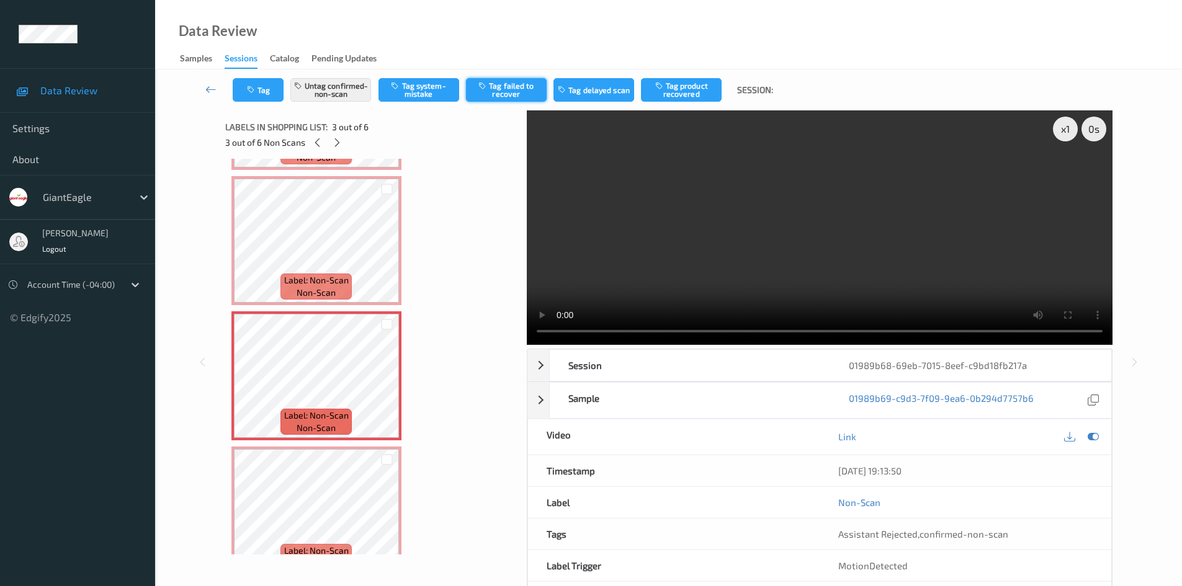
click at [502, 92] on button "Tag failed to recover" at bounding box center [506, 90] width 81 height 24
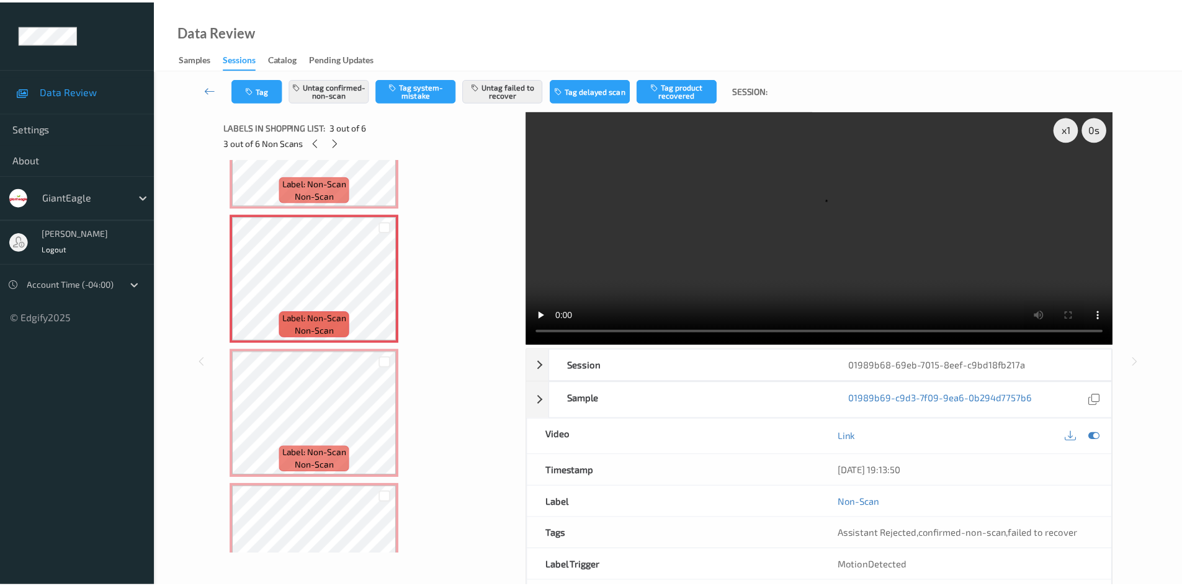
scroll to position [248, 0]
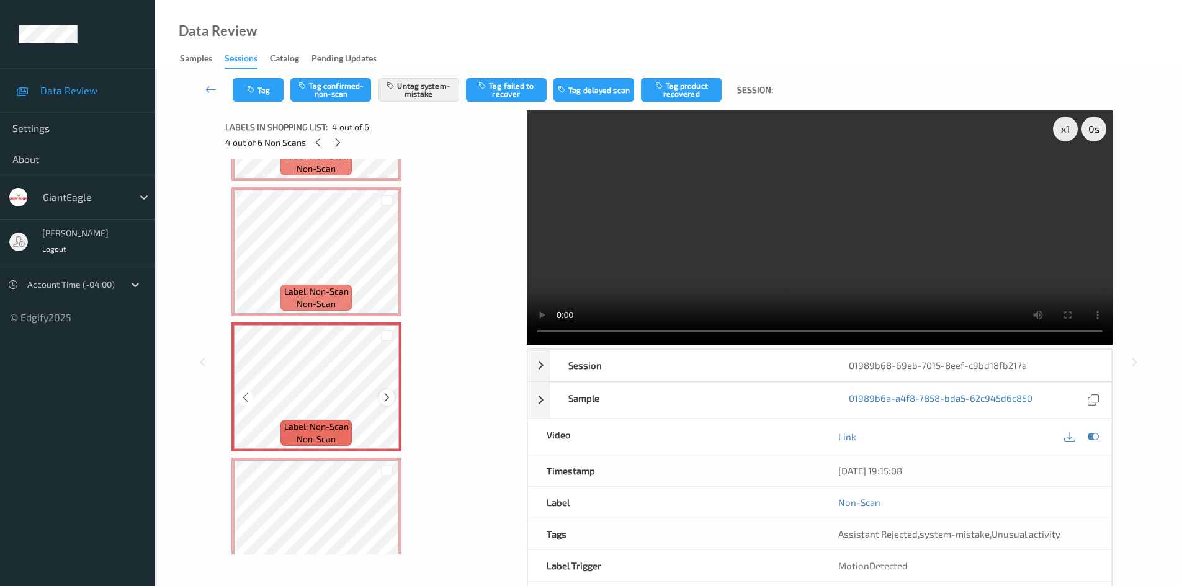
click at [385, 396] on icon at bounding box center [387, 397] width 11 height 11
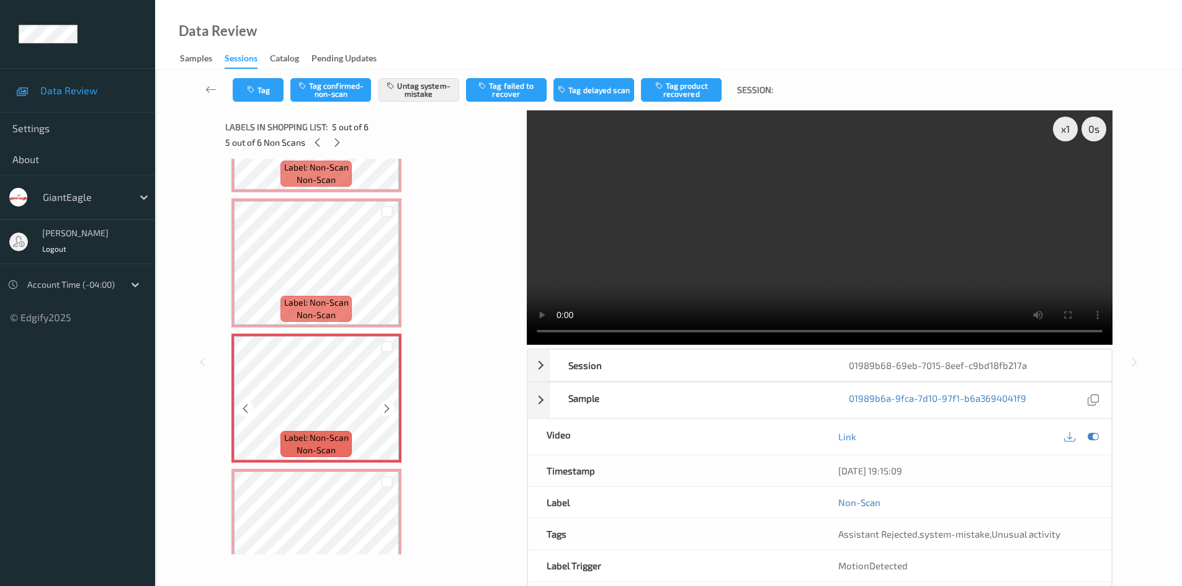
scroll to position [422, 0]
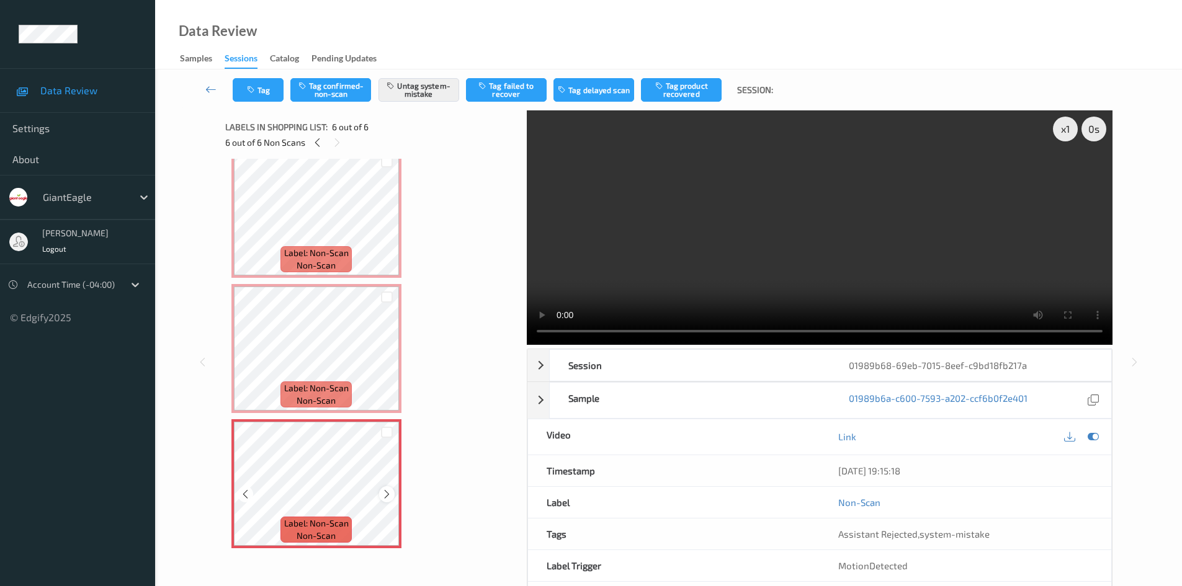
click at [385, 498] on icon at bounding box center [387, 494] width 11 height 11
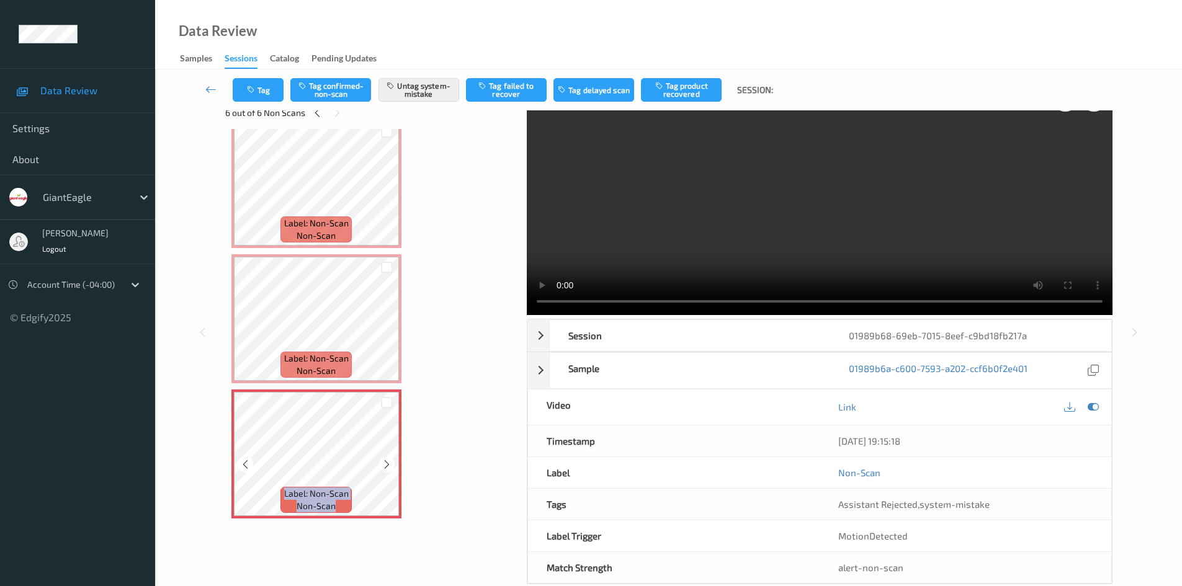
scroll to position [53, 0]
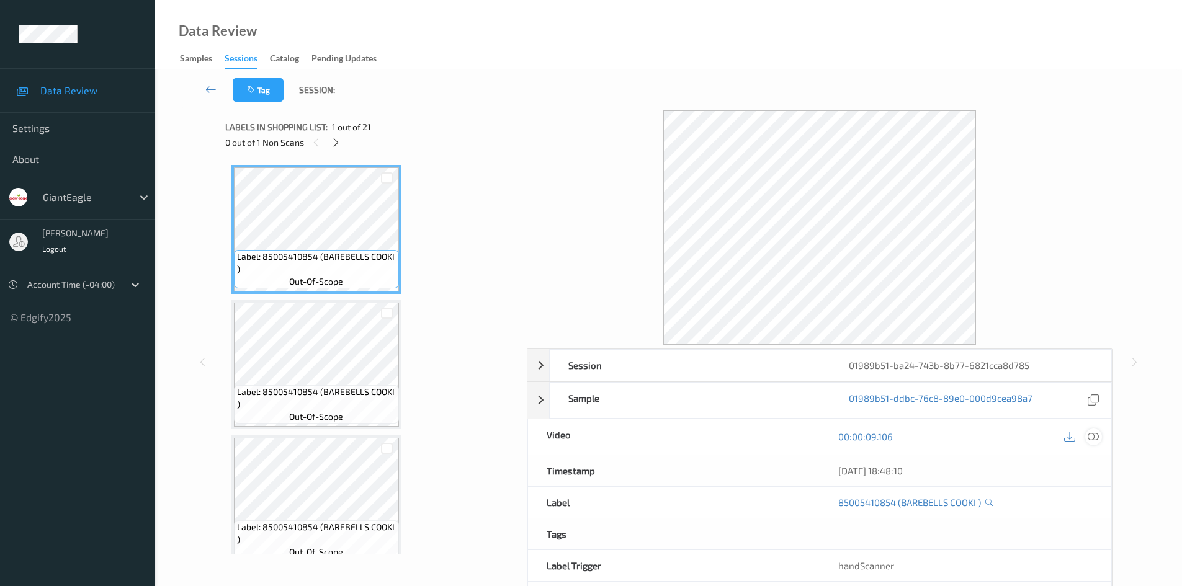
click at [1099, 439] on div at bounding box center [1093, 437] width 17 height 17
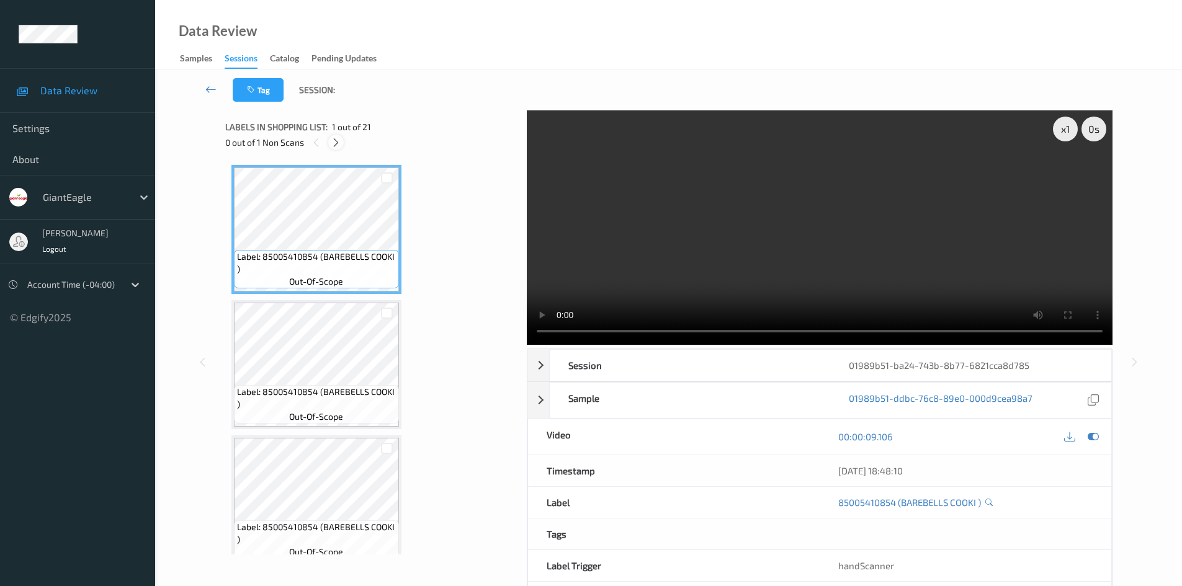
click at [338, 148] on icon at bounding box center [336, 142] width 11 height 11
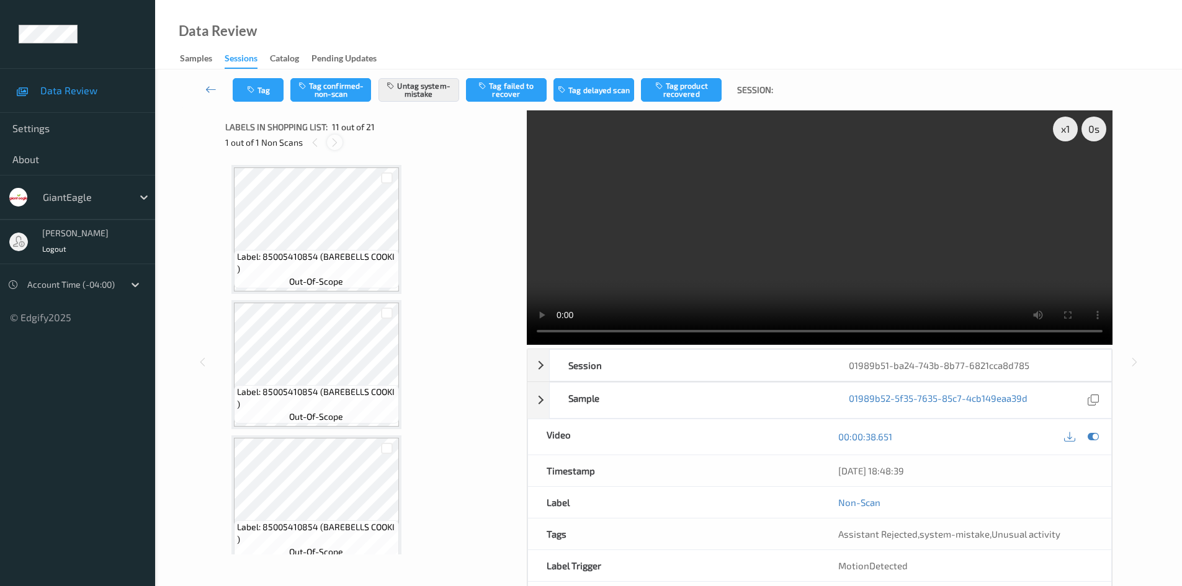
scroll to position [1224, 0]
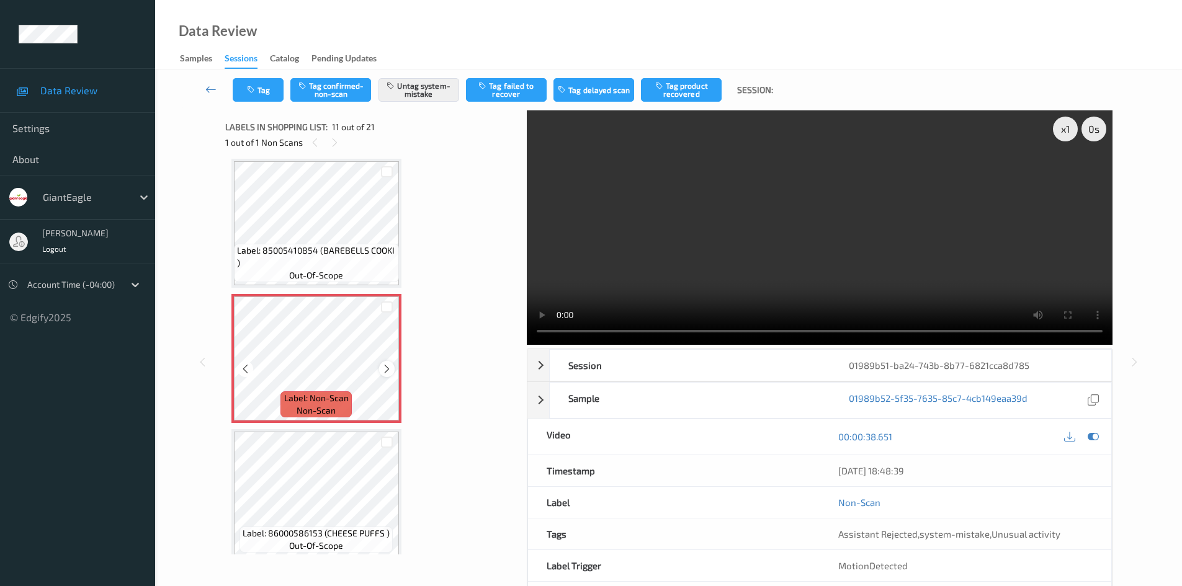
click at [385, 364] on icon at bounding box center [387, 369] width 11 height 11
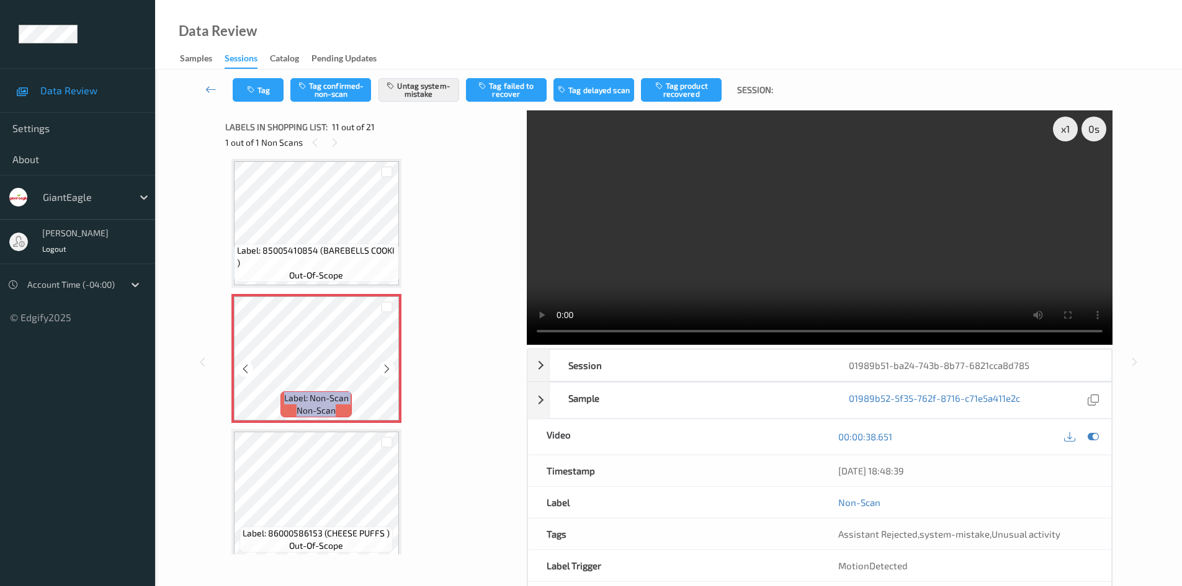
click at [385, 364] on icon at bounding box center [387, 369] width 11 height 11
click at [388, 362] on div at bounding box center [387, 369] width 16 height 16
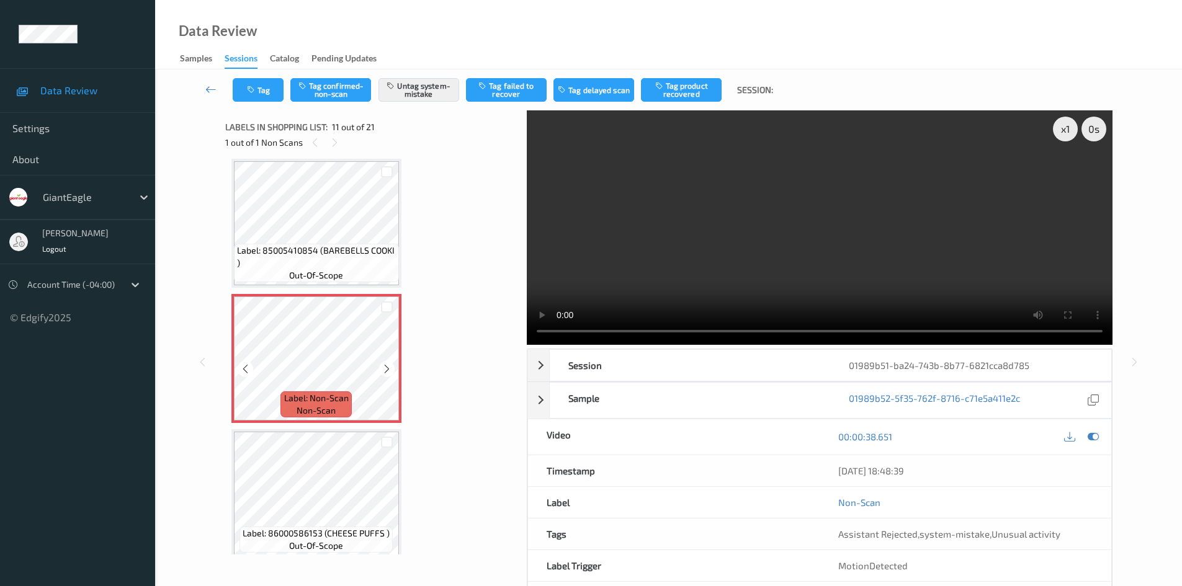
click at [388, 362] on div at bounding box center [387, 369] width 16 height 16
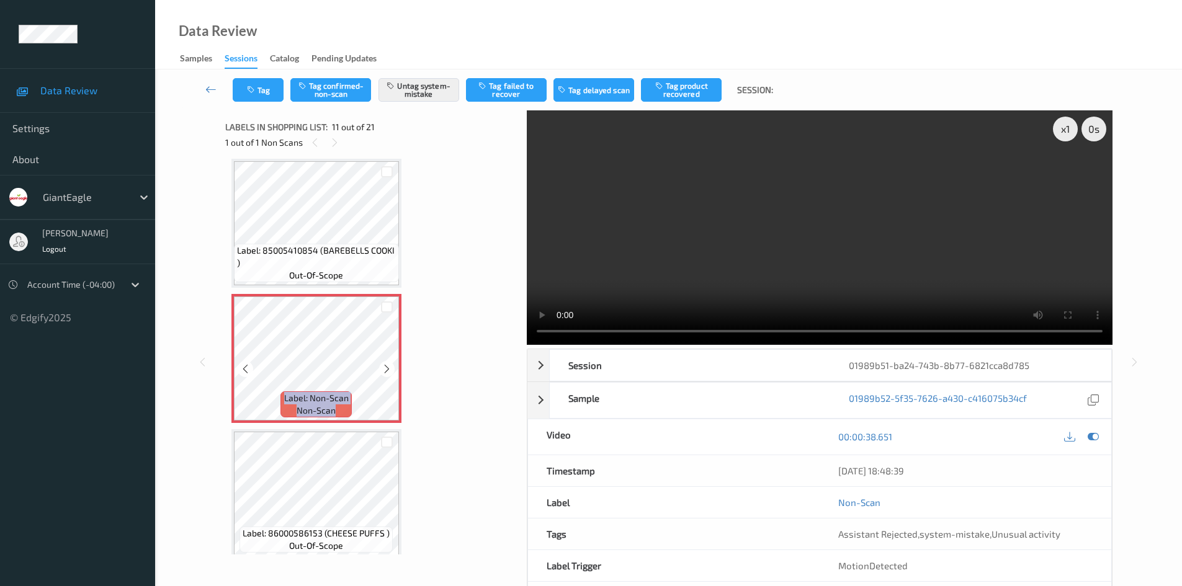
click at [388, 362] on div at bounding box center [387, 369] width 16 height 16
click at [393, 372] on div at bounding box center [387, 369] width 16 height 16
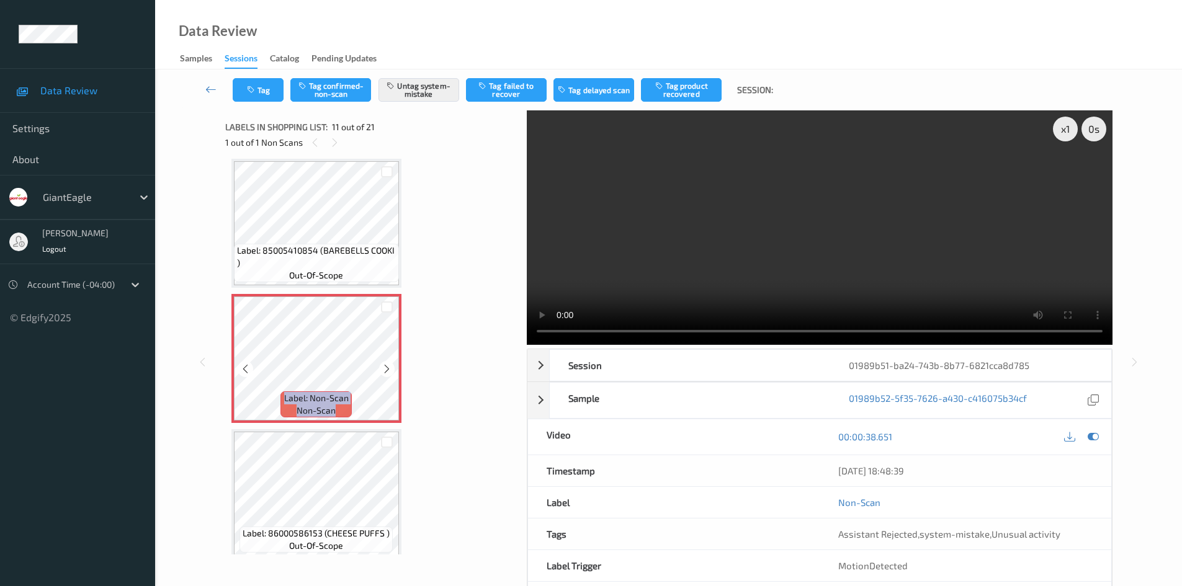
click at [393, 372] on div at bounding box center [387, 369] width 16 height 16
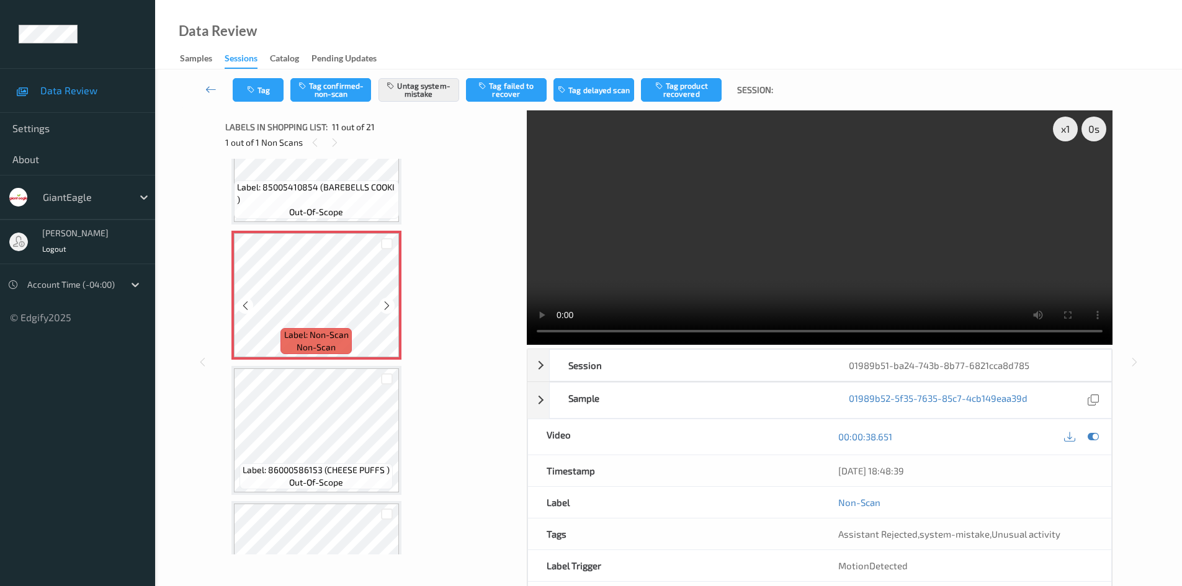
scroll to position [1348, 0]
